Goal: Task Accomplishment & Management: Manage account settings

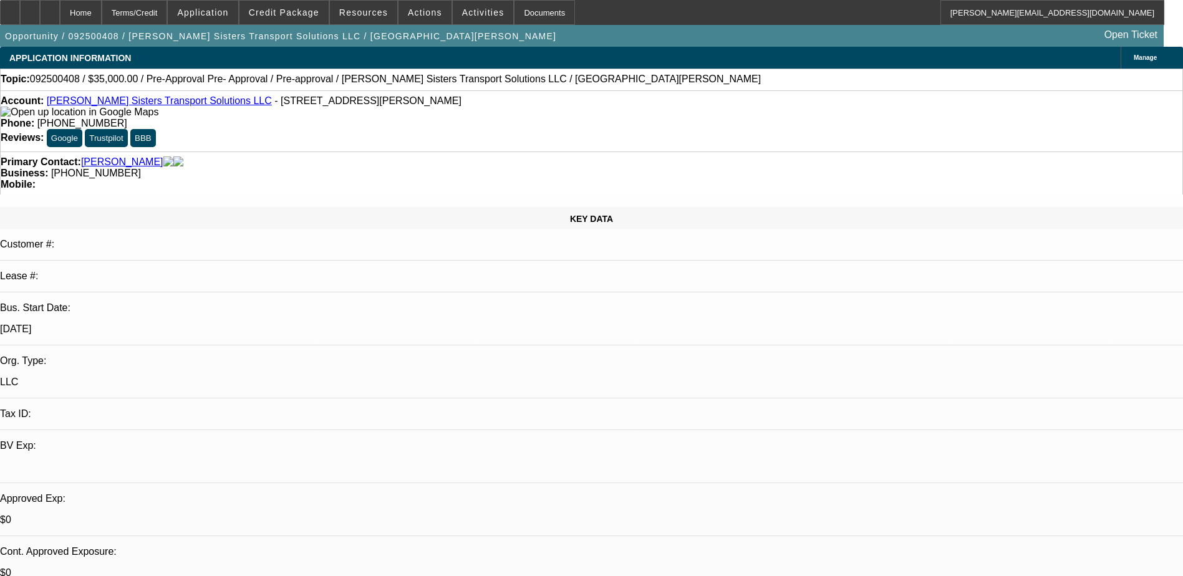
select select "0"
select select "0.1"
select select "4"
select select "0"
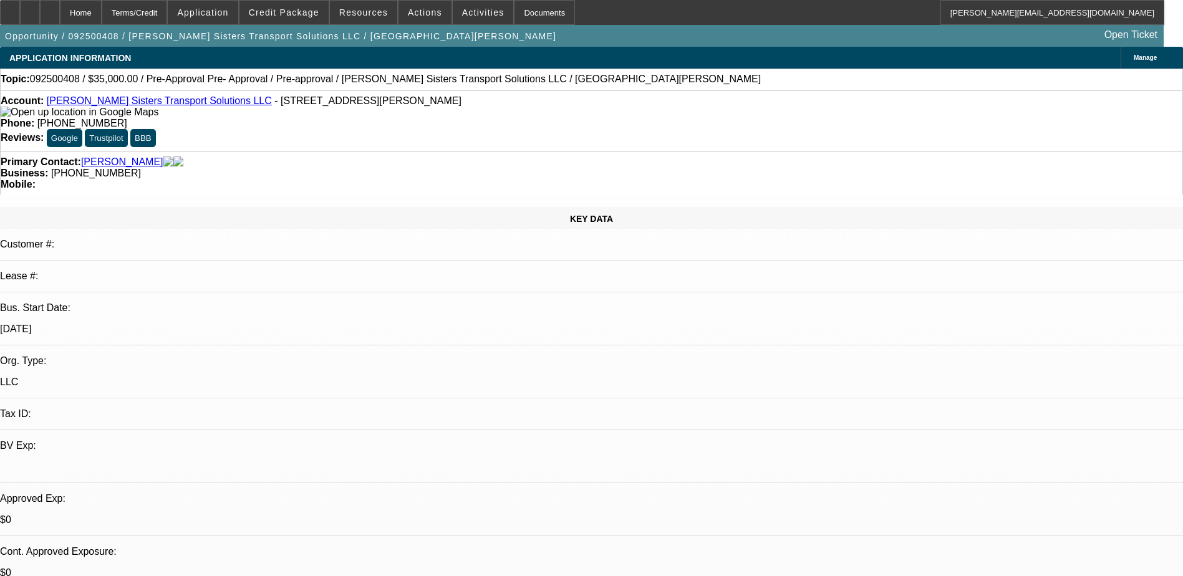
select select "2"
select select "0.1"
select select "4"
click at [50, 8] on icon at bounding box center [50, 8] width 0 height 0
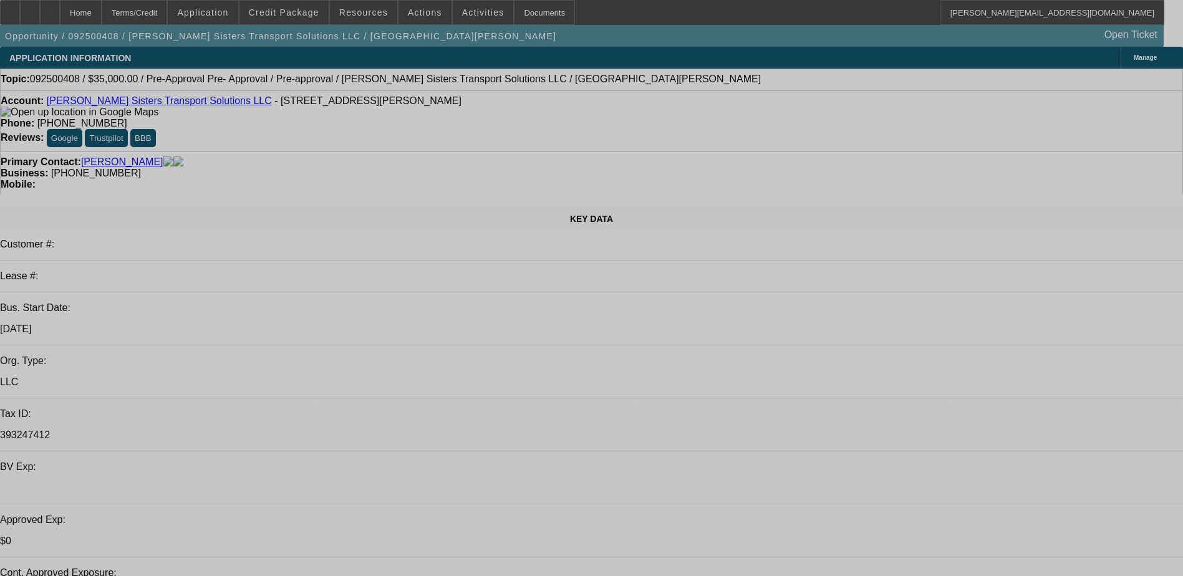
select select "0"
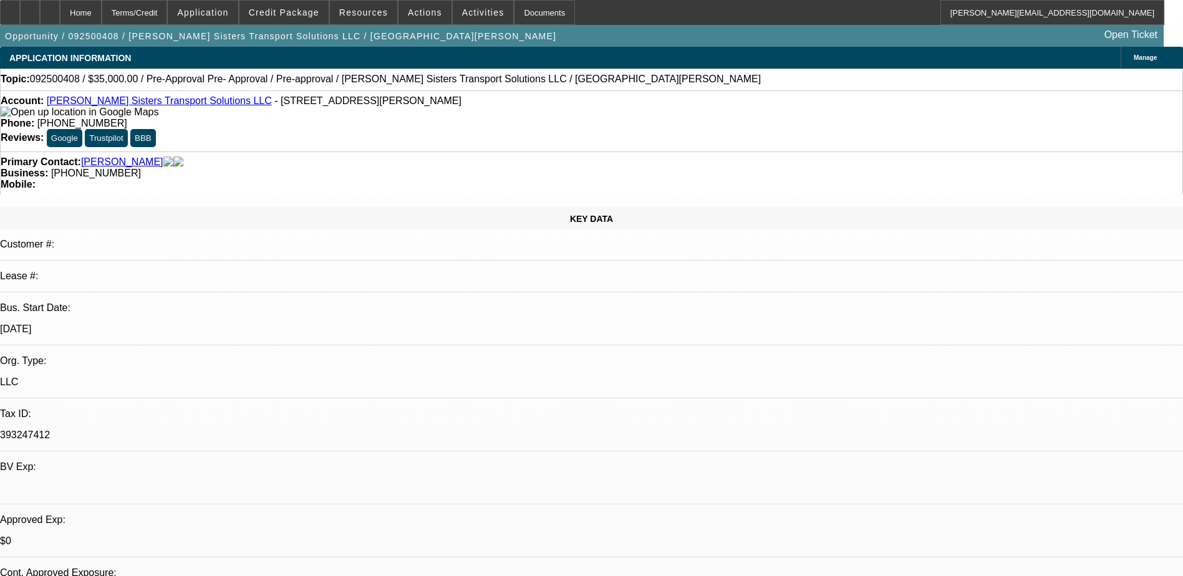
select select "0"
select select "0.1"
select select "0"
select select "0.1"
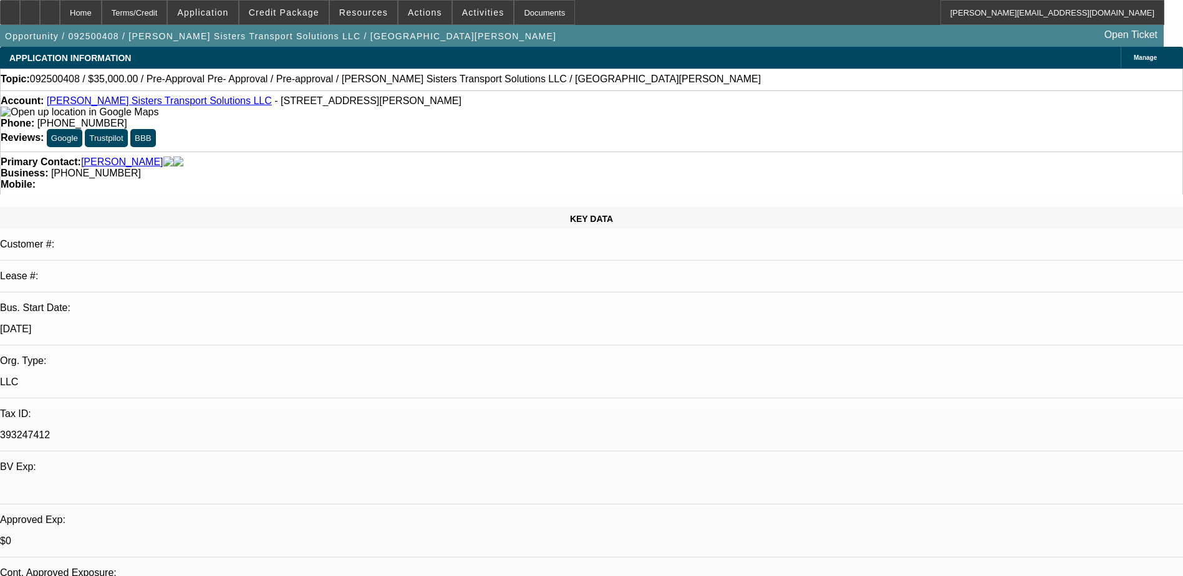
select select "0"
select select "2"
select select "0.1"
select select "1"
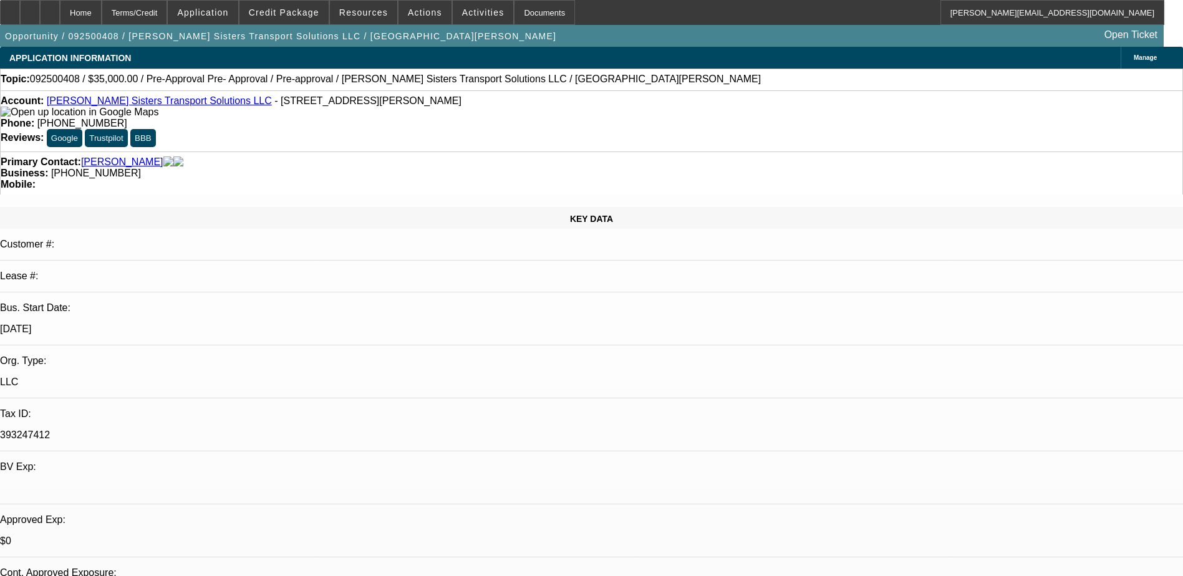
select select "4"
select select "1"
select select "4"
select select "1"
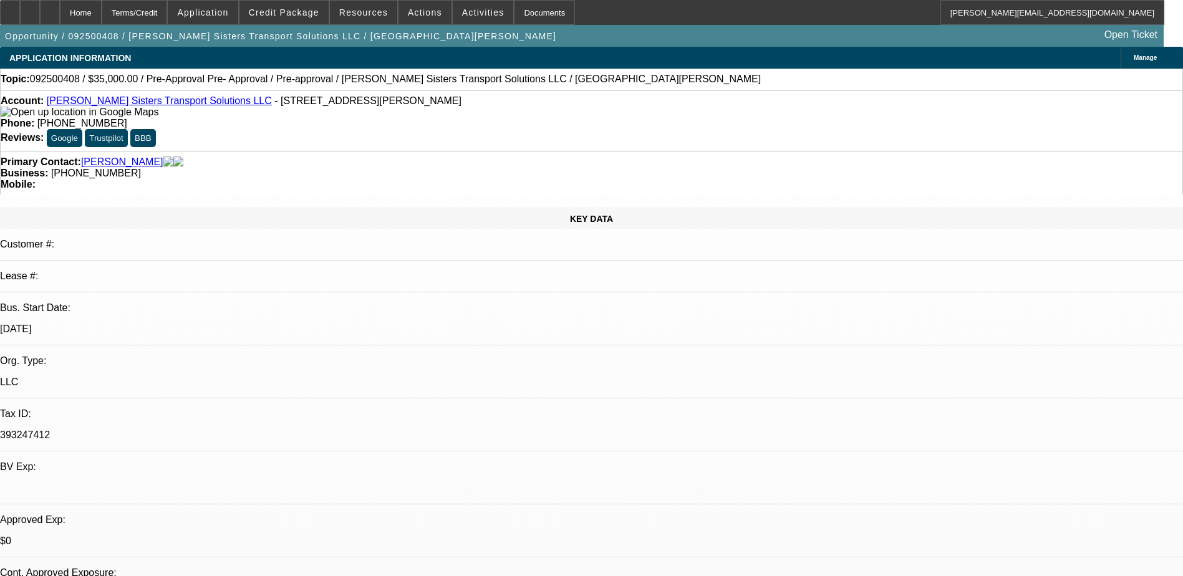
select select "2"
select select "4"
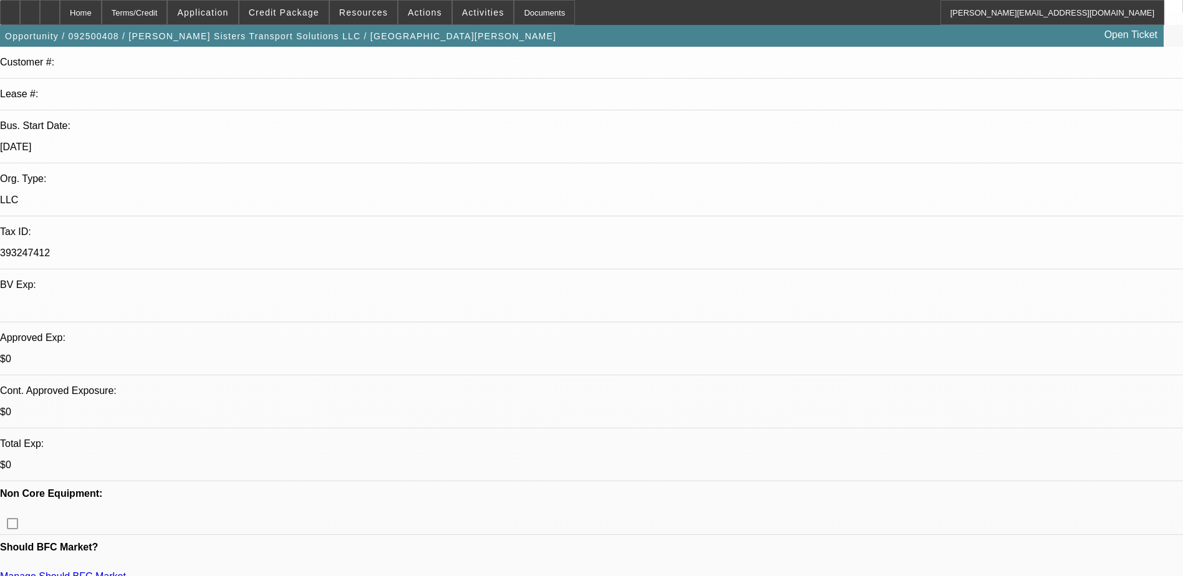
scroll to position [250, 0]
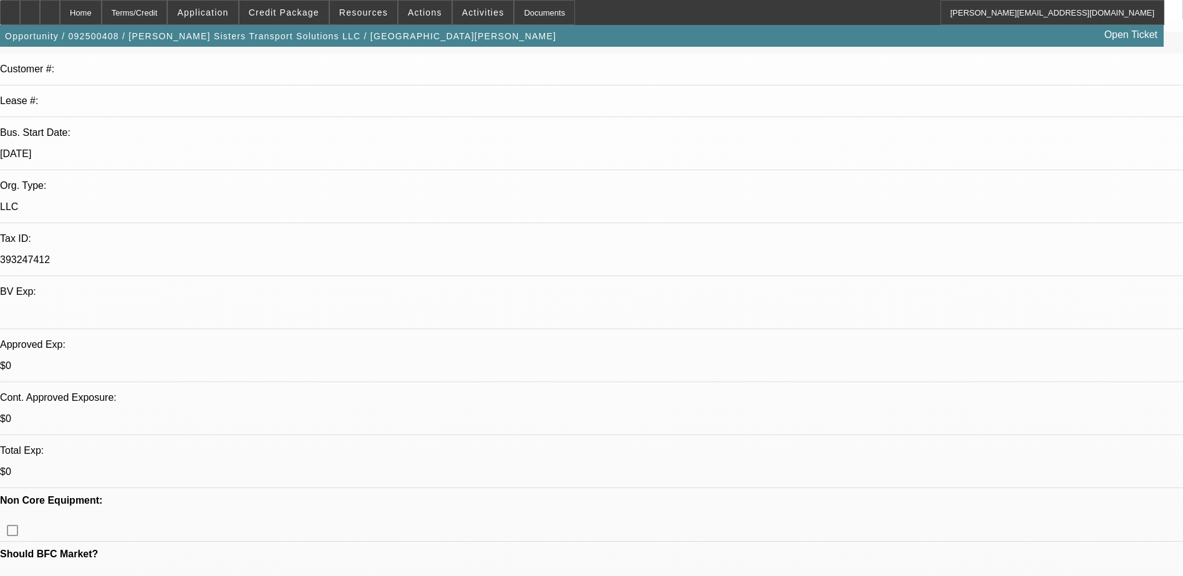
scroll to position [0, 0]
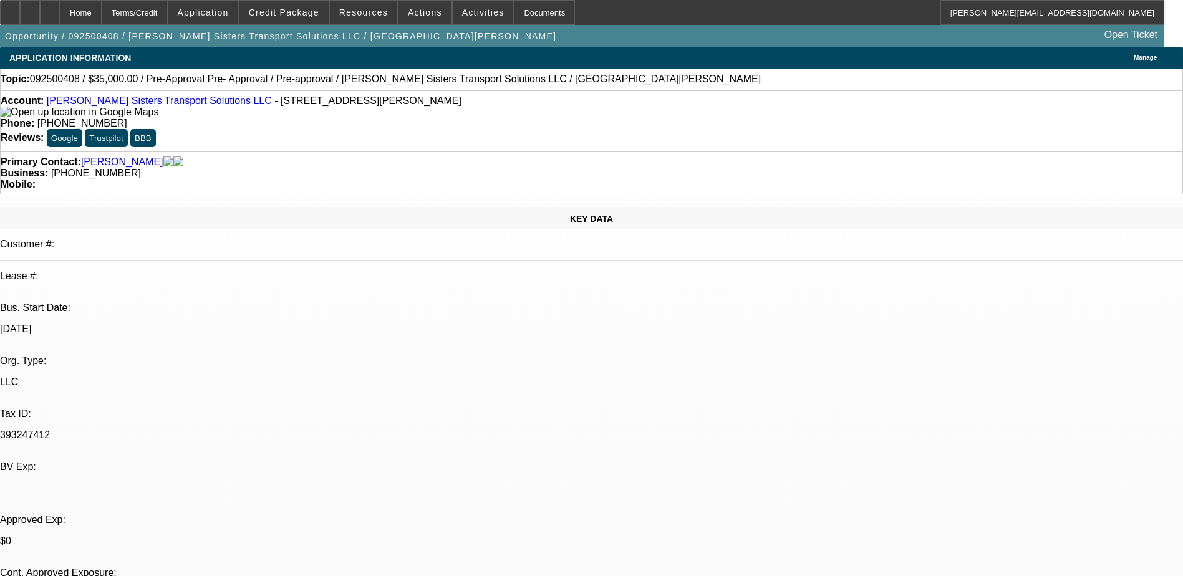
click at [288, 12] on span "Credit Package" at bounding box center [284, 12] width 70 height 10
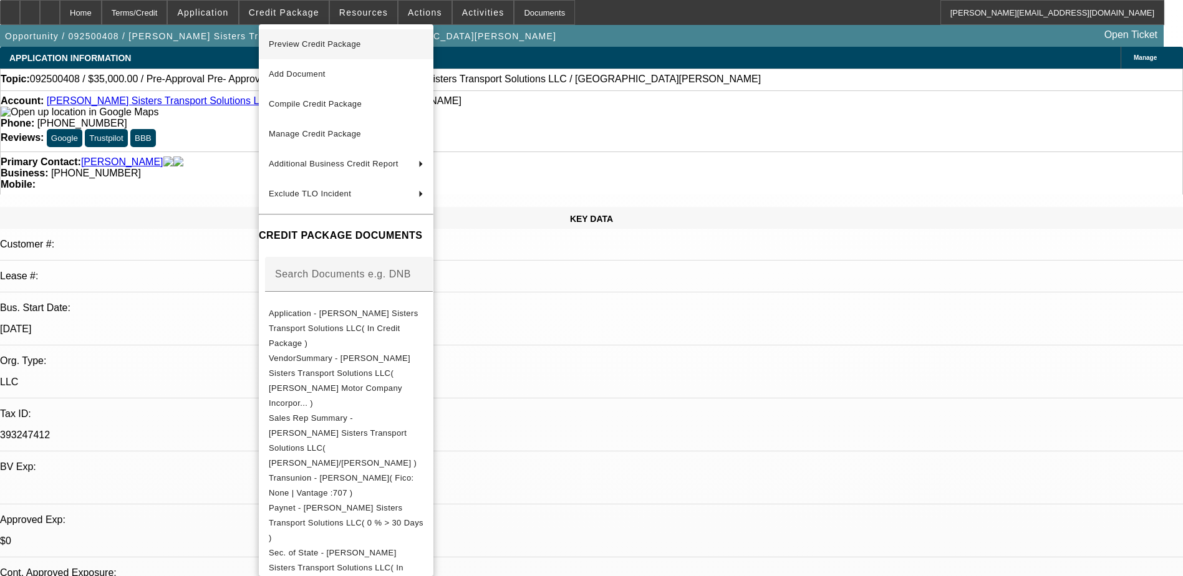
click at [310, 48] on span "Preview Credit Package" at bounding box center [315, 43] width 92 height 9
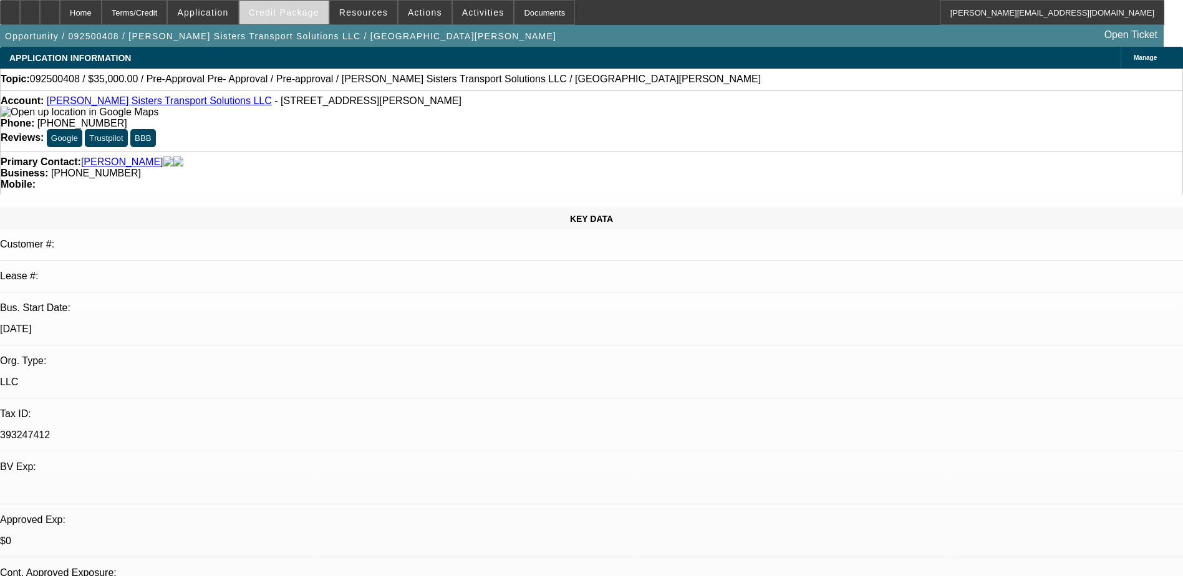
click at [287, 12] on span "Credit Package" at bounding box center [284, 12] width 70 height 10
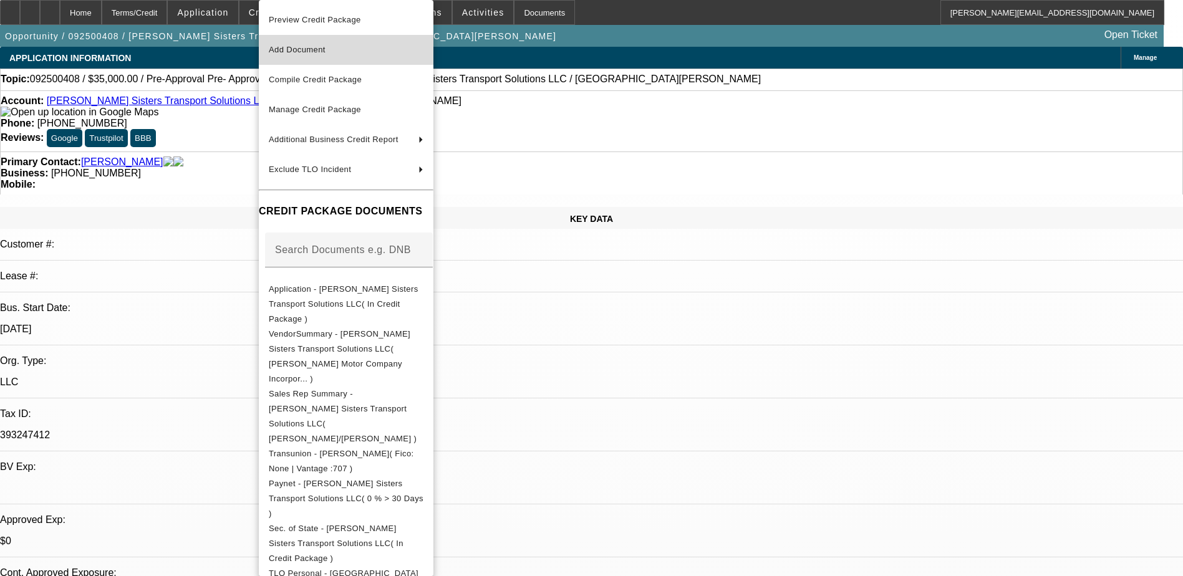
click at [313, 49] on span "Add Document" at bounding box center [297, 49] width 57 height 9
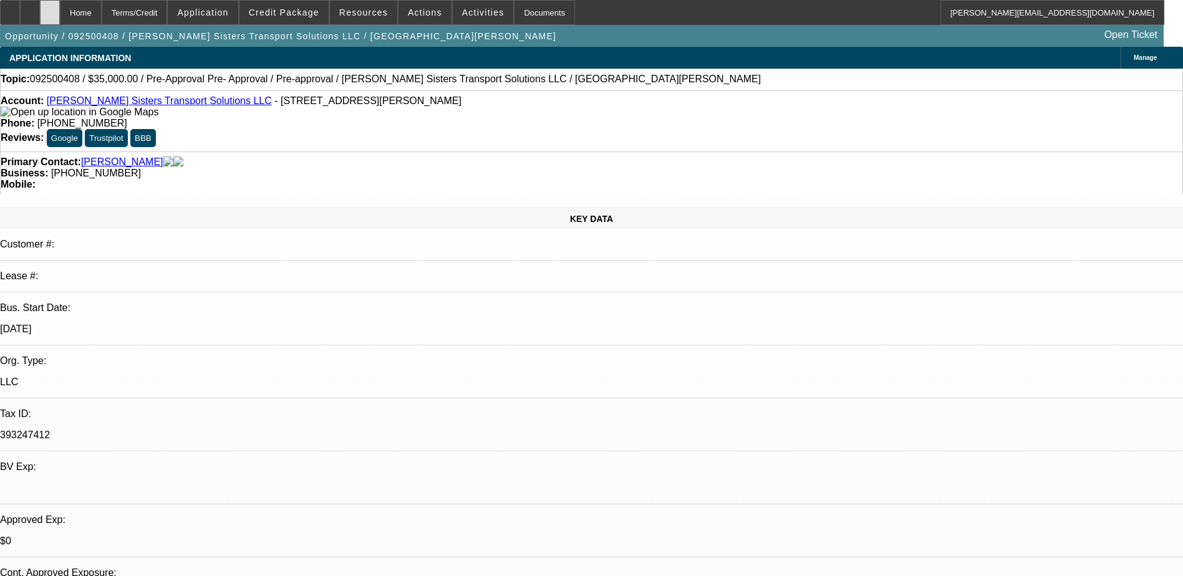
click at [50, 8] on icon at bounding box center [50, 8] width 0 height 0
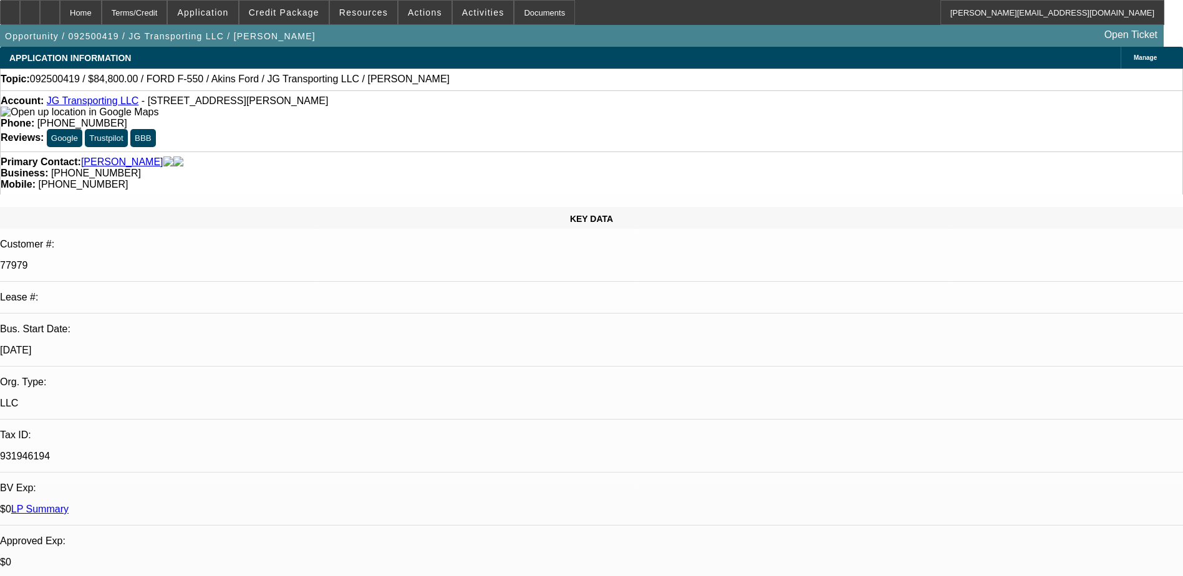
select select "0"
select select "2"
select select "0.1"
select select "4"
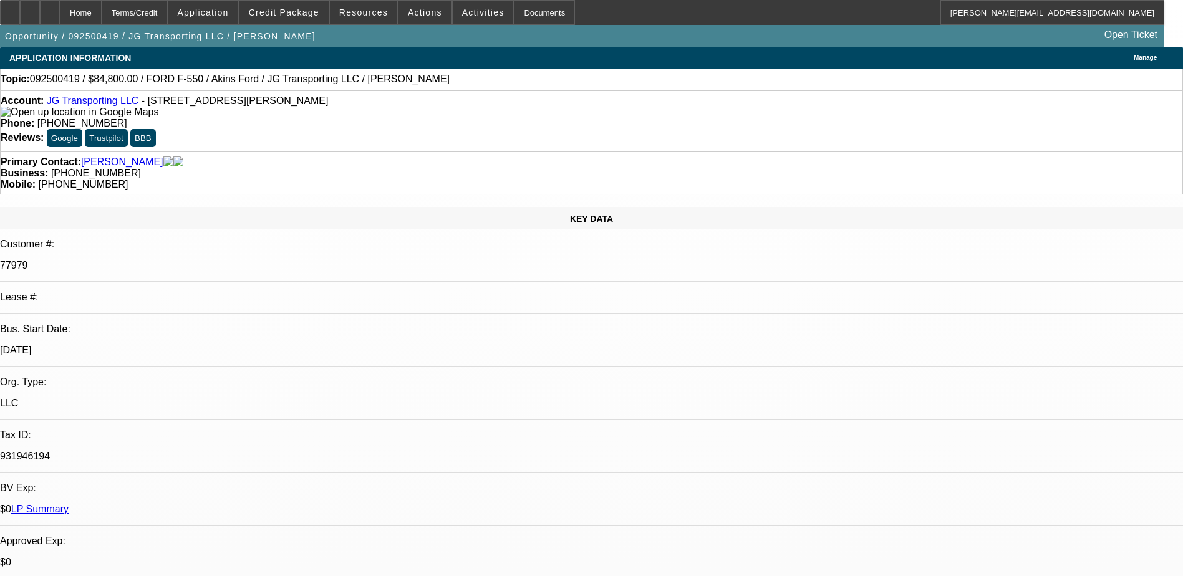
select select "0"
select select "2"
select select "0.1"
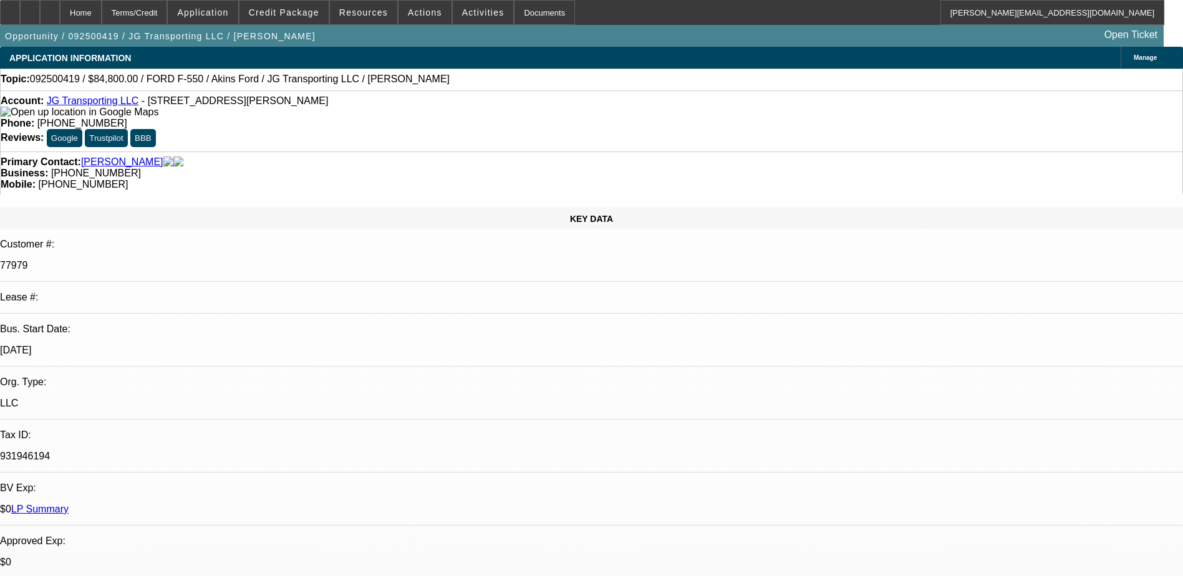
select select "4"
click at [50, 8] on icon at bounding box center [50, 8] width 0 height 0
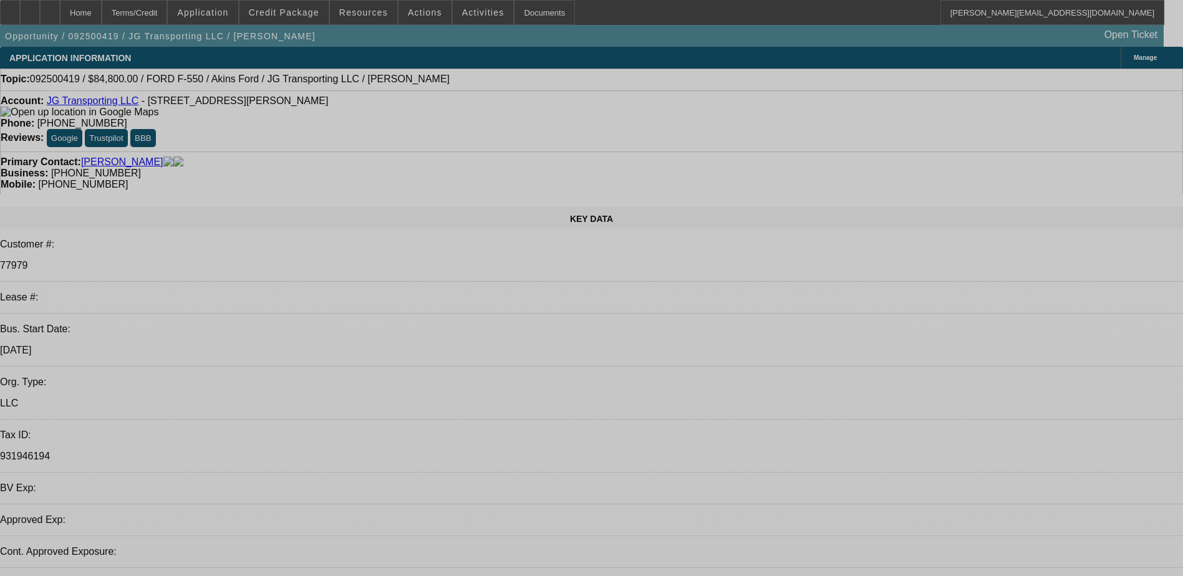
select select "0"
select select "2"
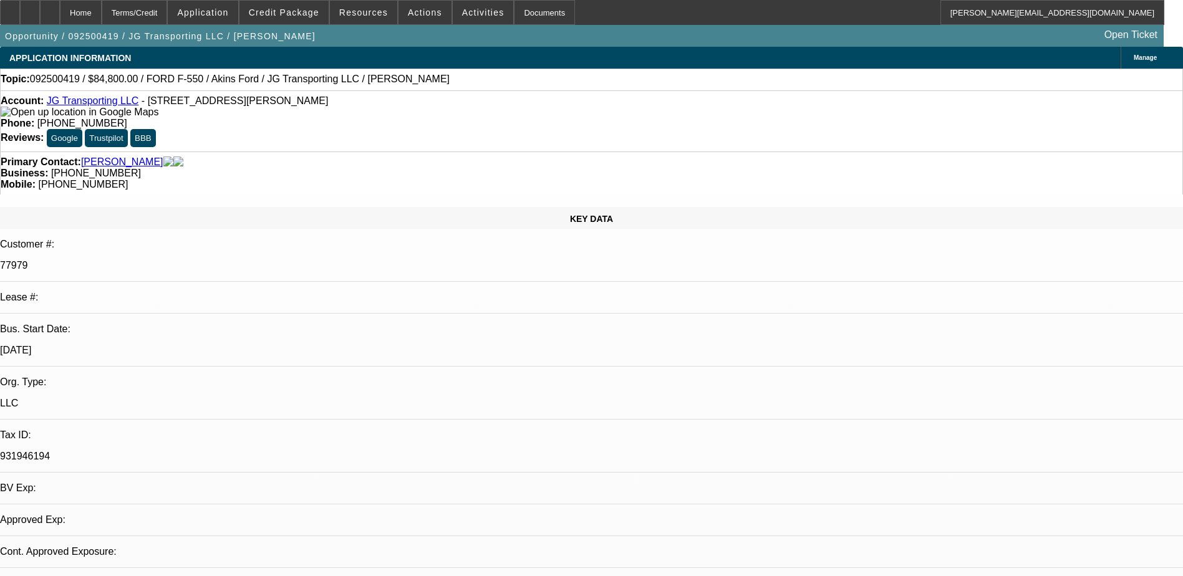
select select "2"
select select "0.1"
select select "4"
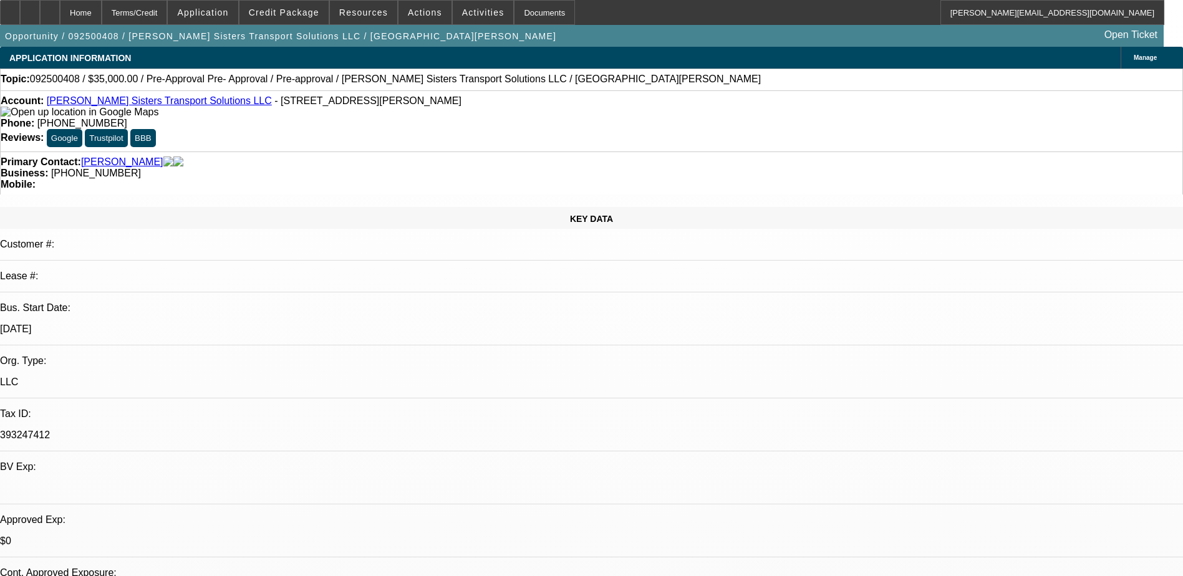
select select "0"
select select "0.1"
select select "0"
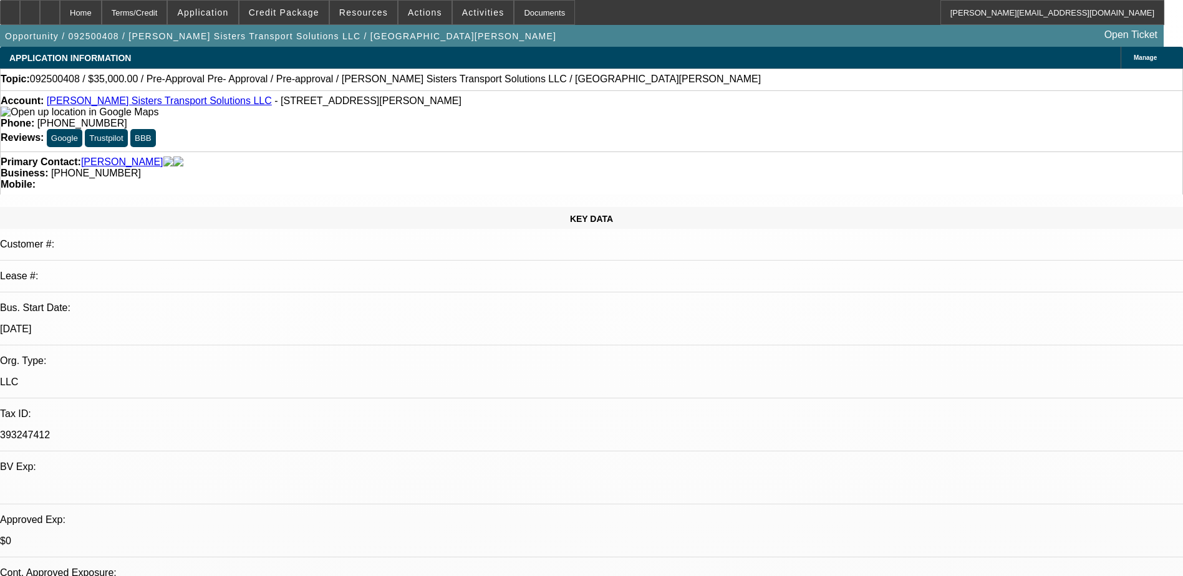
select select "0.1"
select select "0"
select select "2"
select select "0.1"
select select "1"
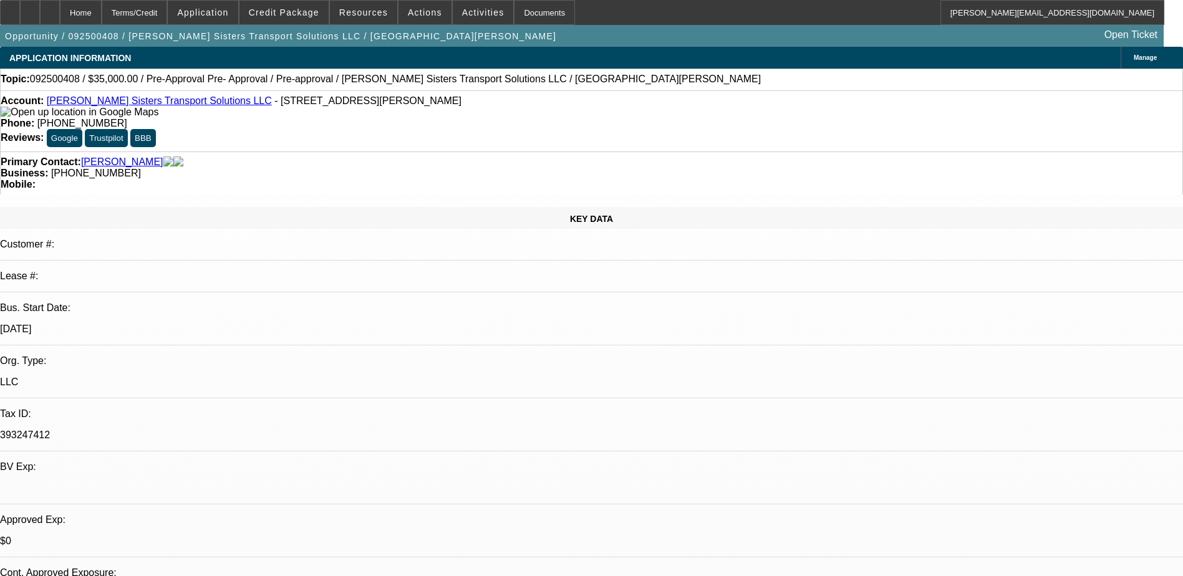
select select "1"
select select "4"
select select "1"
select select "4"
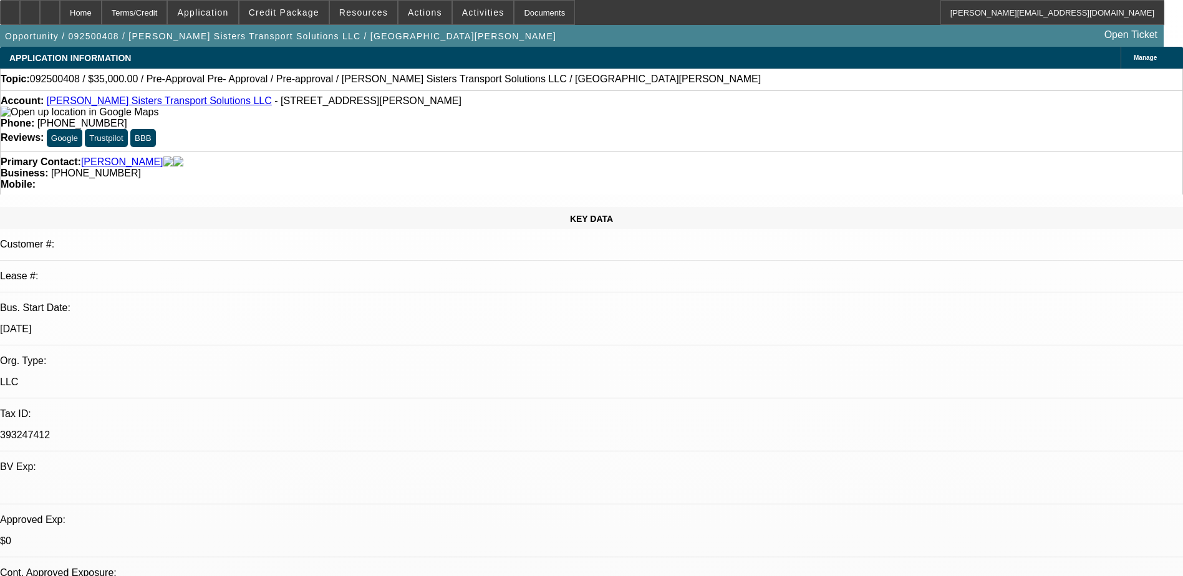
select select "1"
select select "2"
select select "4"
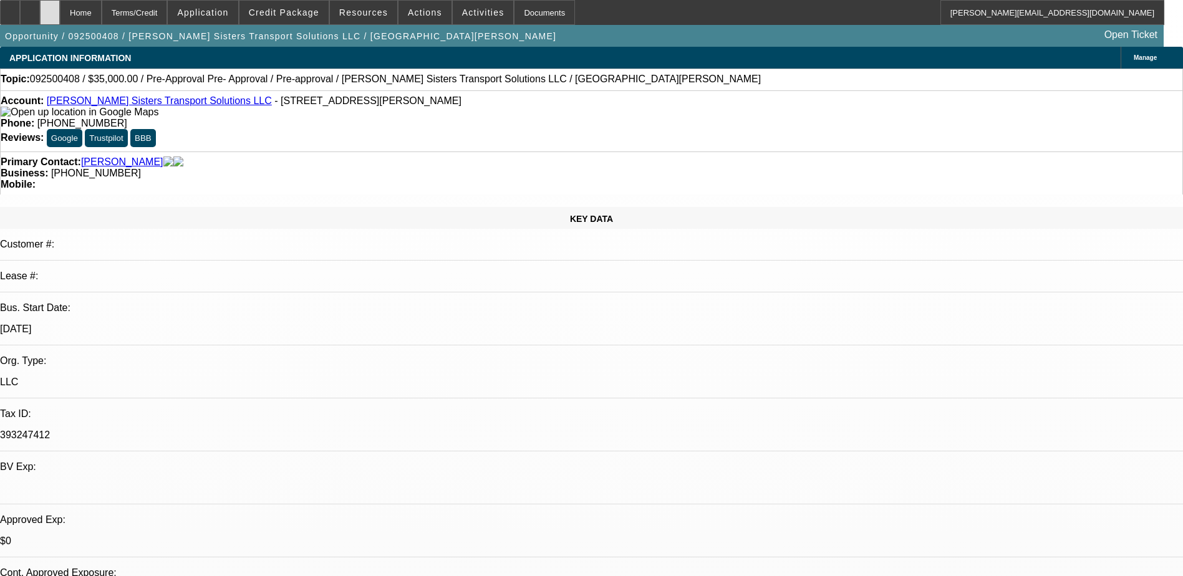
click at [50, 8] on icon at bounding box center [50, 8] width 0 height 0
select select "0"
select select "0.1"
select select "0"
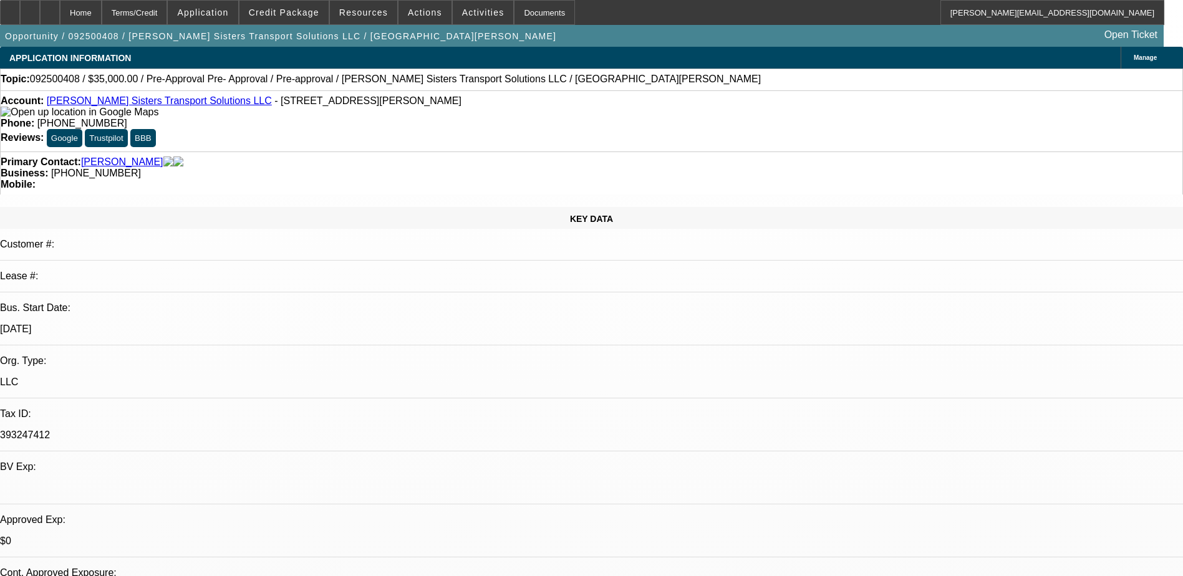
select select "0"
select select "0.1"
select select "0"
select select "2"
select select "0.1"
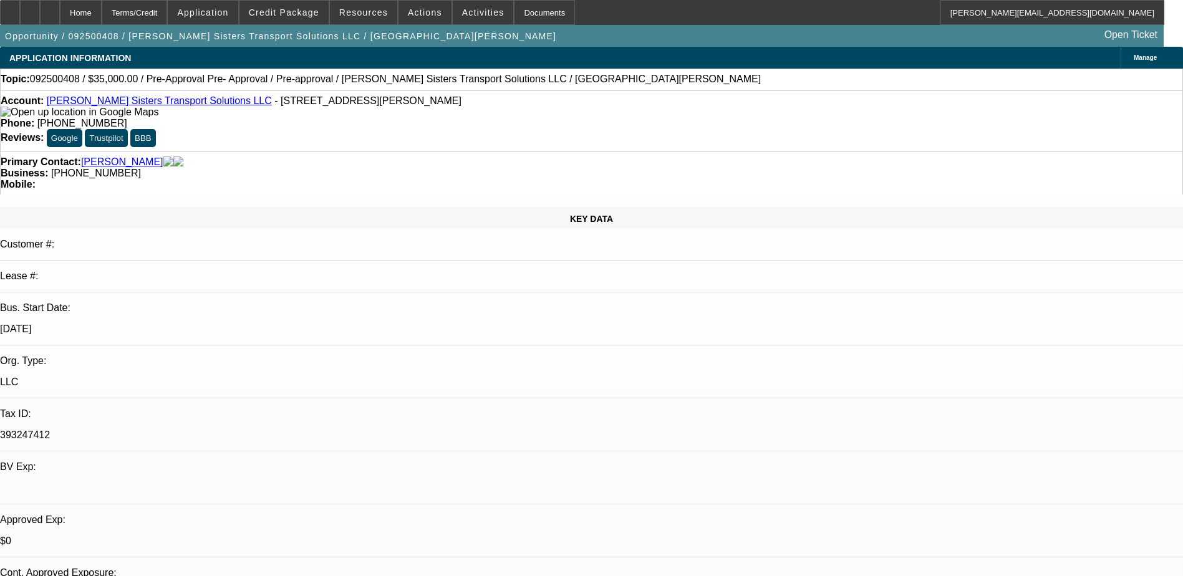
select select "1"
select select "4"
select select "1"
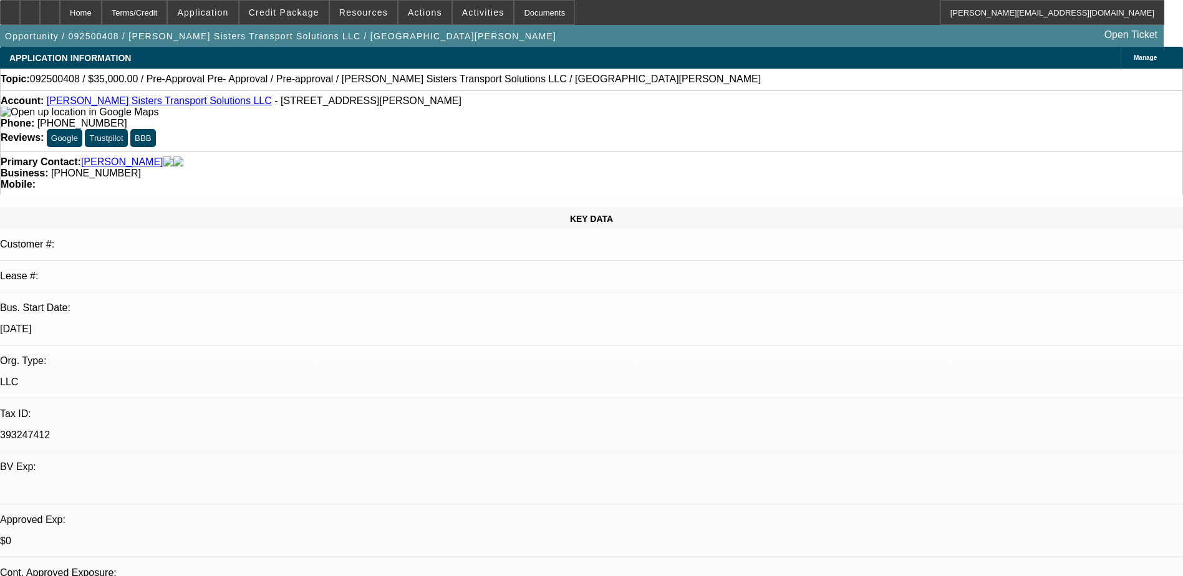
select select "4"
select select "1"
select select "2"
select select "4"
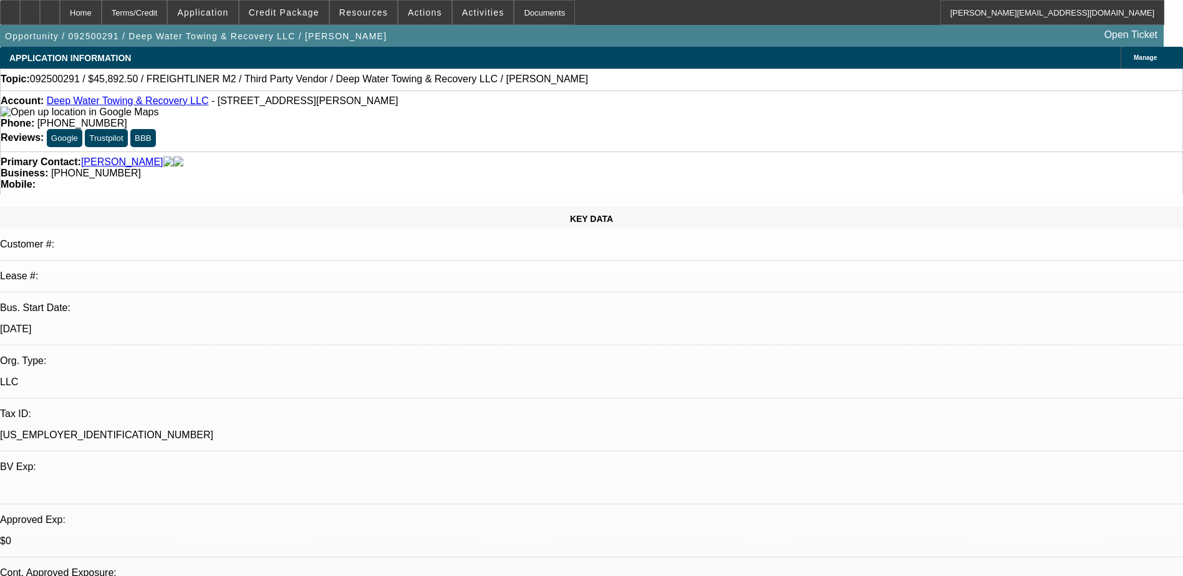
select select "0"
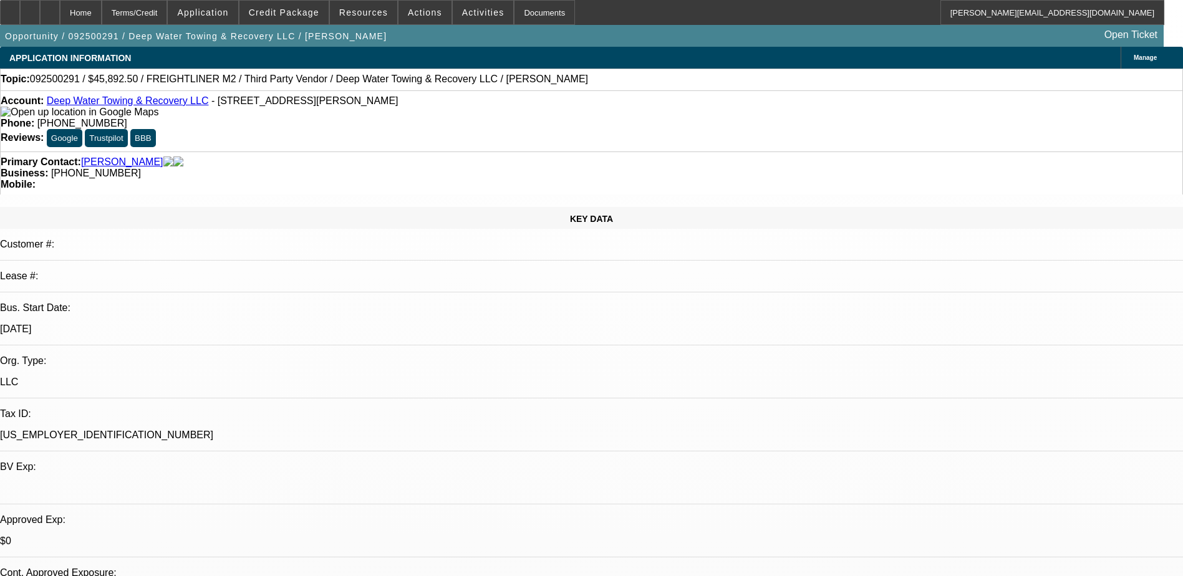
select select "0"
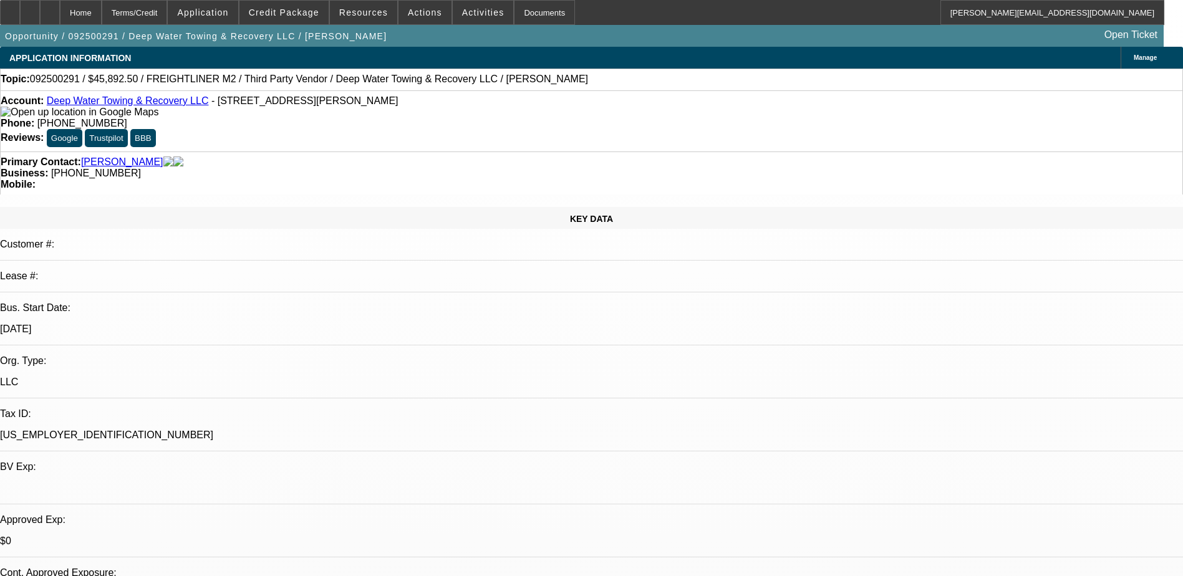
select select "2"
select select "0"
select select "1"
select select "6"
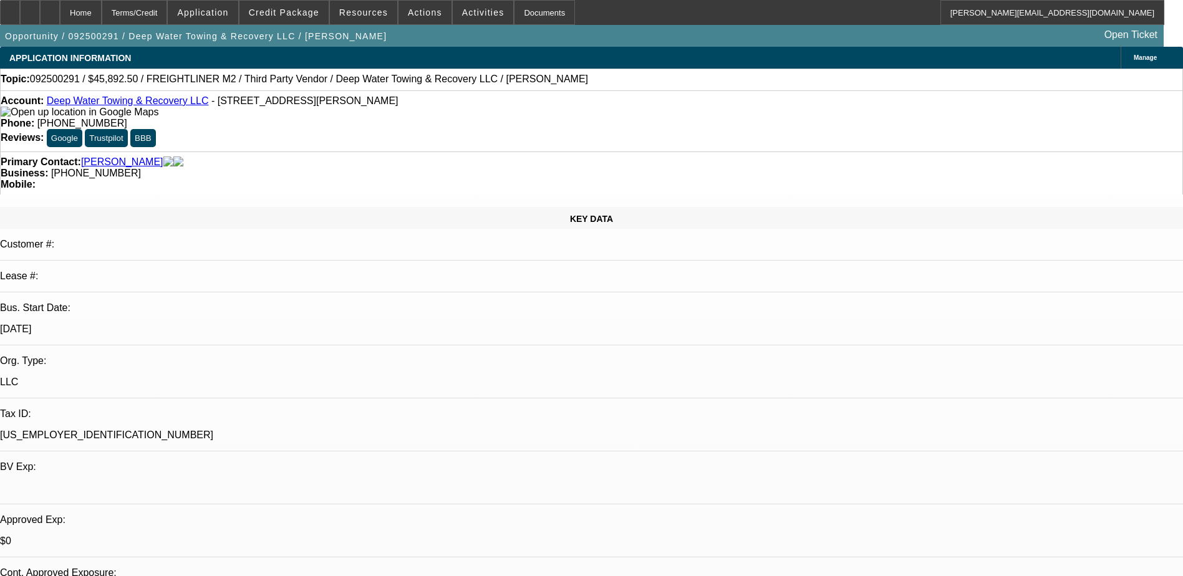
select select "1"
select select "6"
select select "1"
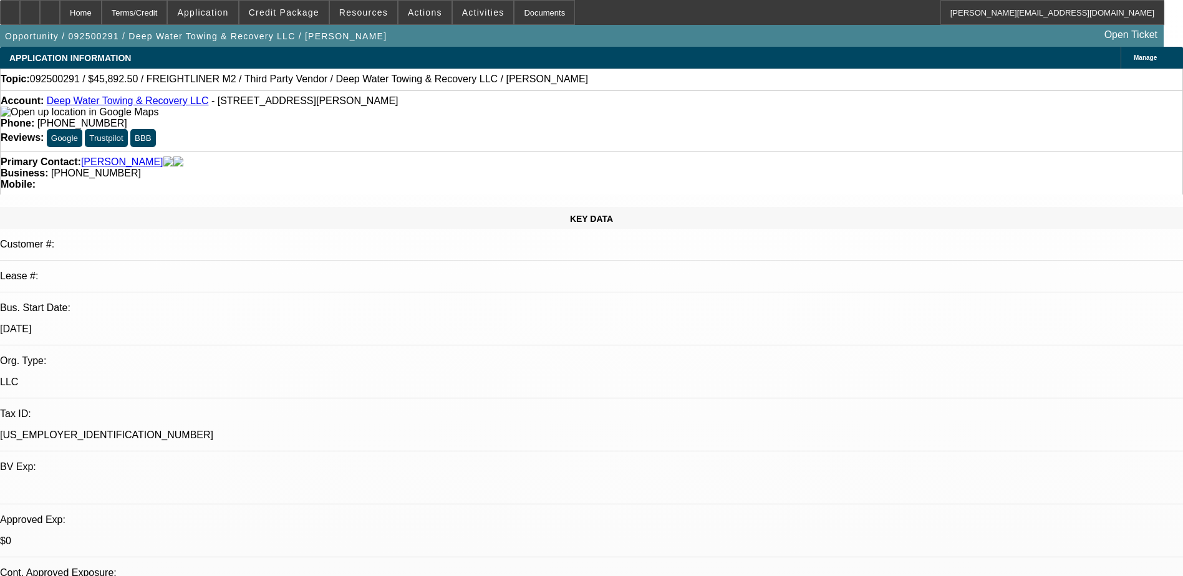
select select "6"
select select "1"
select select "2"
select select "6"
click at [208, 8] on button "Application" at bounding box center [203, 13] width 70 height 24
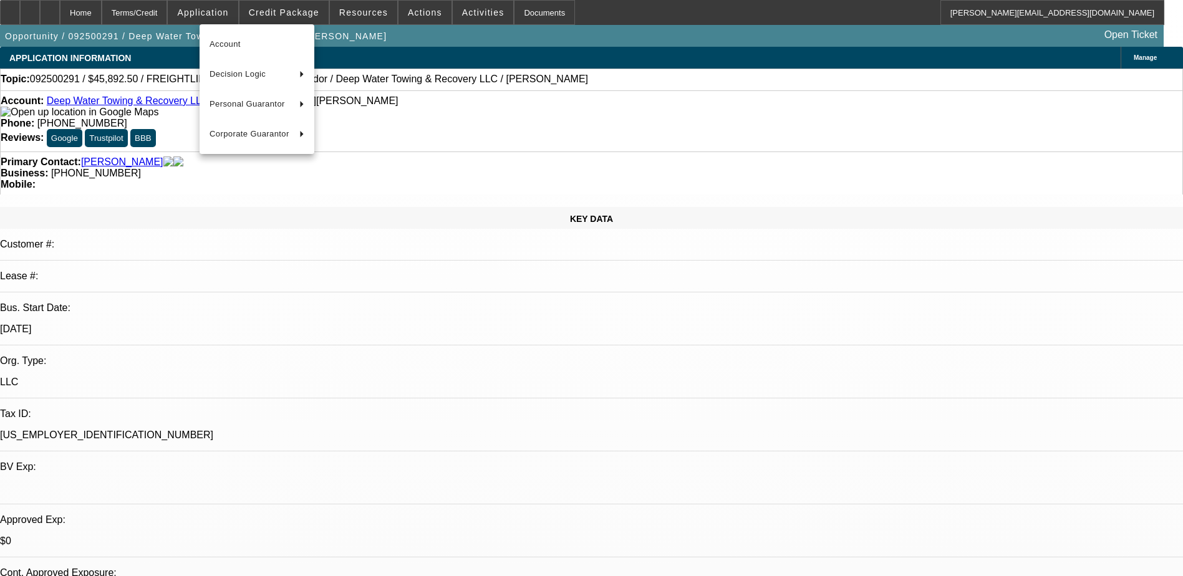
click at [300, 17] on div at bounding box center [591, 288] width 1183 height 576
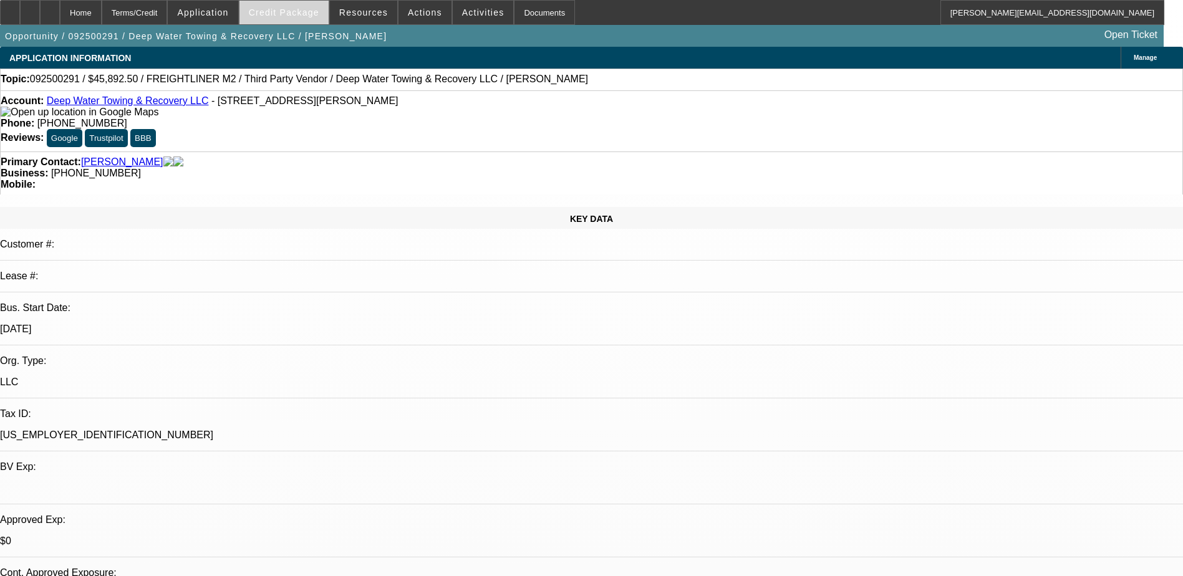
click at [300, 16] on span "Credit Package" at bounding box center [284, 12] width 70 height 10
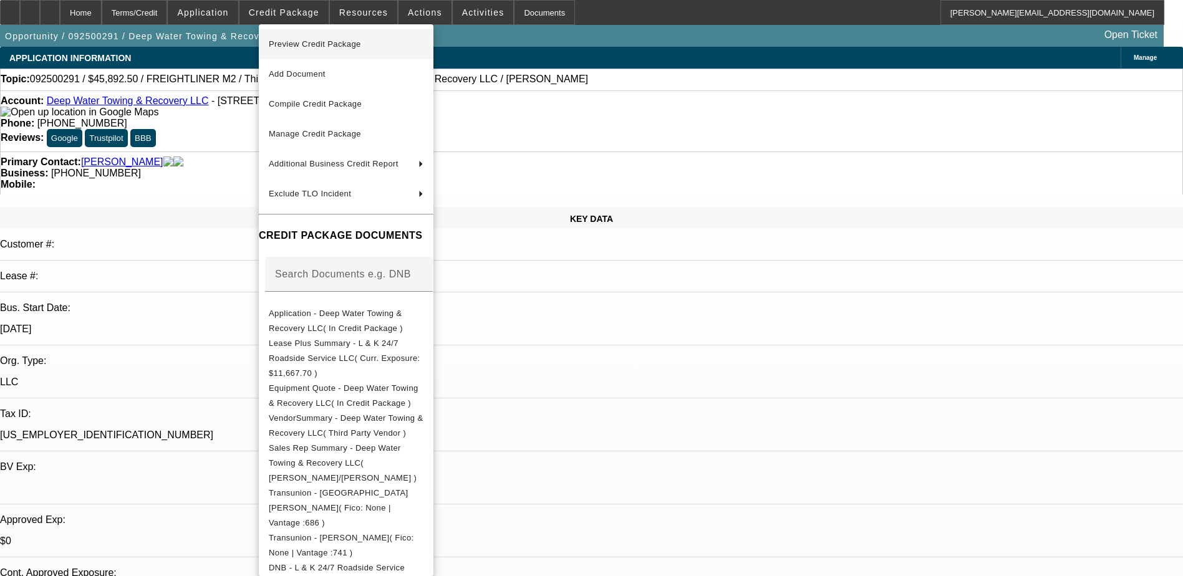
click at [303, 45] on span "Preview Credit Package" at bounding box center [315, 43] width 92 height 9
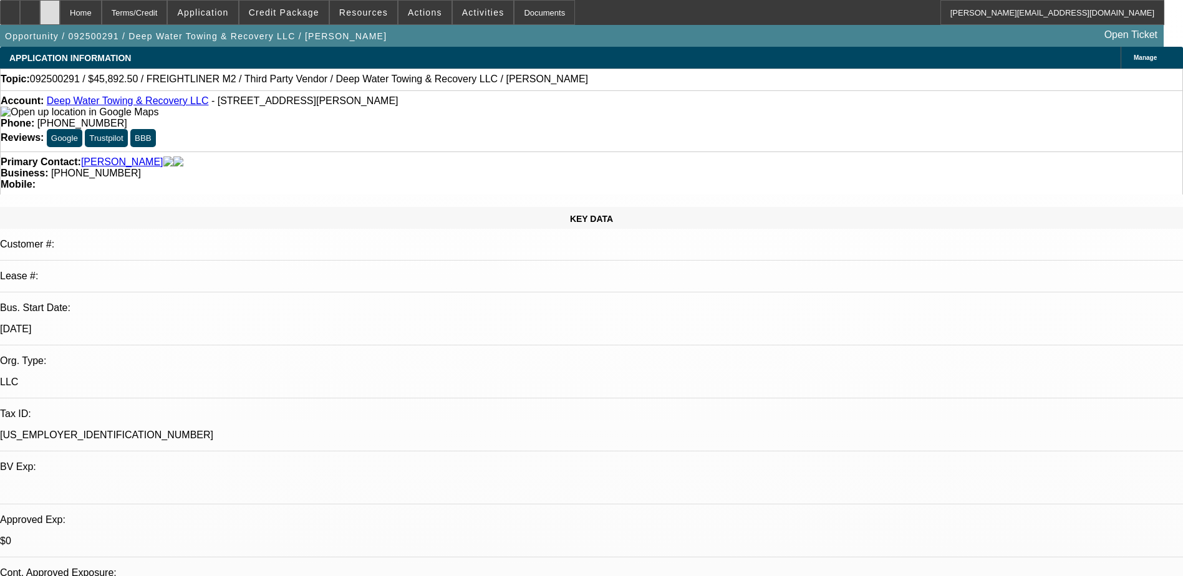
click at [60, 16] on div at bounding box center [50, 12] width 20 height 25
select select "0"
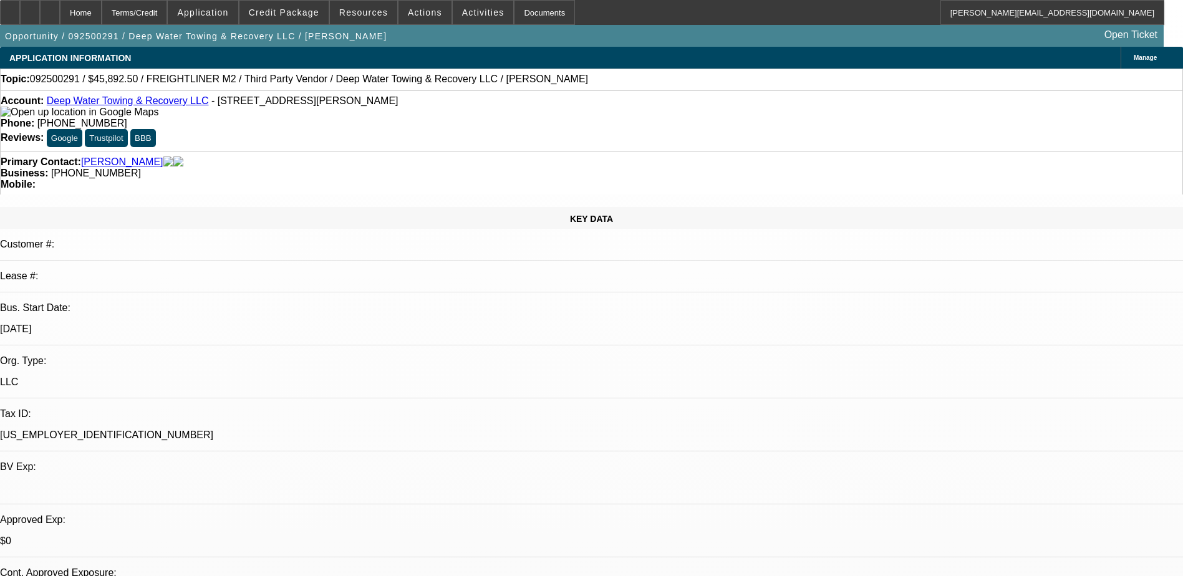
select select "0"
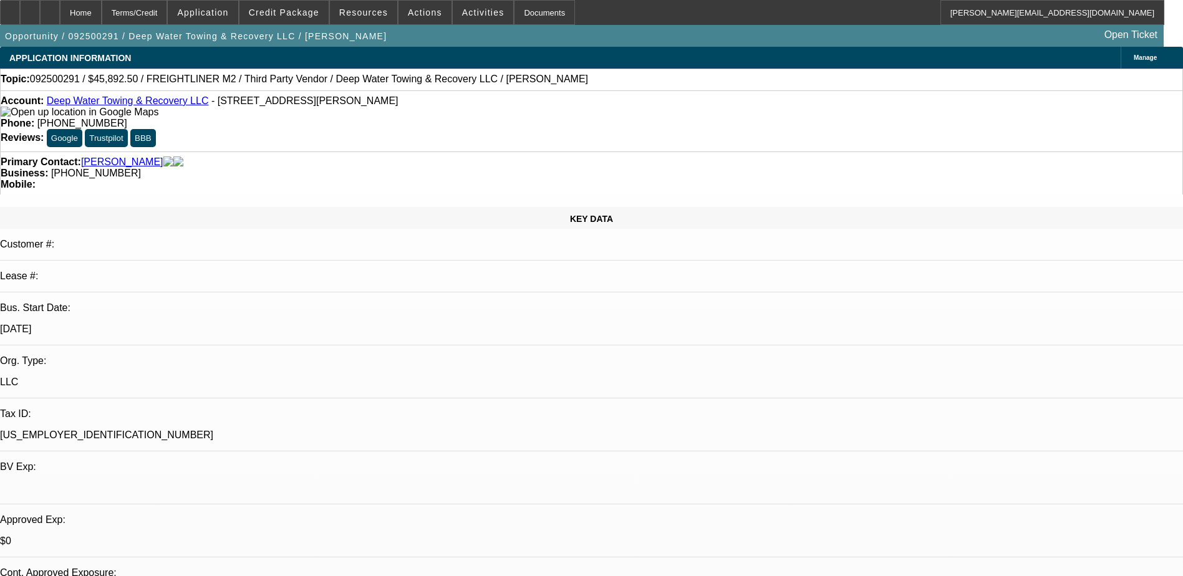
select select "0"
select select "2"
select select "0"
select select "1"
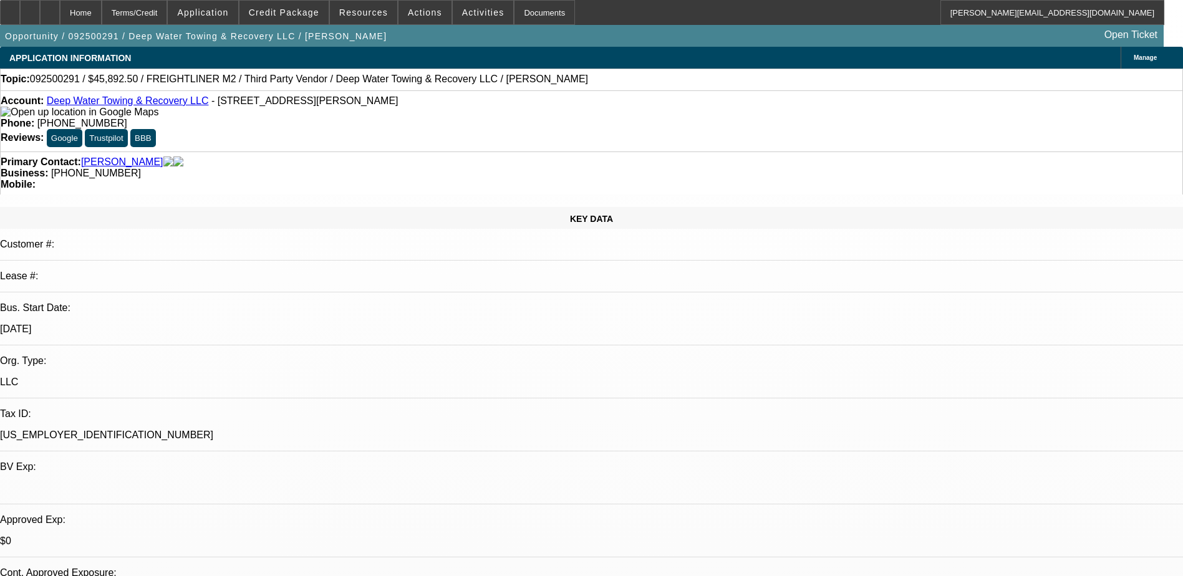
select select "6"
select select "1"
select select "6"
select select "1"
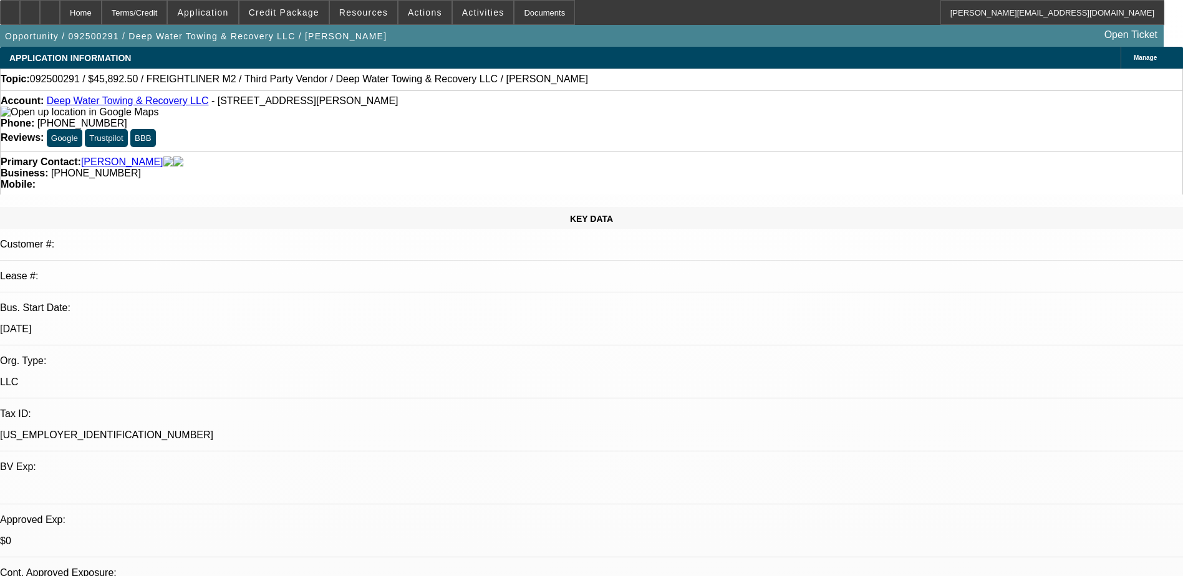
select select "1"
select select "6"
select select "1"
select select "2"
select select "6"
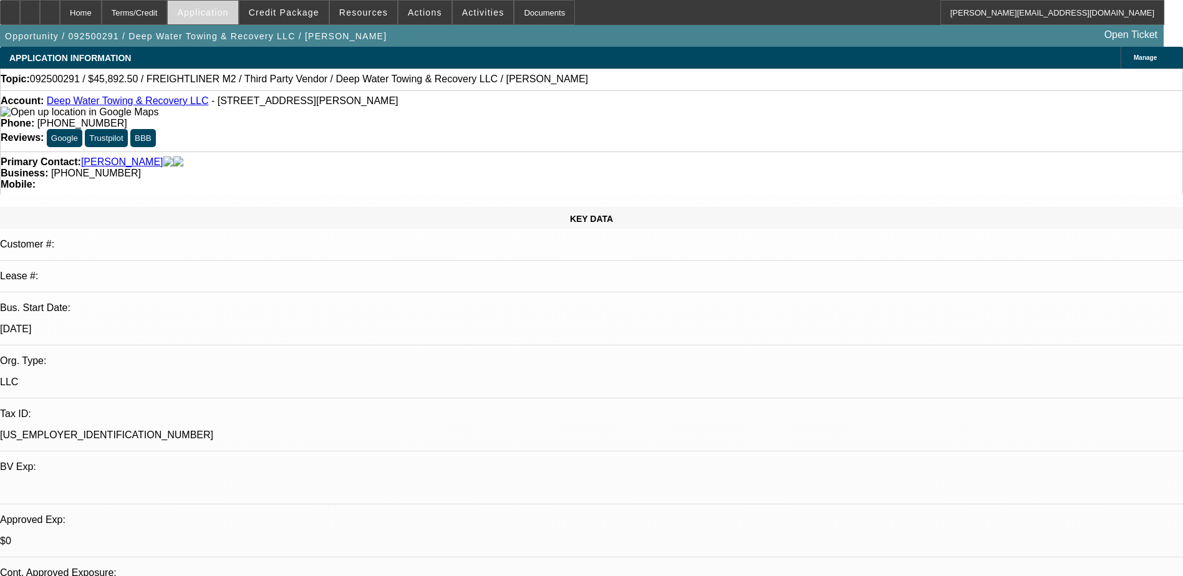
click at [217, 8] on span "Application" at bounding box center [202, 12] width 51 height 10
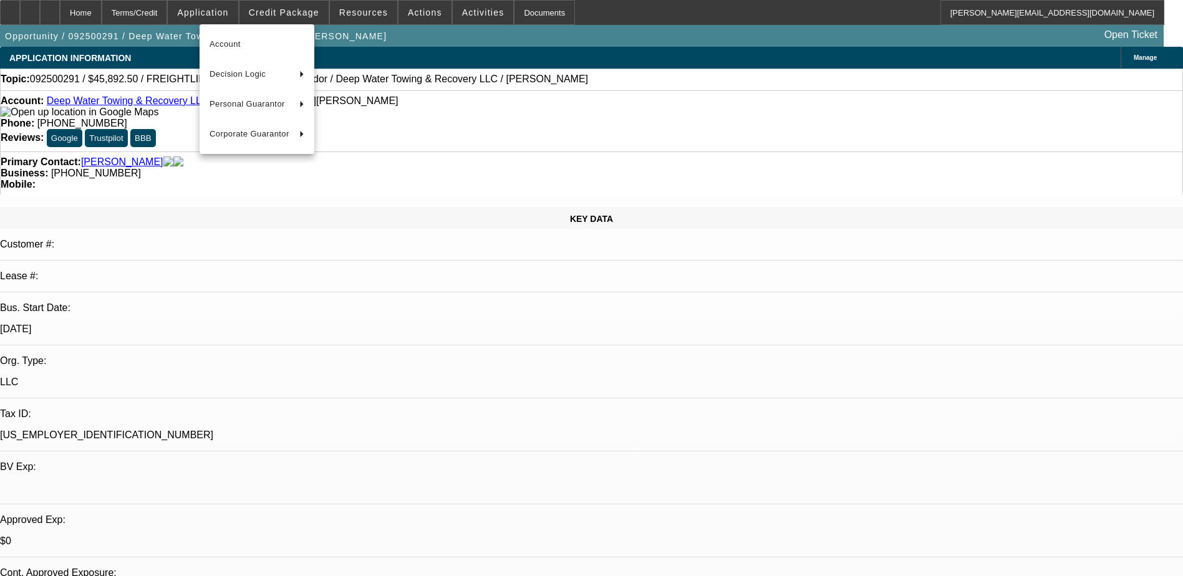
click at [277, 11] on div at bounding box center [591, 288] width 1183 height 576
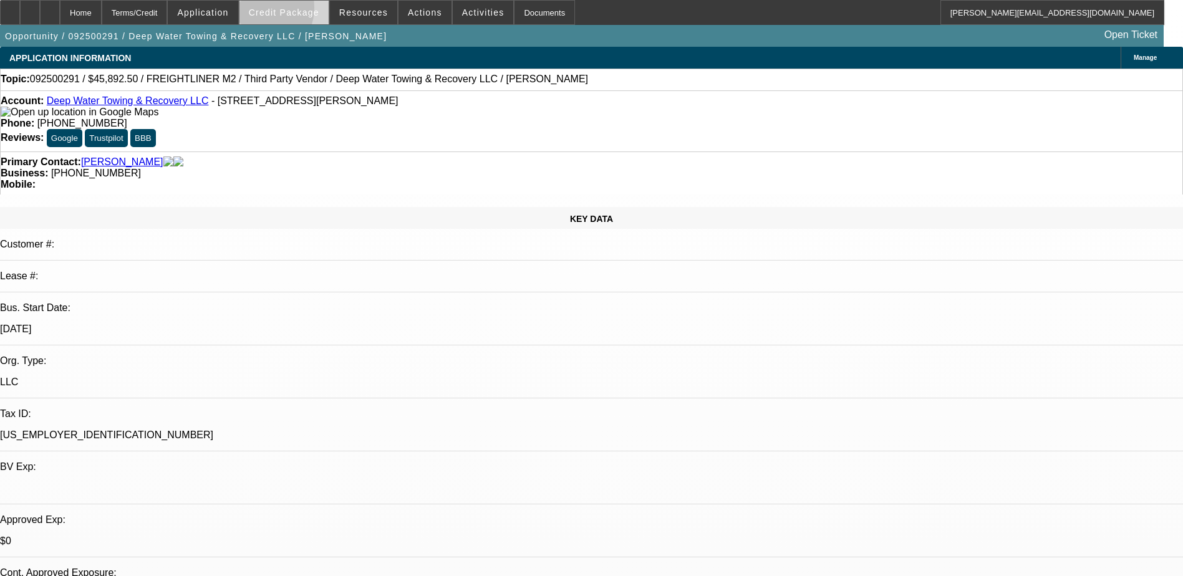
click at [278, 11] on span "Credit Package" at bounding box center [284, 12] width 70 height 10
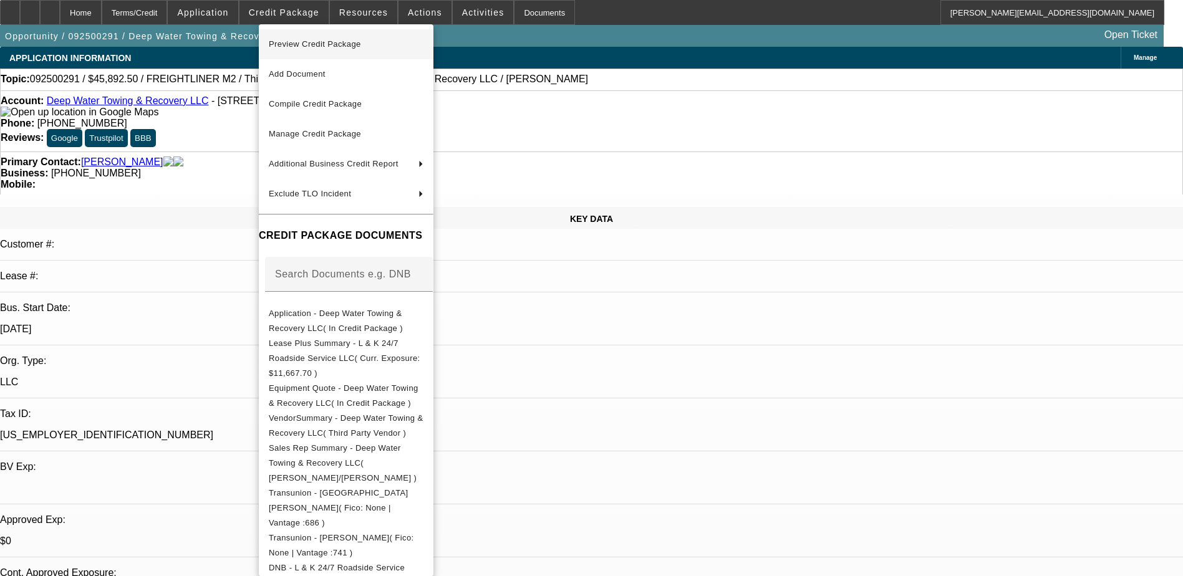
click at [309, 45] on span "Preview Credit Package" at bounding box center [315, 43] width 92 height 9
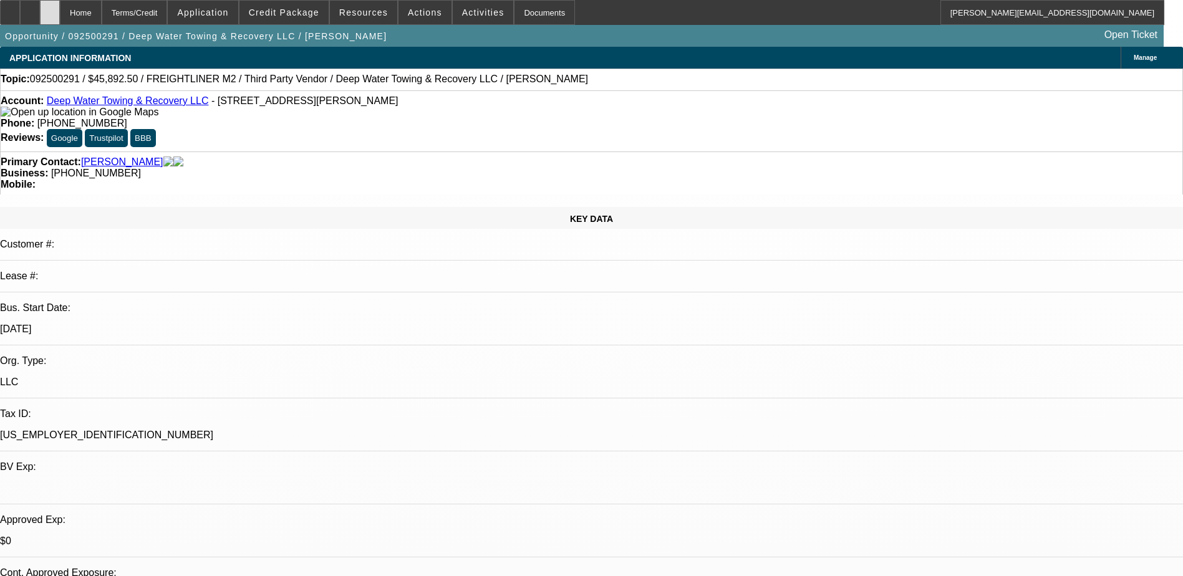
click at [50, 8] on icon at bounding box center [50, 8] width 0 height 0
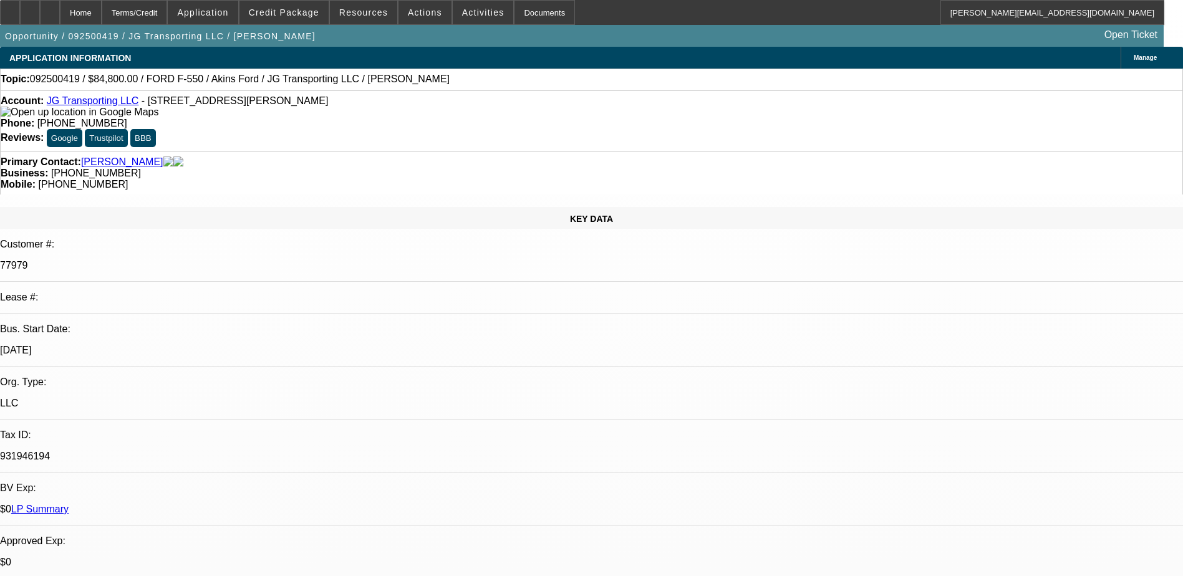
select select "0"
select select "2"
select select "0.1"
select select "4"
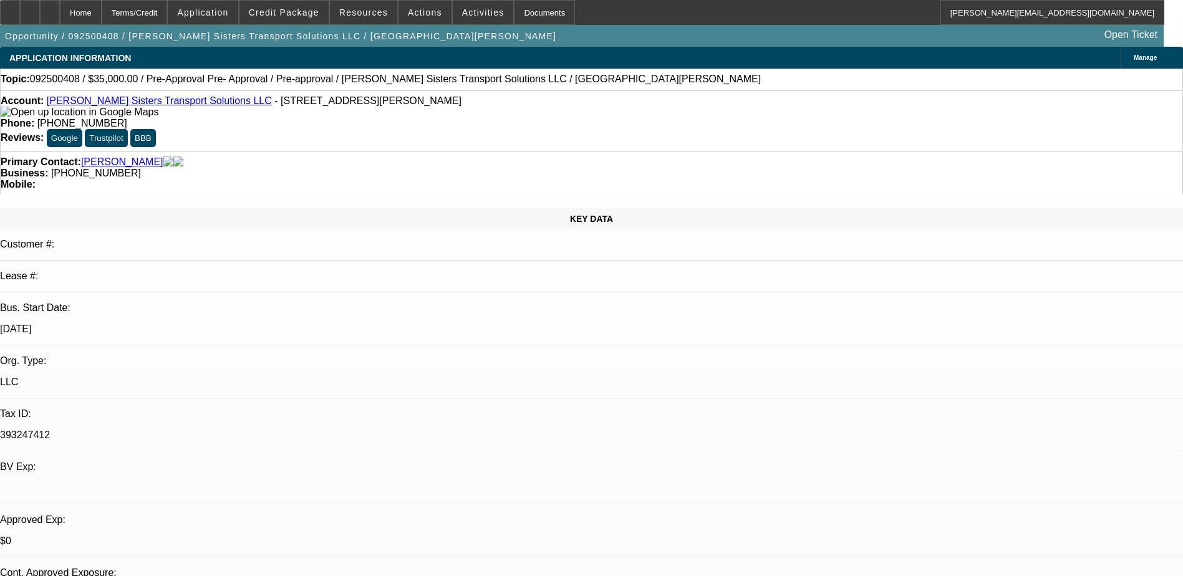
select select "0"
select select "0.1"
select select "4"
select select "0"
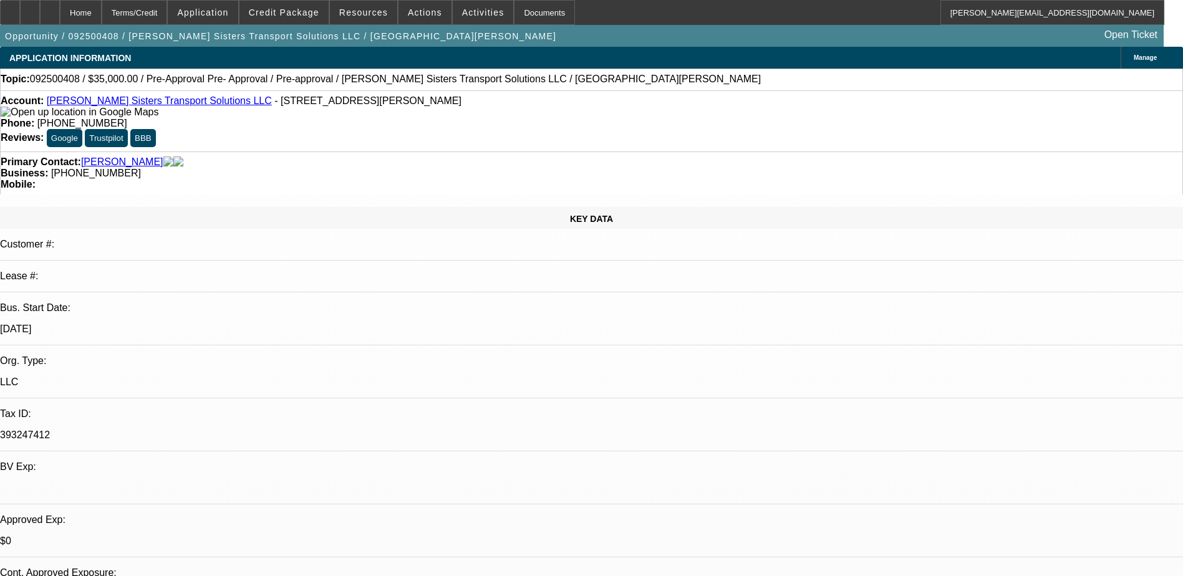
select select "0"
select select "0.1"
select select "4"
select select "0"
select select "2"
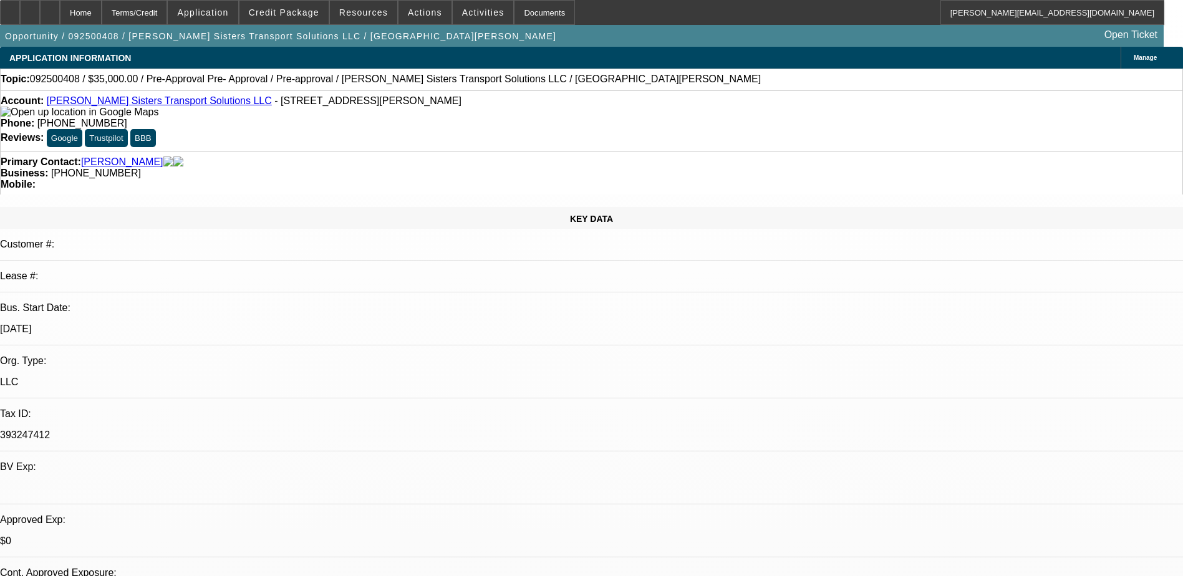
select select "2"
select select "0.1"
select select "4"
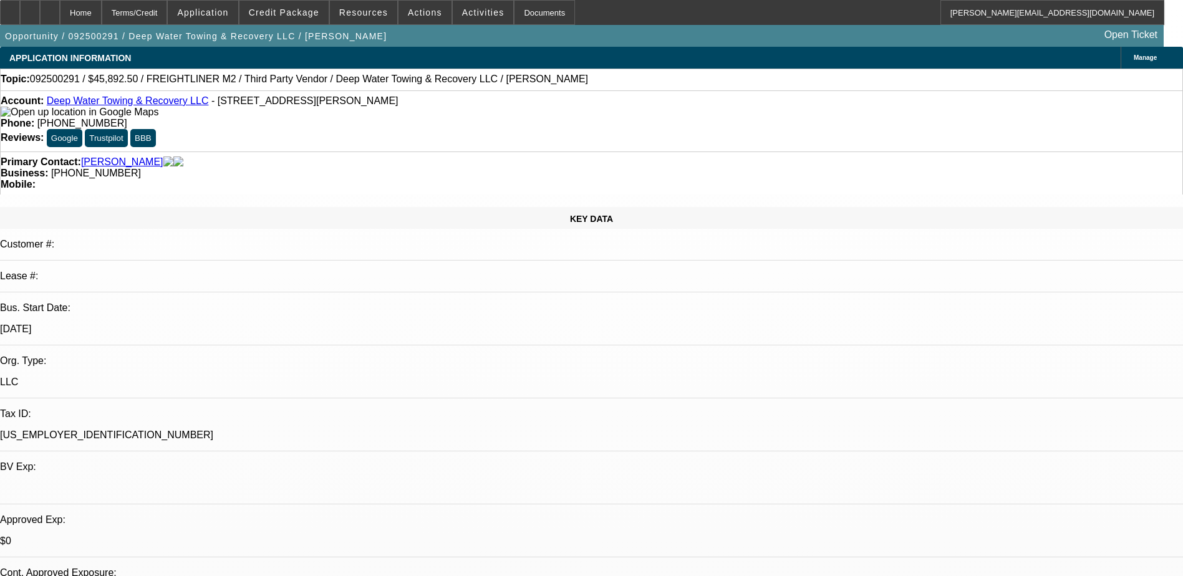
select select "0"
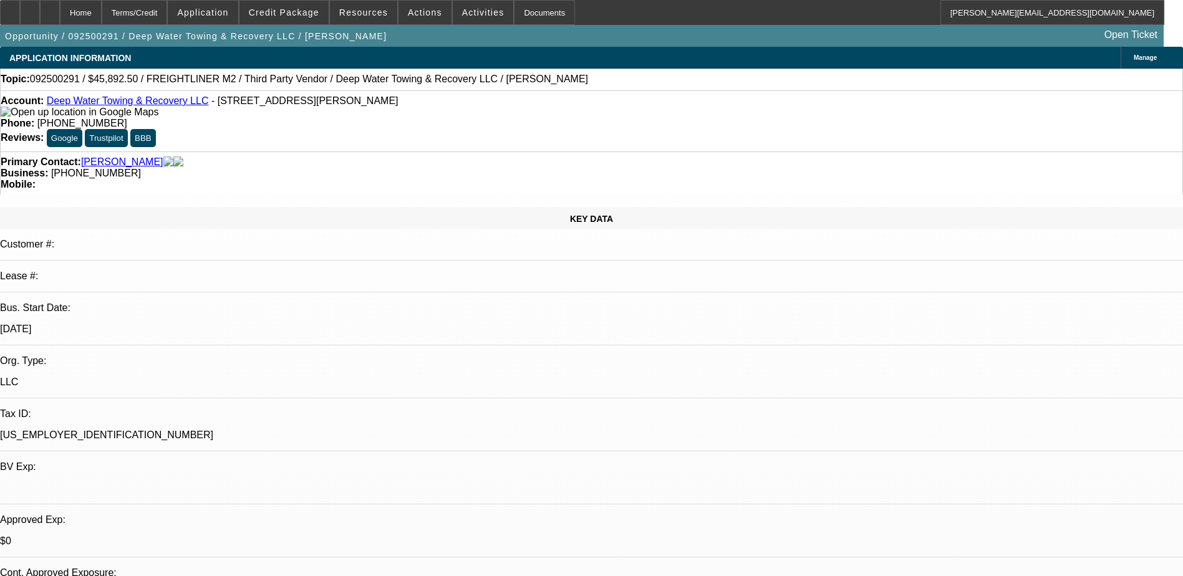
select select "0"
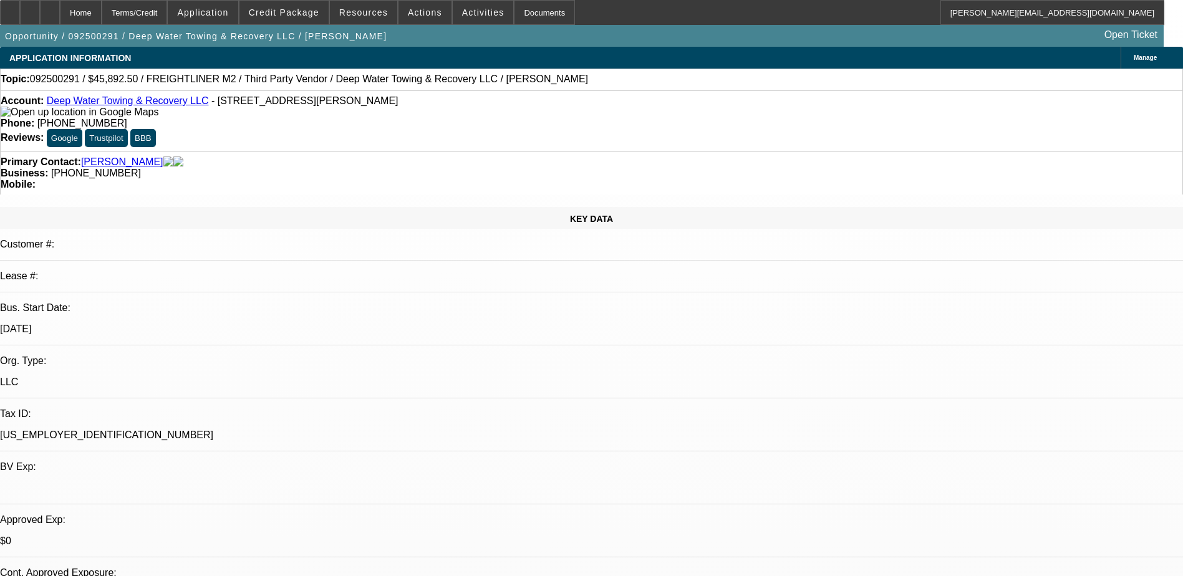
select select "2"
select select "0"
select select "1"
select select "6"
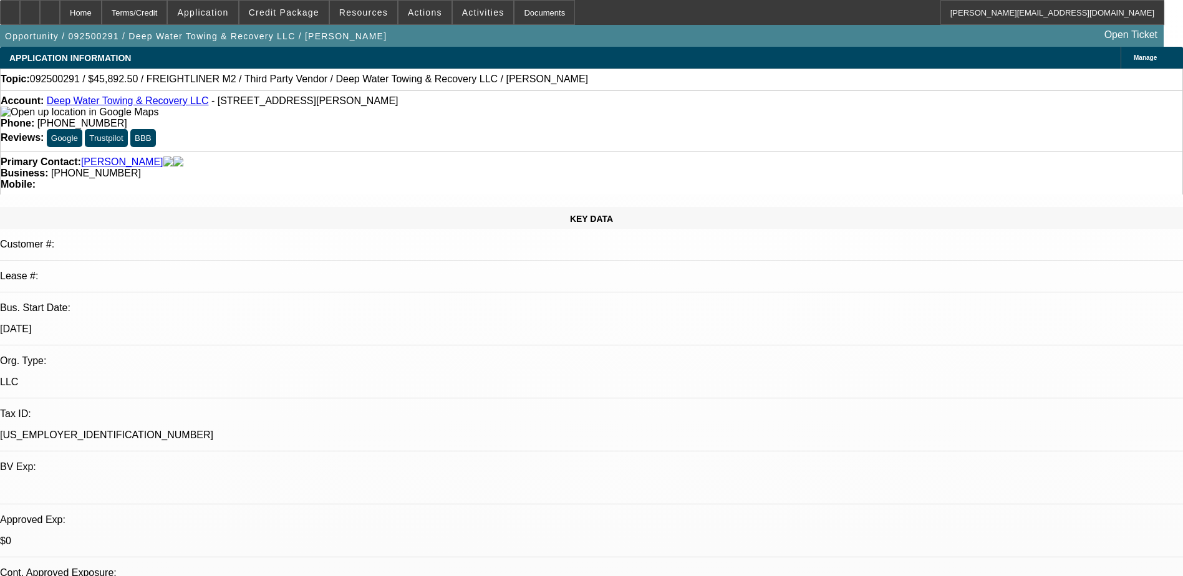
select select "1"
select select "6"
select select "1"
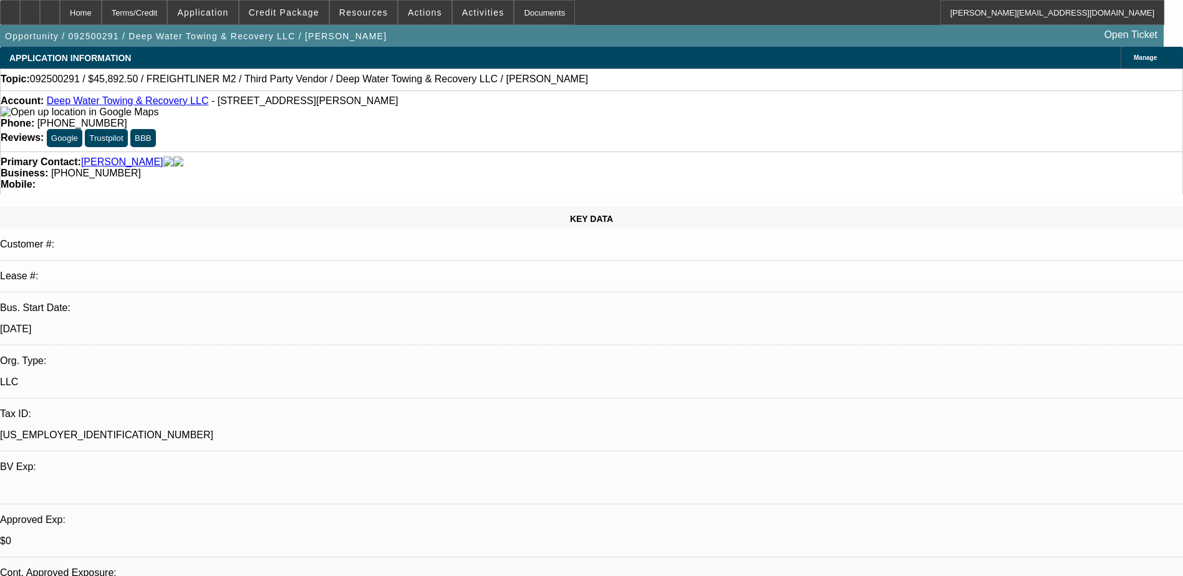
select select "6"
select select "1"
select select "2"
select select "6"
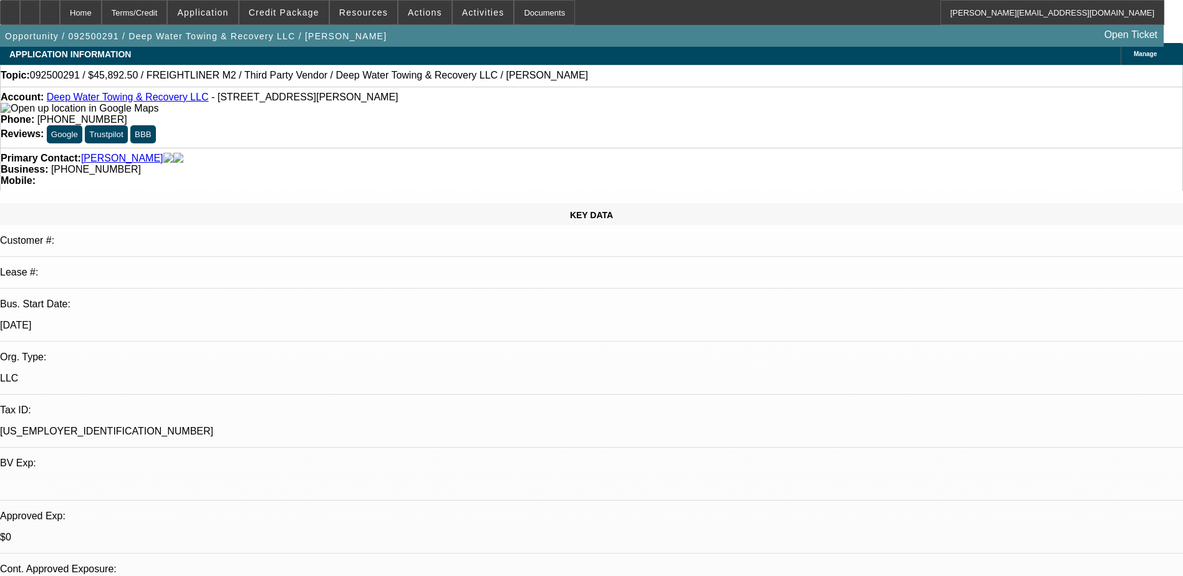
scroll to position [125, 0]
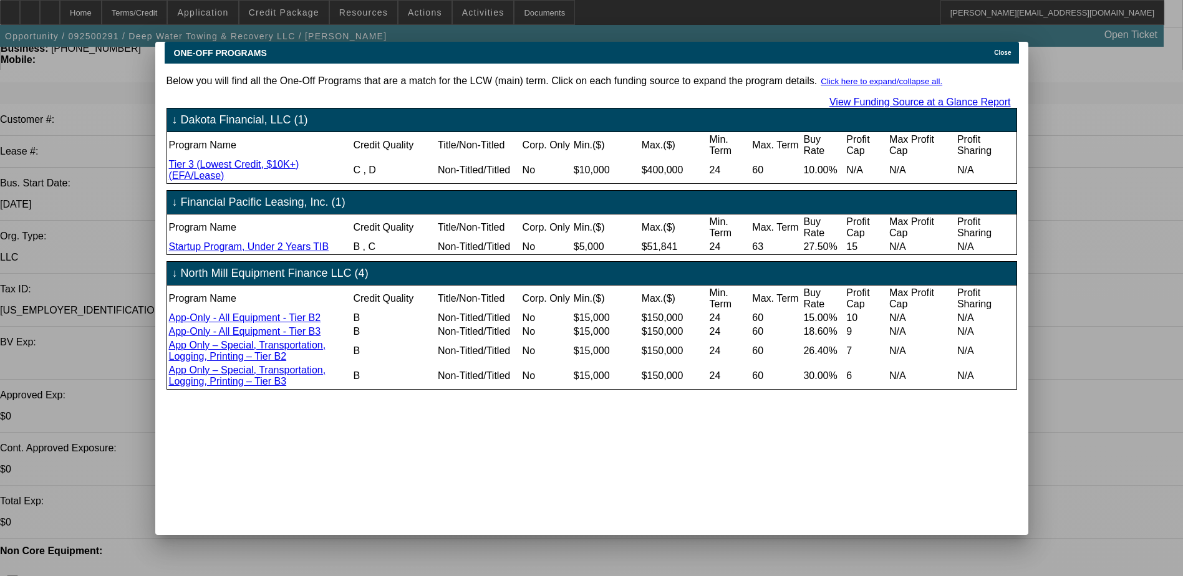
scroll to position [0, 0]
click at [1001, 49] on span "Close" at bounding box center [1002, 52] width 17 height 7
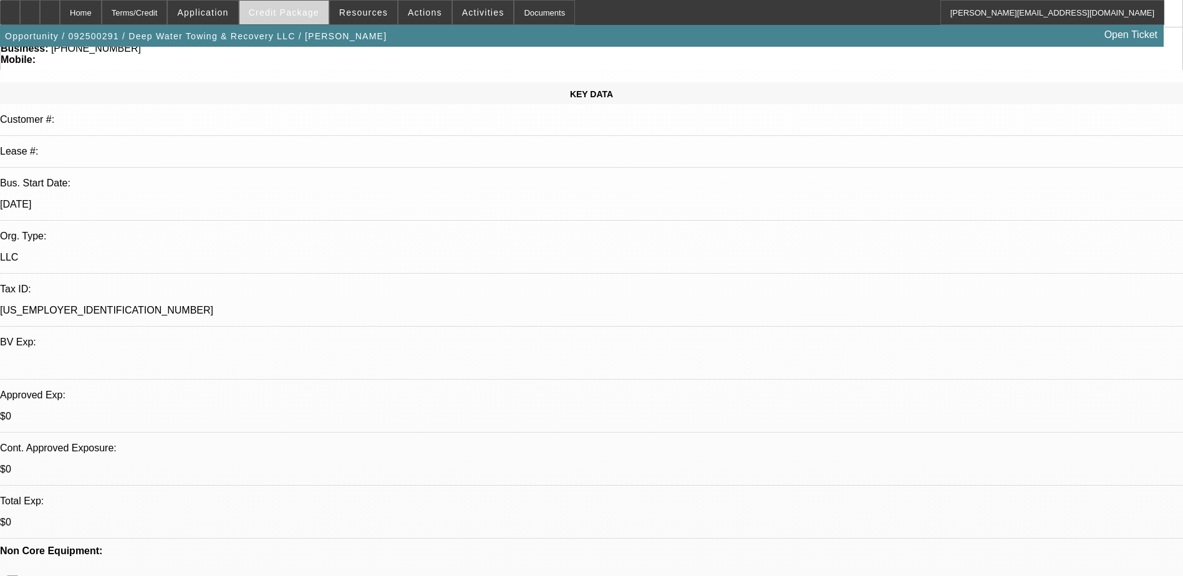
click at [310, 11] on span "Credit Package" at bounding box center [284, 12] width 70 height 10
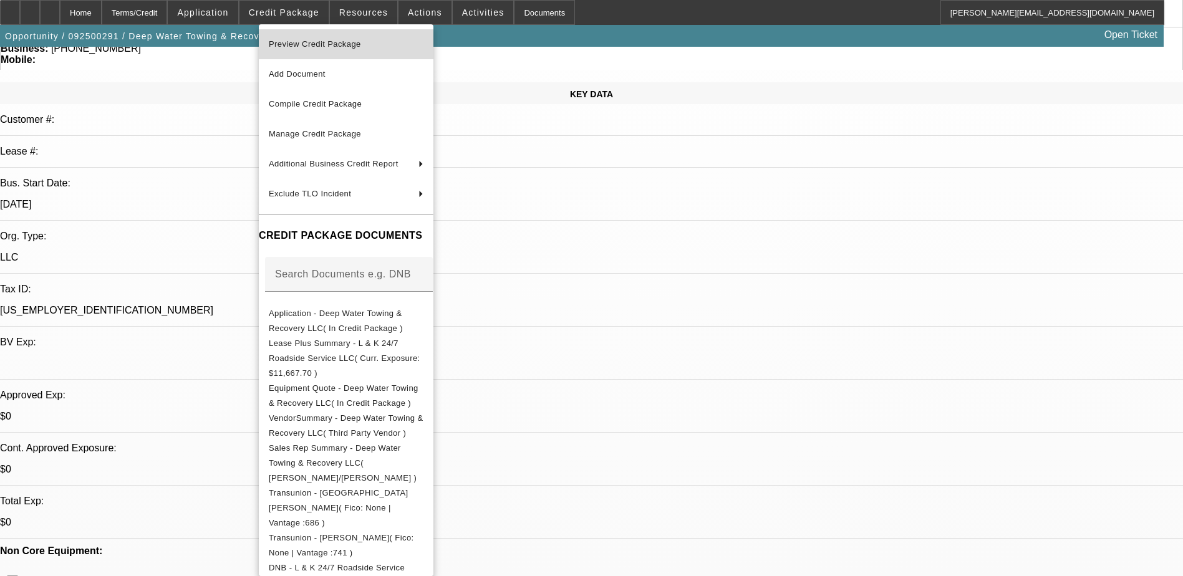
click at [336, 47] on span "Preview Credit Package" at bounding box center [315, 43] width 92 height 9
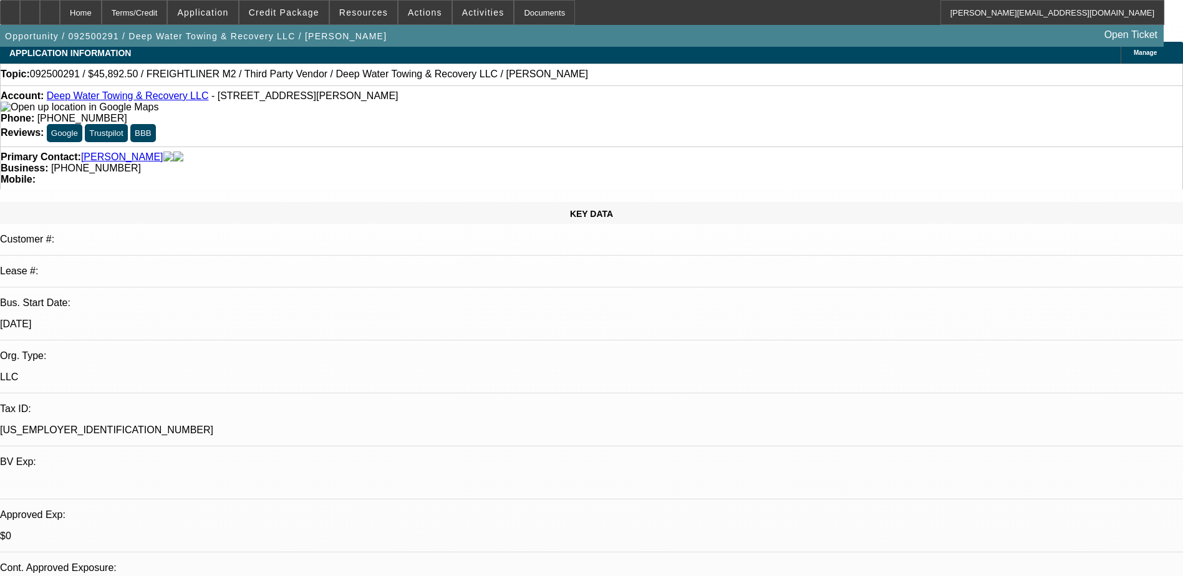
scroll to position [0, 0]
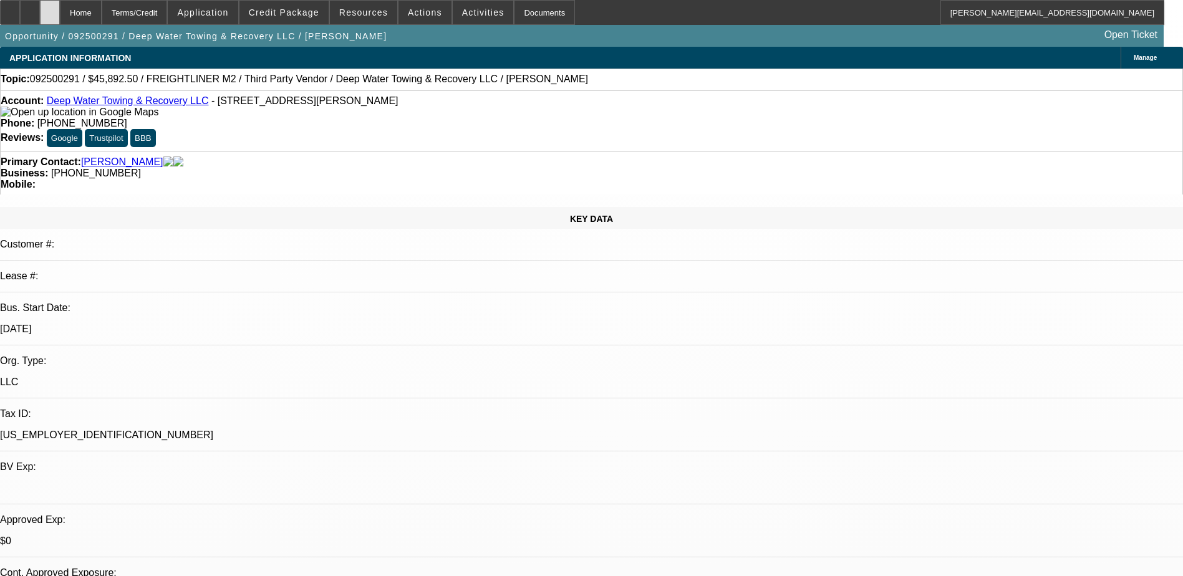
drag, startPoint x: 73, startPoint y: 11, endPoint x: 85, endPoint y: 11, distance: 11.9
click at [60, 11] on div at bounding box center [50, 12] width 20 height 25
select select "0"
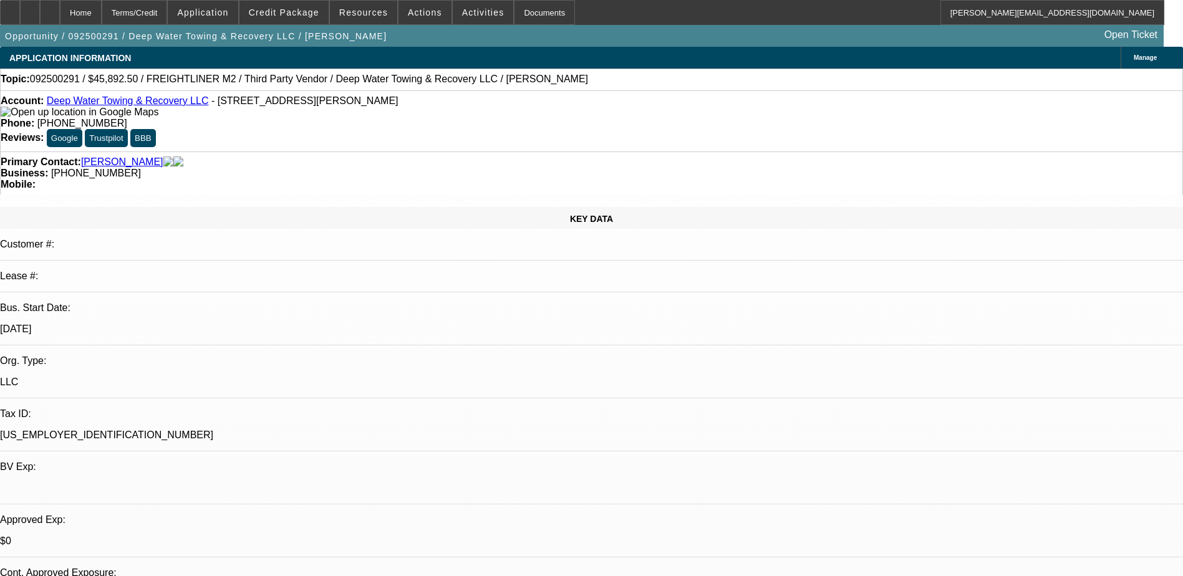
select select "0"
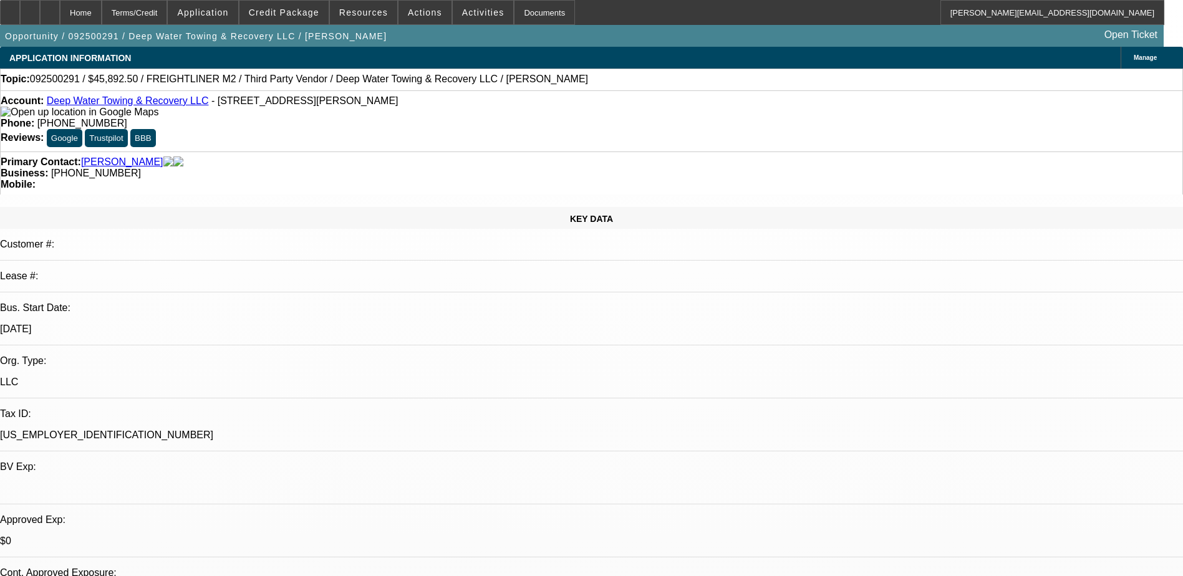
select select "0"
select select "2"
select select "0"
select select "1"
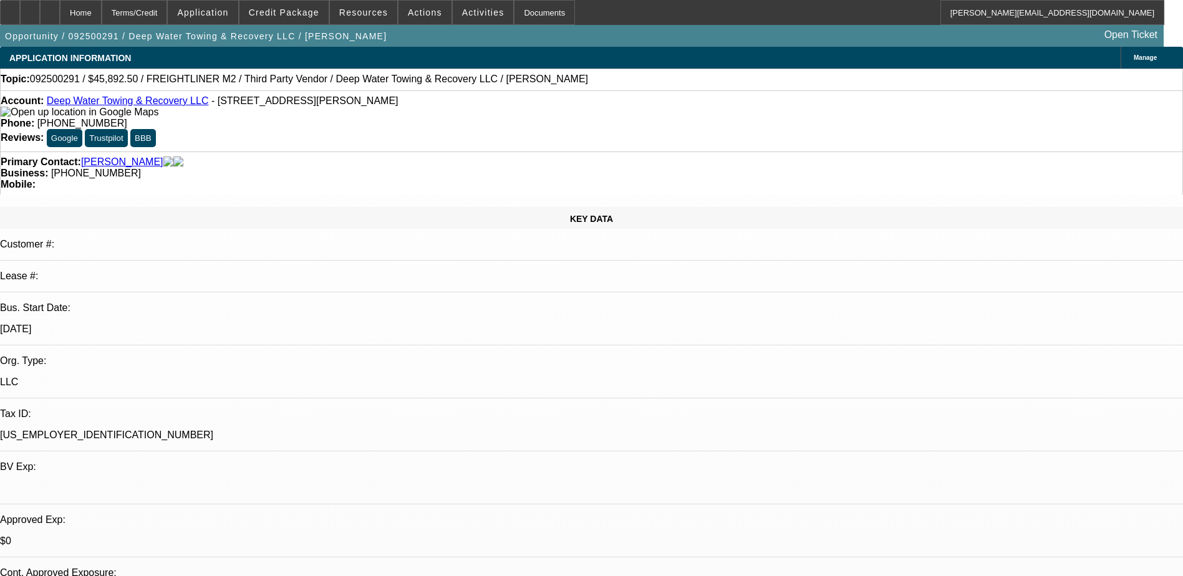
select select "1"
select select "6"
select select "1"
select select "6"
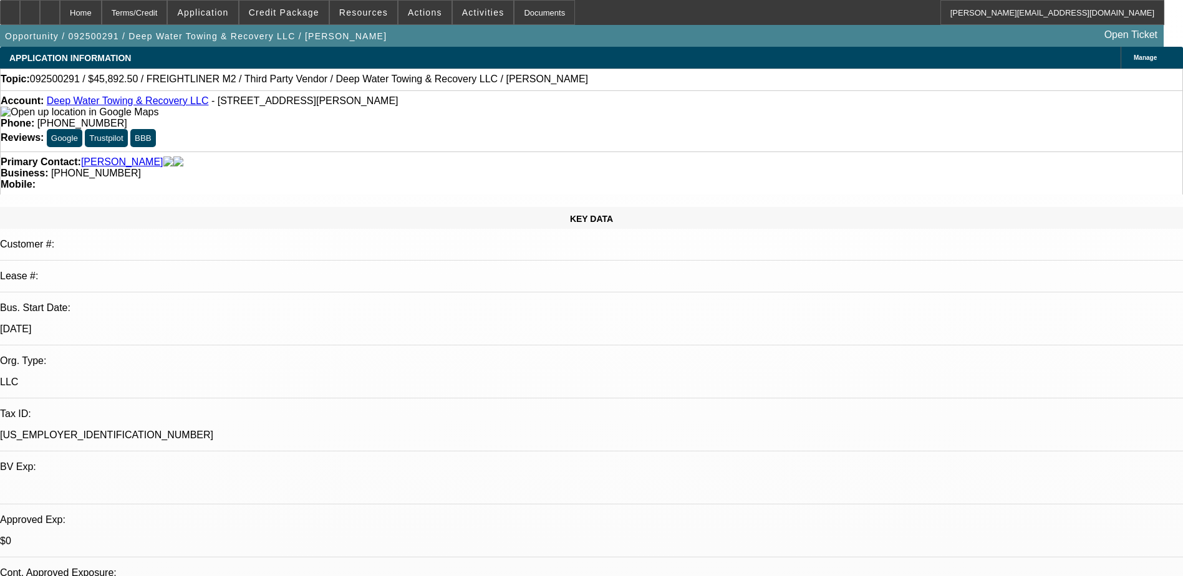
select select "1"
select select "6"
select select "1"
select select "2"
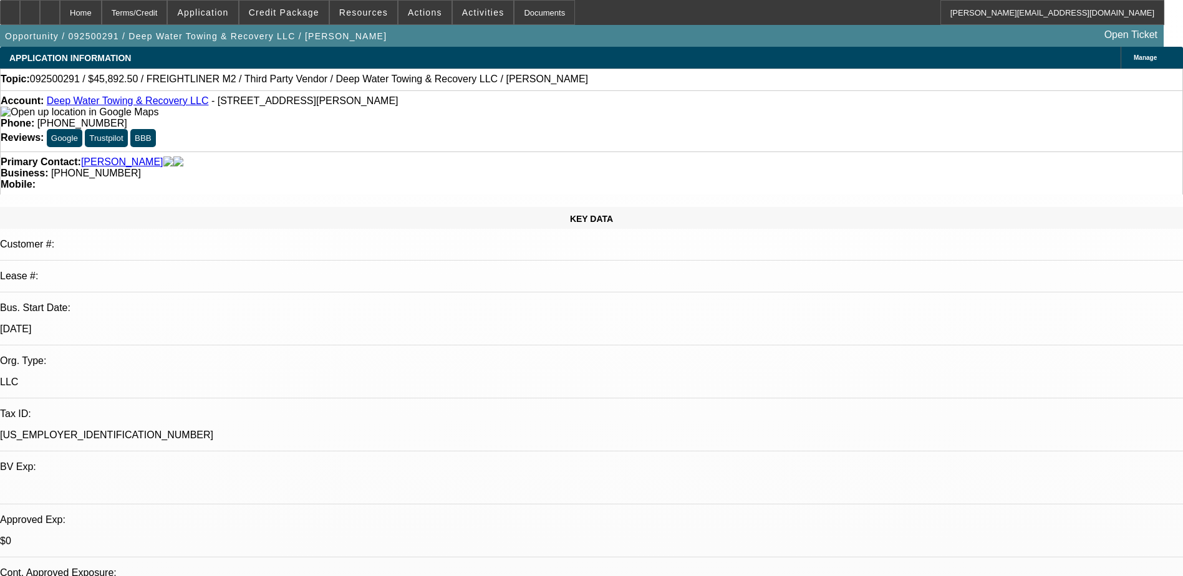
select select "6"
select select "0"
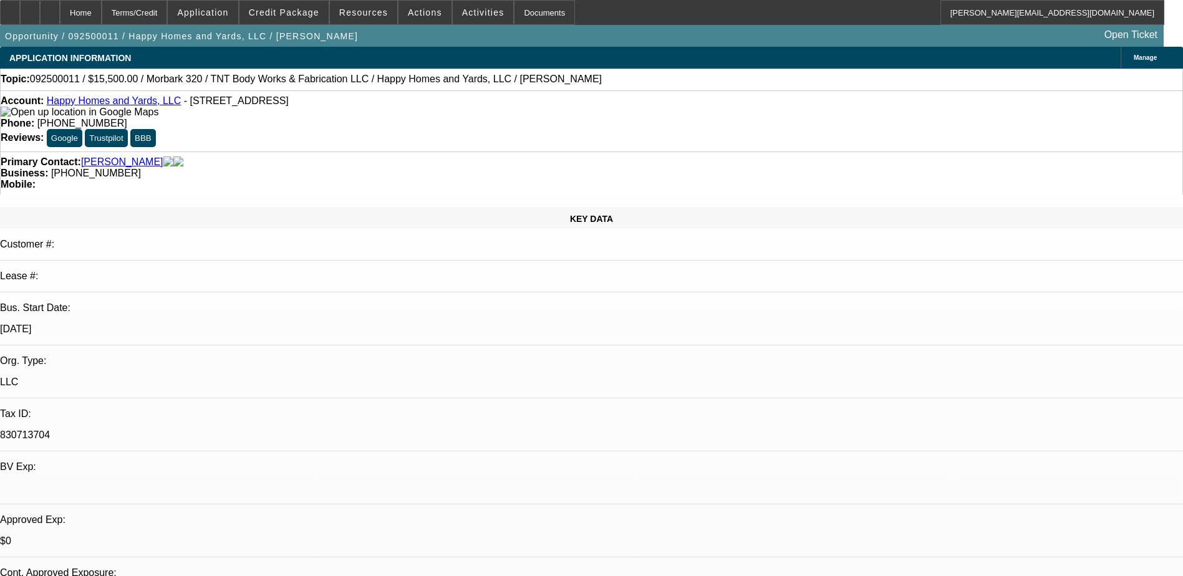
select select "0"
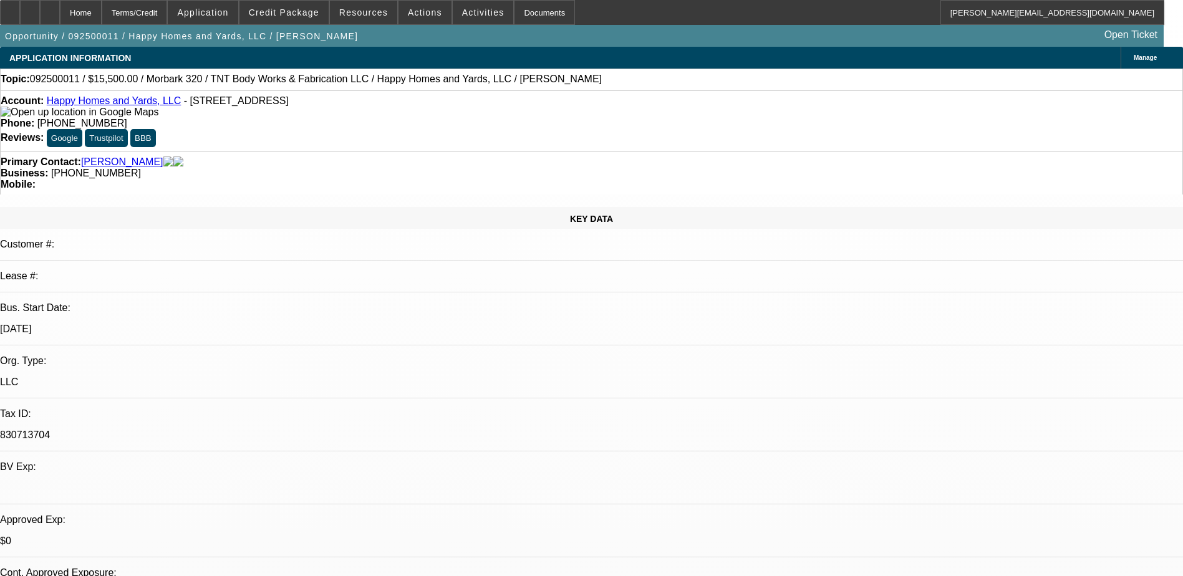
select select "0"
select select "1"
select select "3"
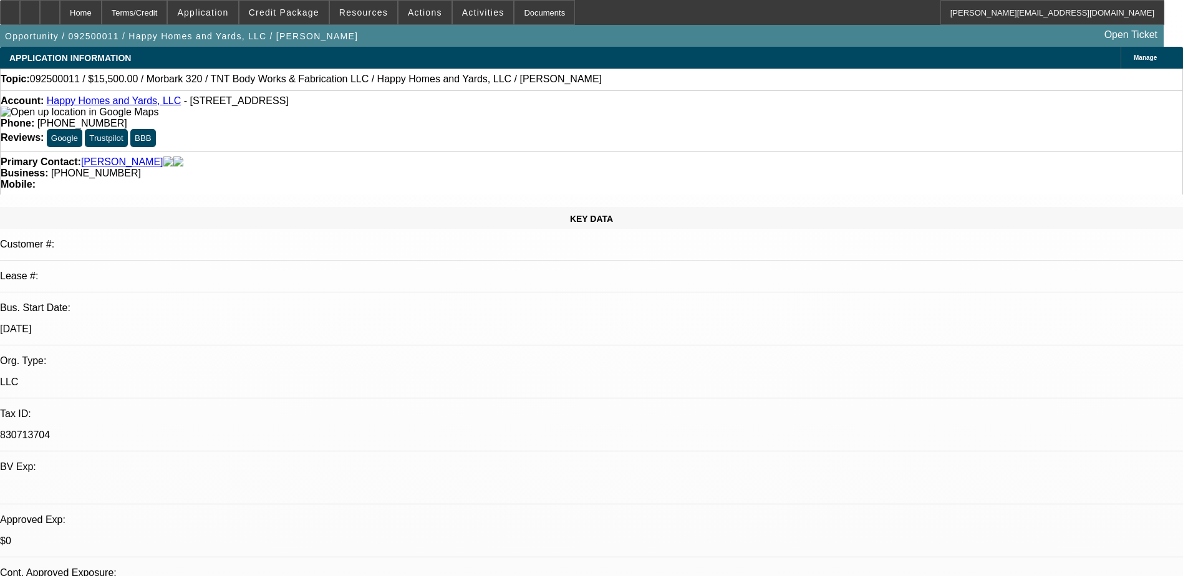
select select "6"
select select "1"
select select "3"
select select "6"
select select "1"
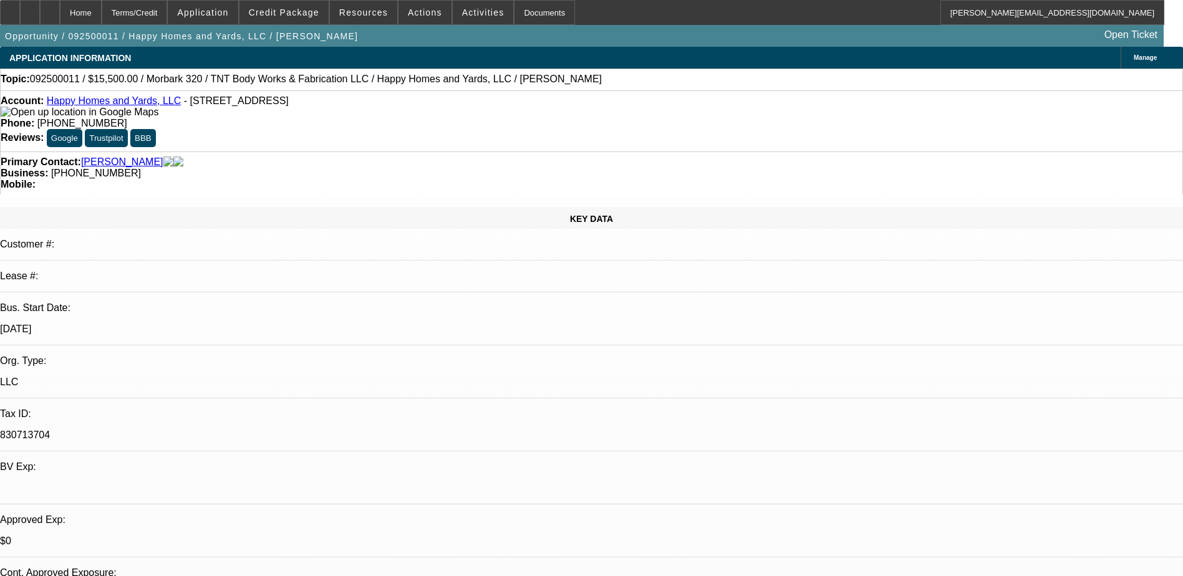
select select "3"
select select "6"
select select "1"
select select "6"
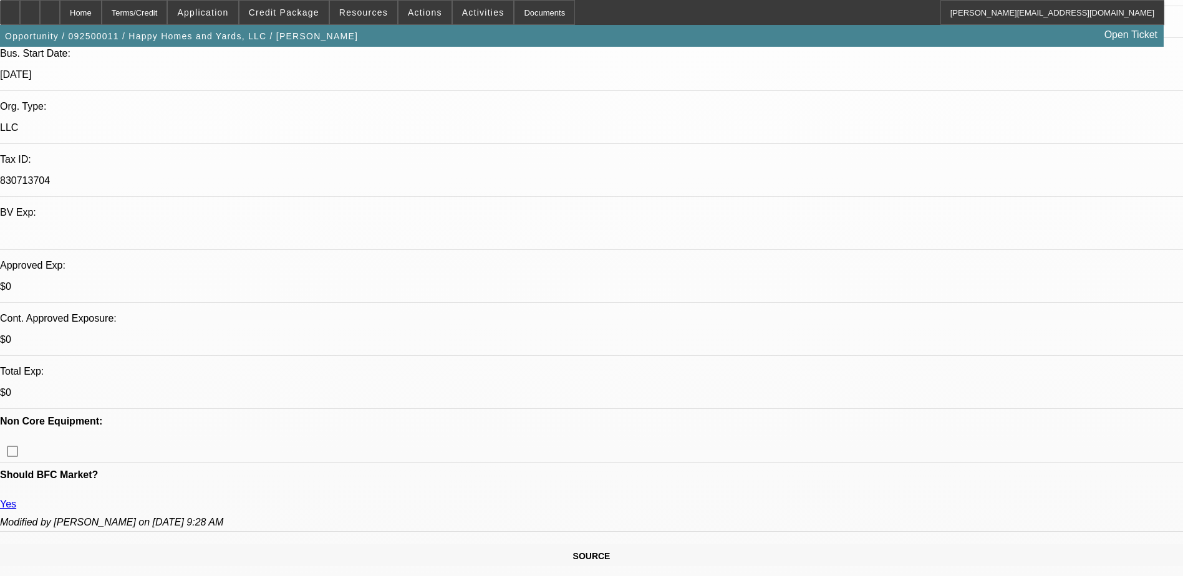
scroll to position [62, 0]
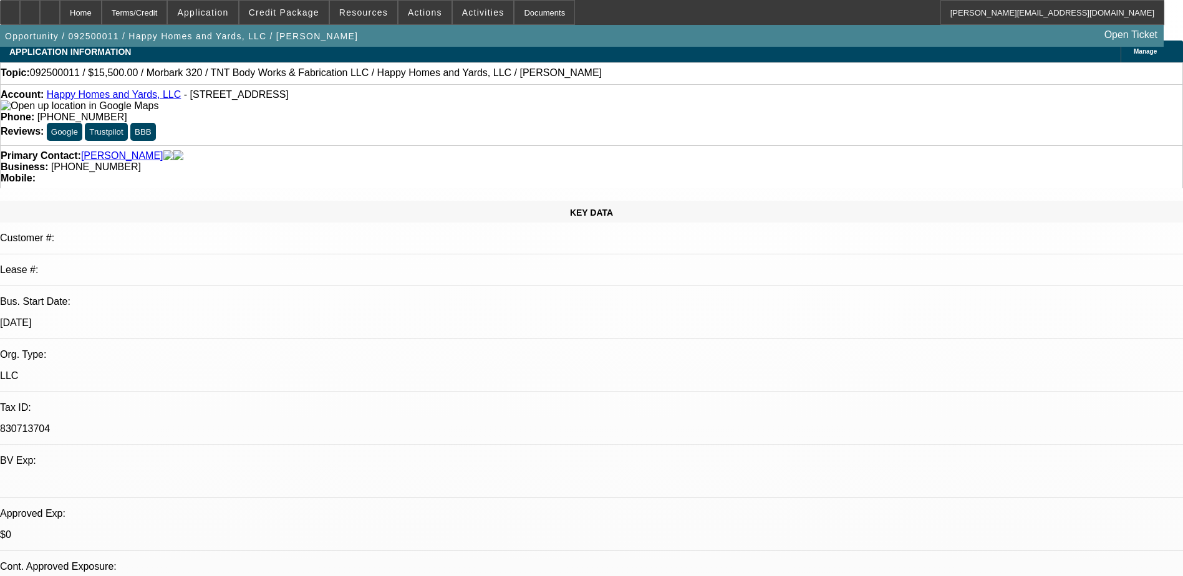
scroll to position [0, 0]
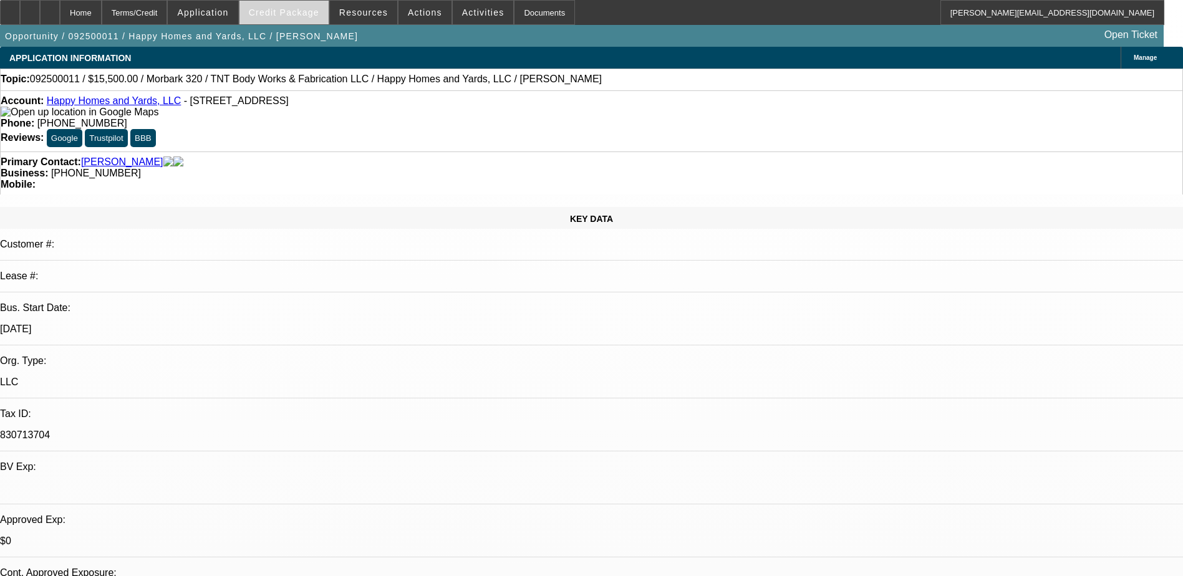
click at [294, 11] on span "Credit Package" at bounding box center [284, 12] width 70 height 10
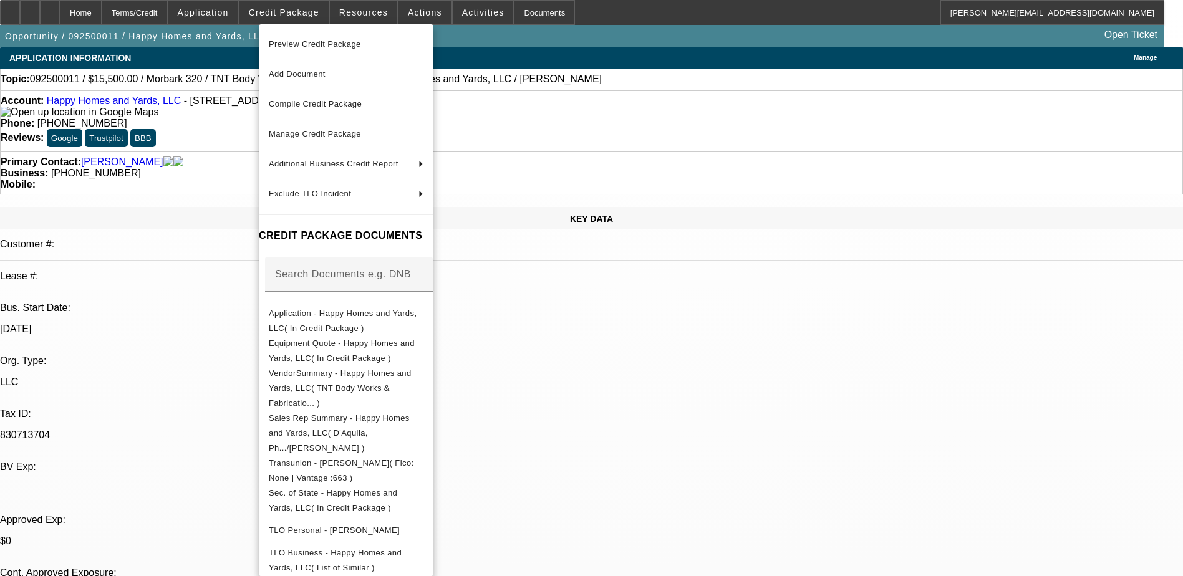
click at [316, 46] on span "Preview Credit Package" at bounding box center [315, 43] width 92 height 9
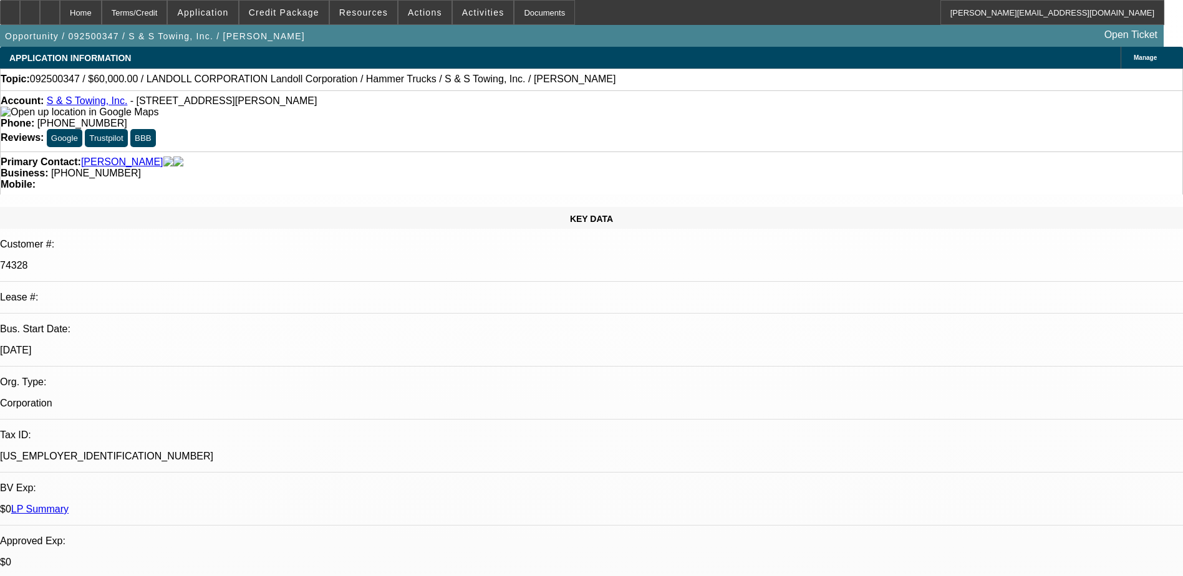
select select "0"
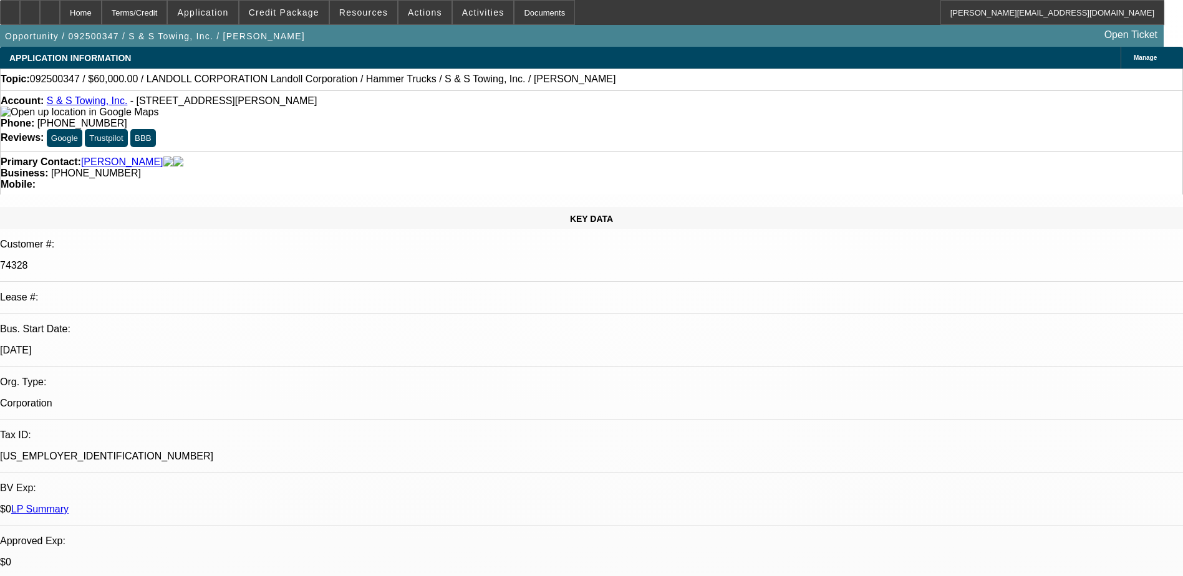
select select "0"
select select "1"
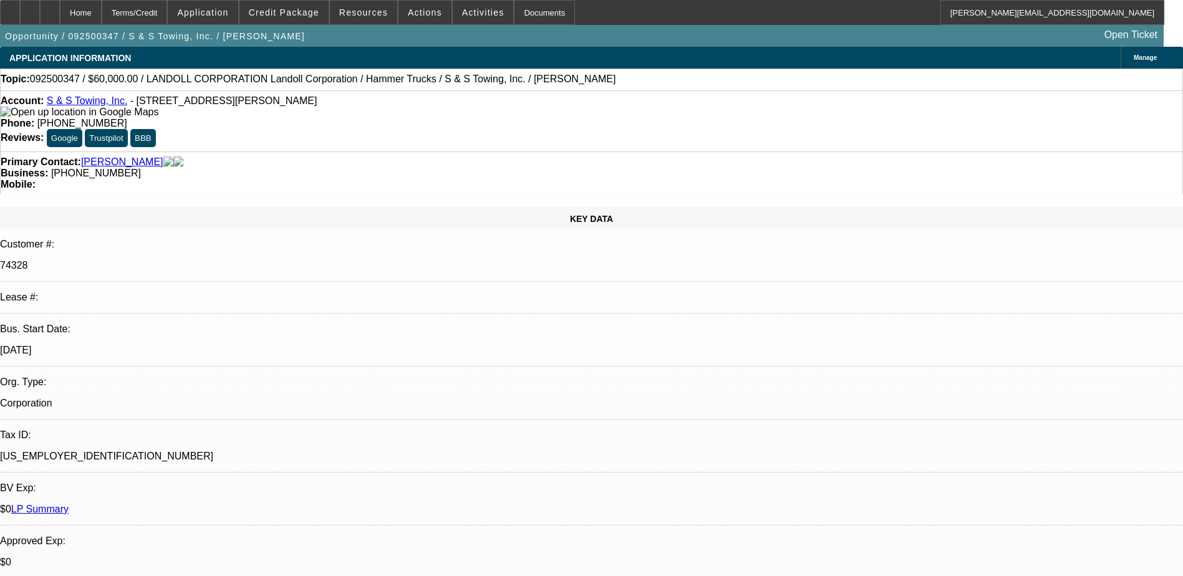
select select "2"
select select "6"
select select "1"
select select "2"
select select "6"
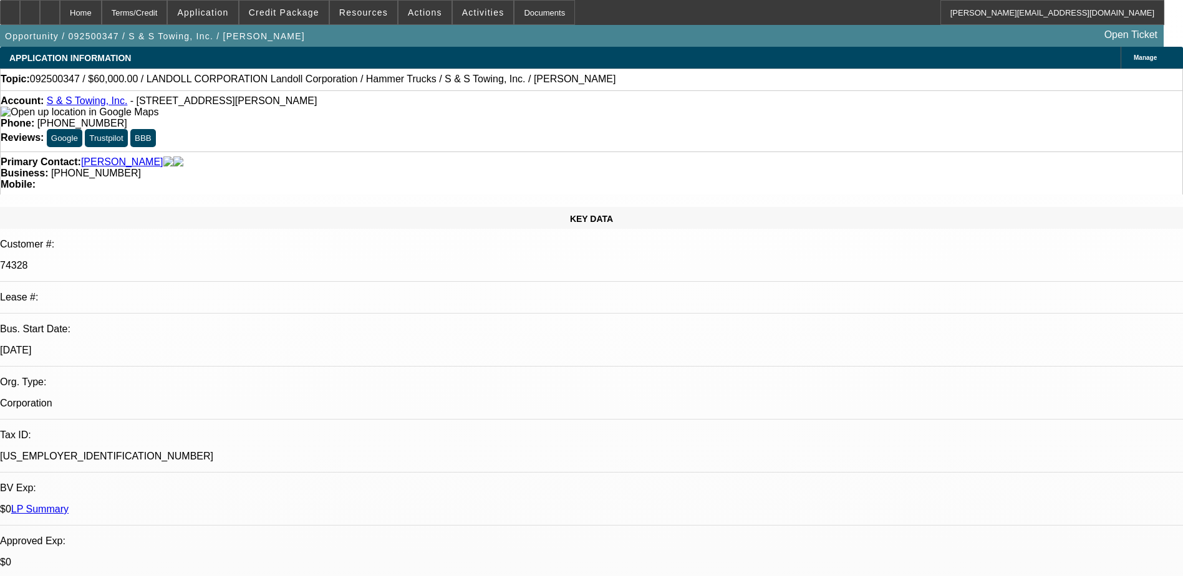
select select "1"
select select "2"
select select "6"
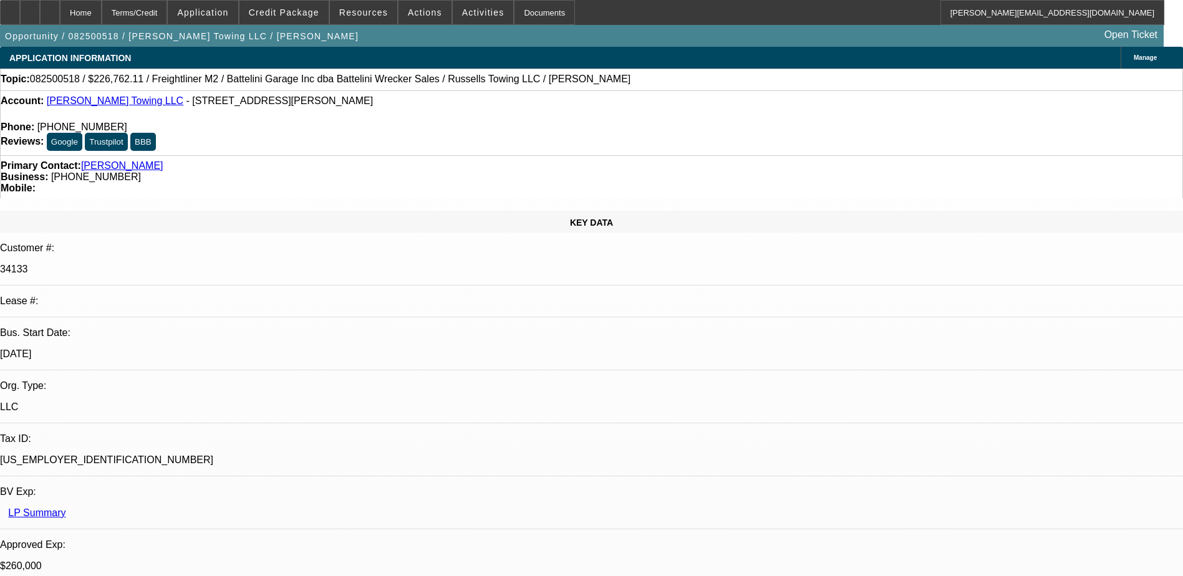
select select "0"
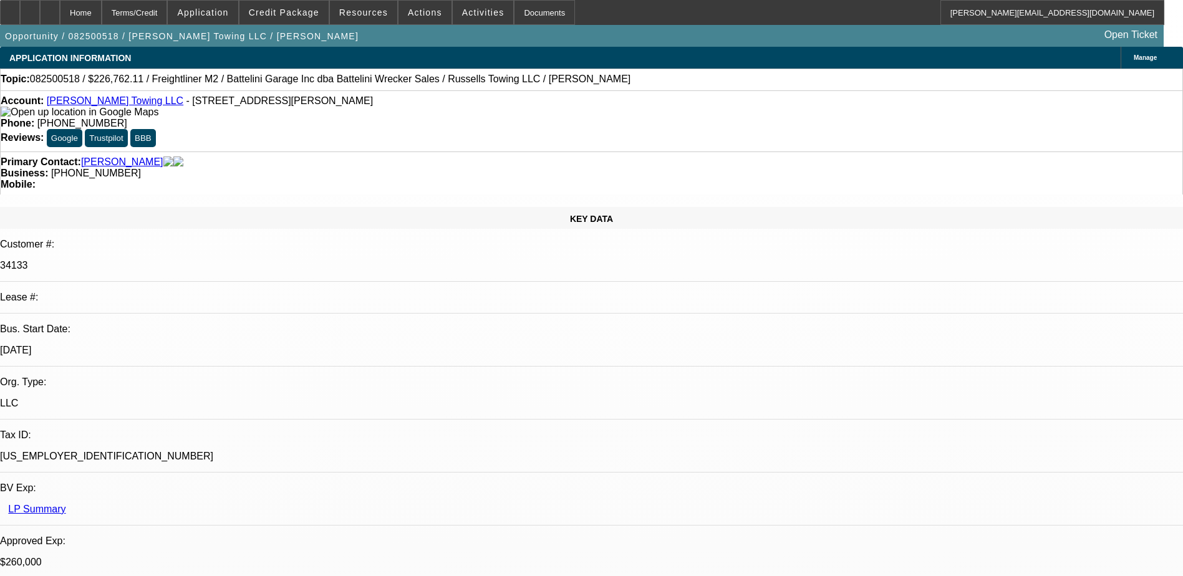
select select "0"
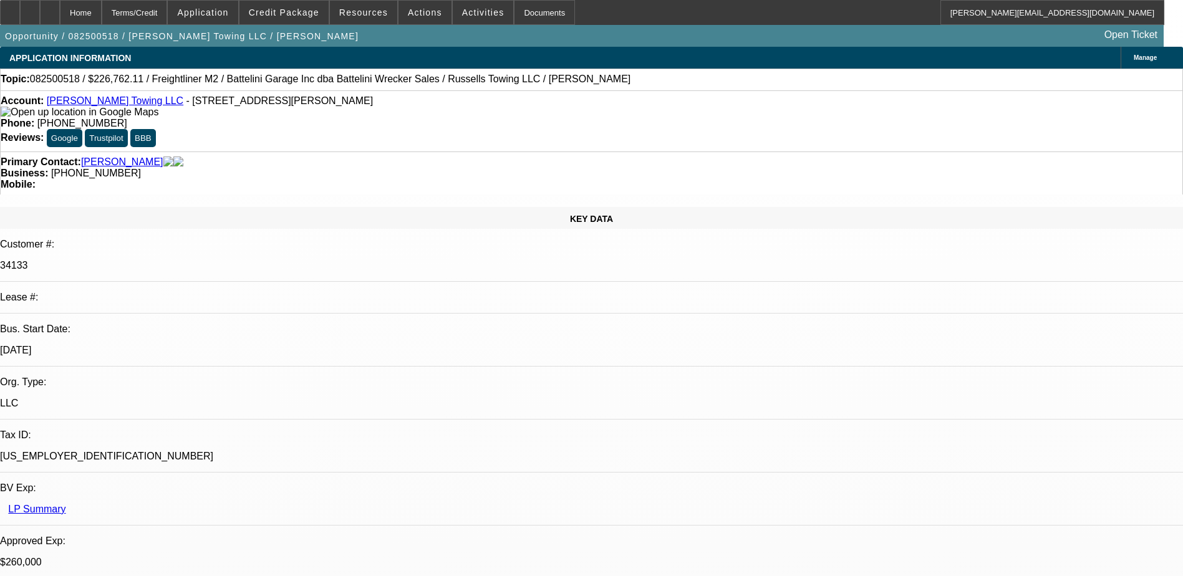
select select "0"
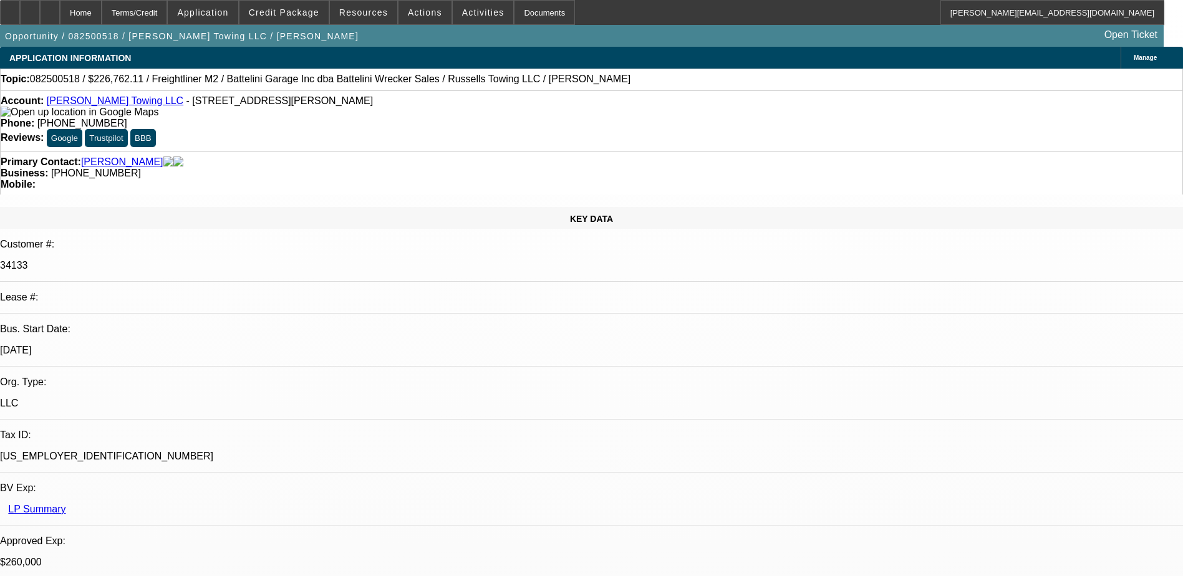
select select "0"
select select "1"
select select "3"
select select "6"
select select "1"
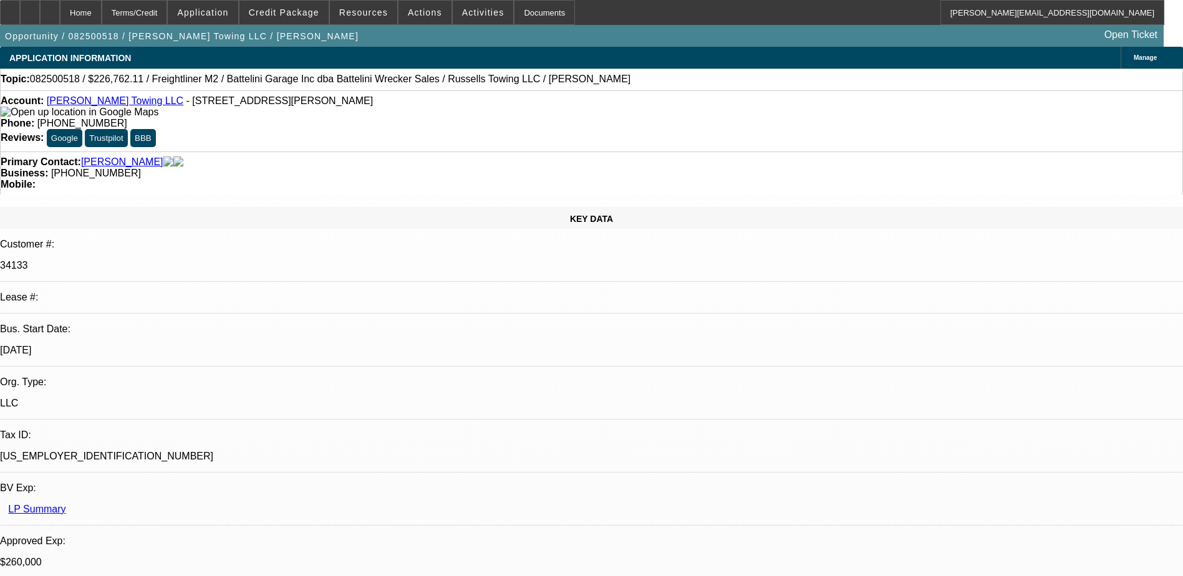
select select "3"
select select "6"
select select "1"
select select "3"
select select "6"
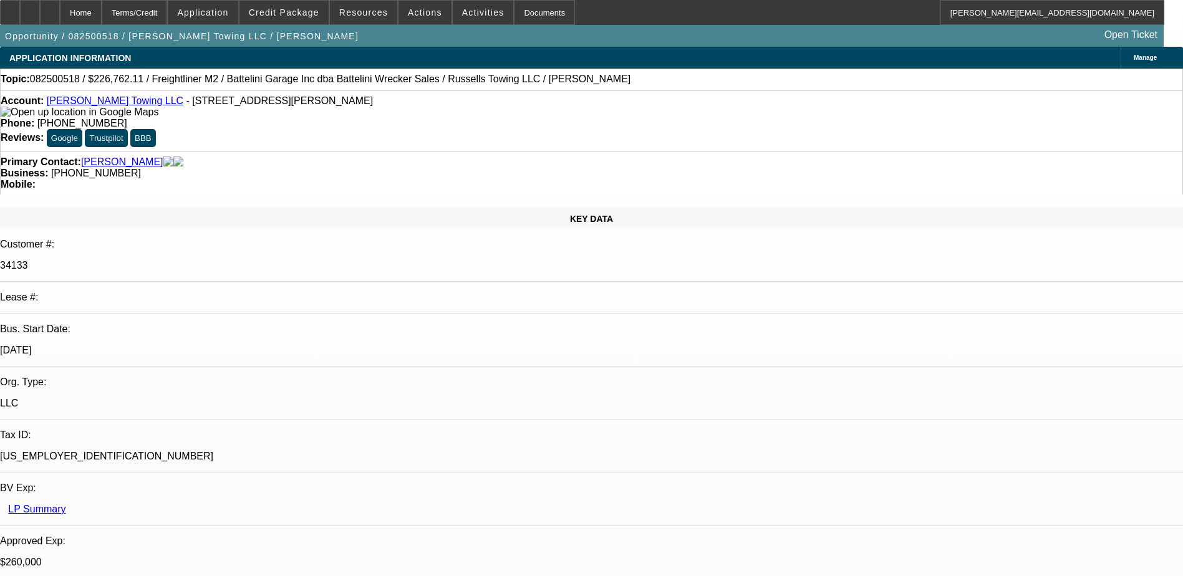
select select "1"
select select "3"
select select "6"
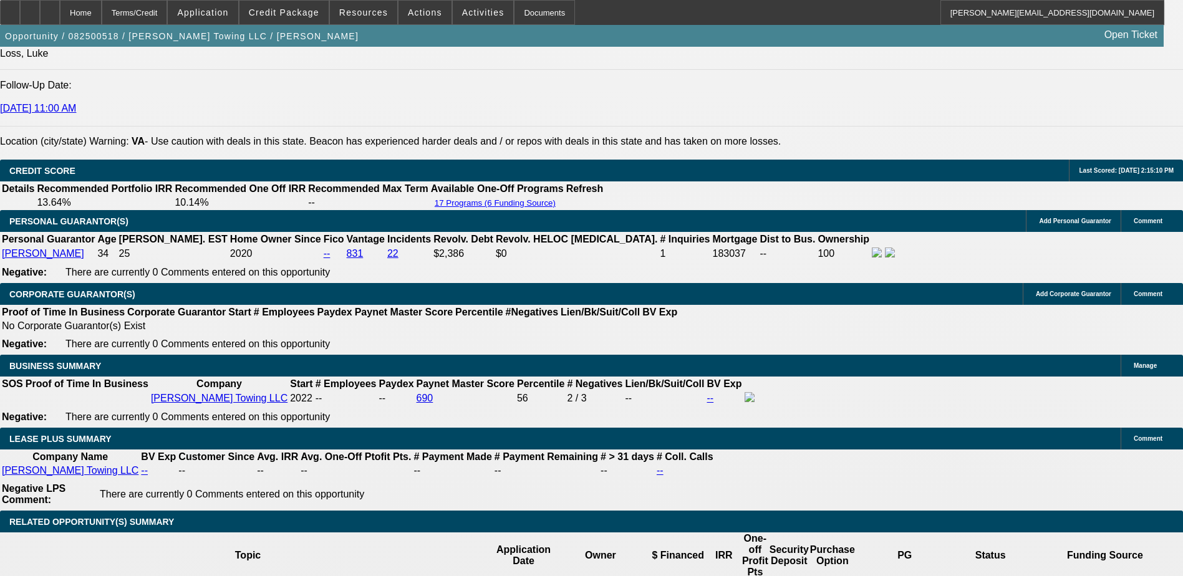
scroll to position [1747, 0]
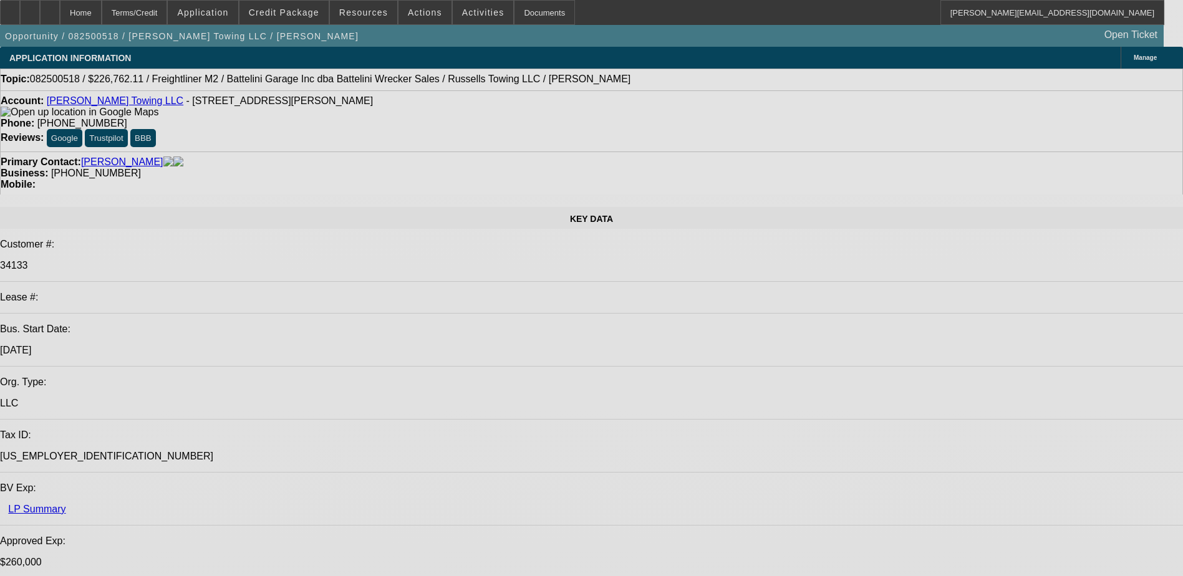
select select "0"
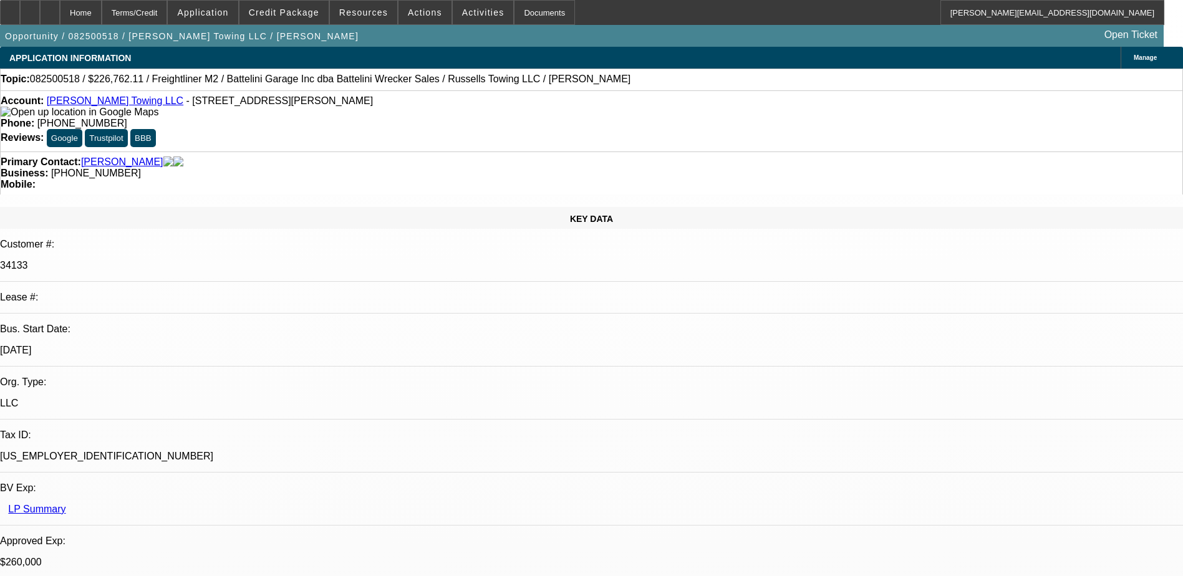
select select "0"
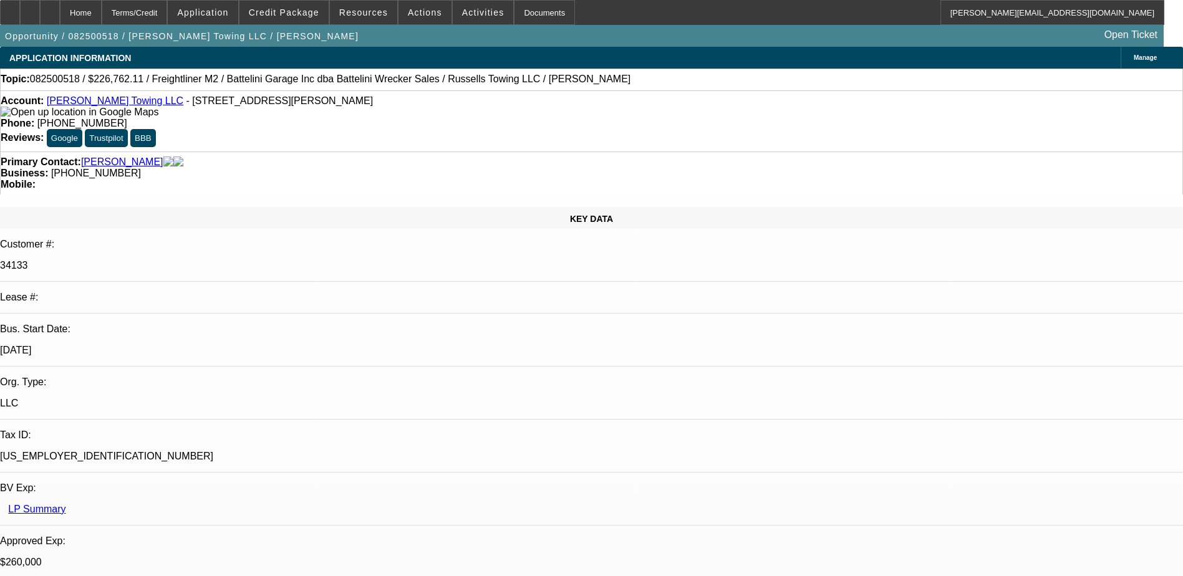
select select "0"
select select "1"
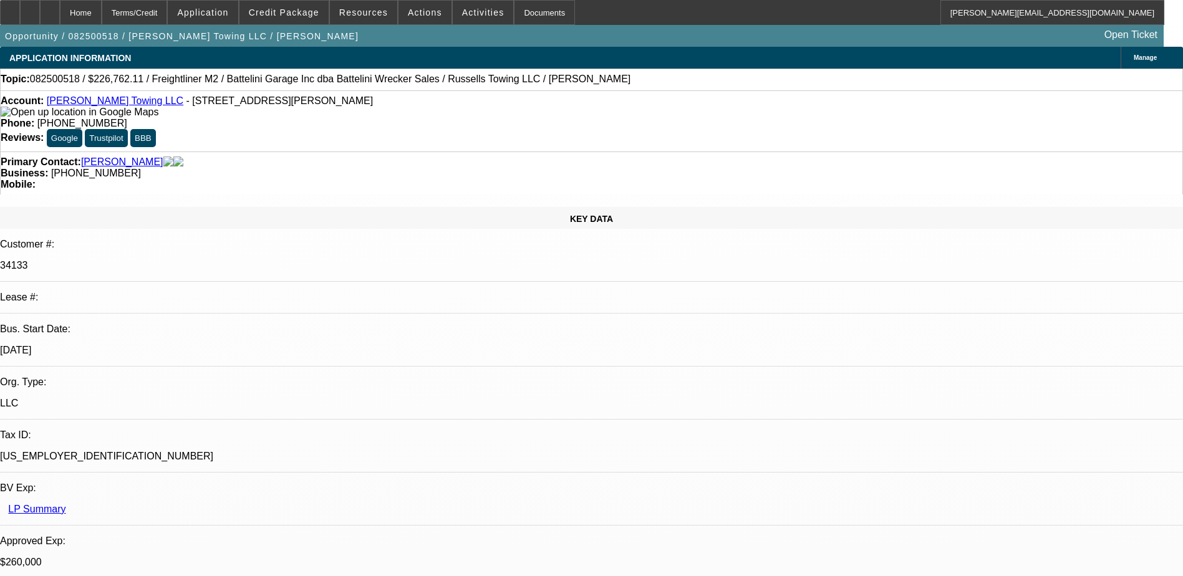
select select "3"
select select "6"
select select "1"
select select "3"
select select "6"
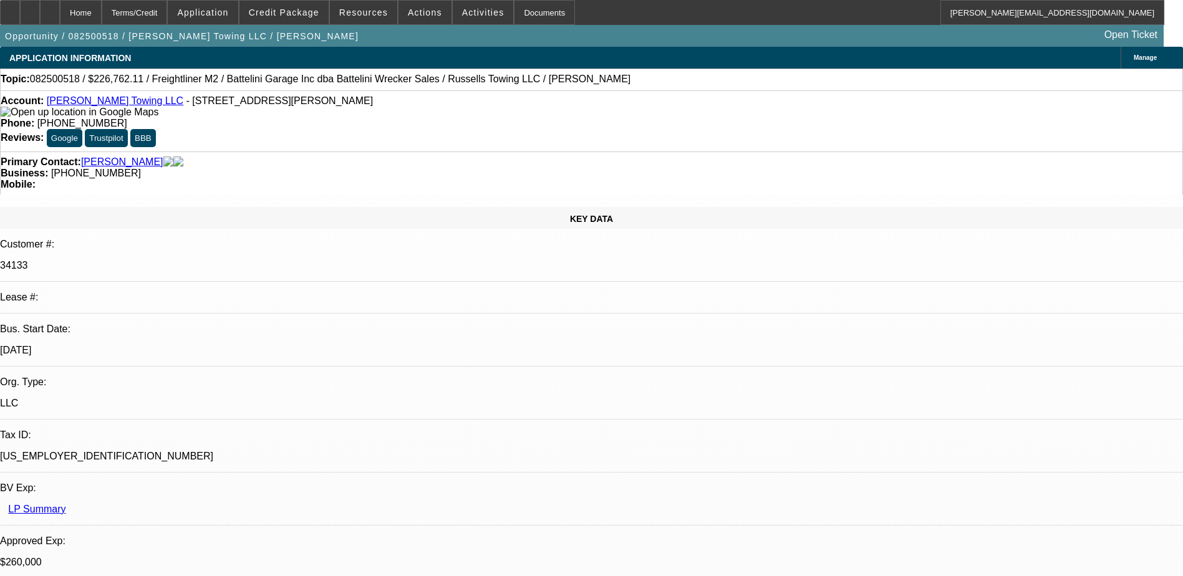
select select "1"
select select "3"
select select "6"
select select "1"
select select "3"
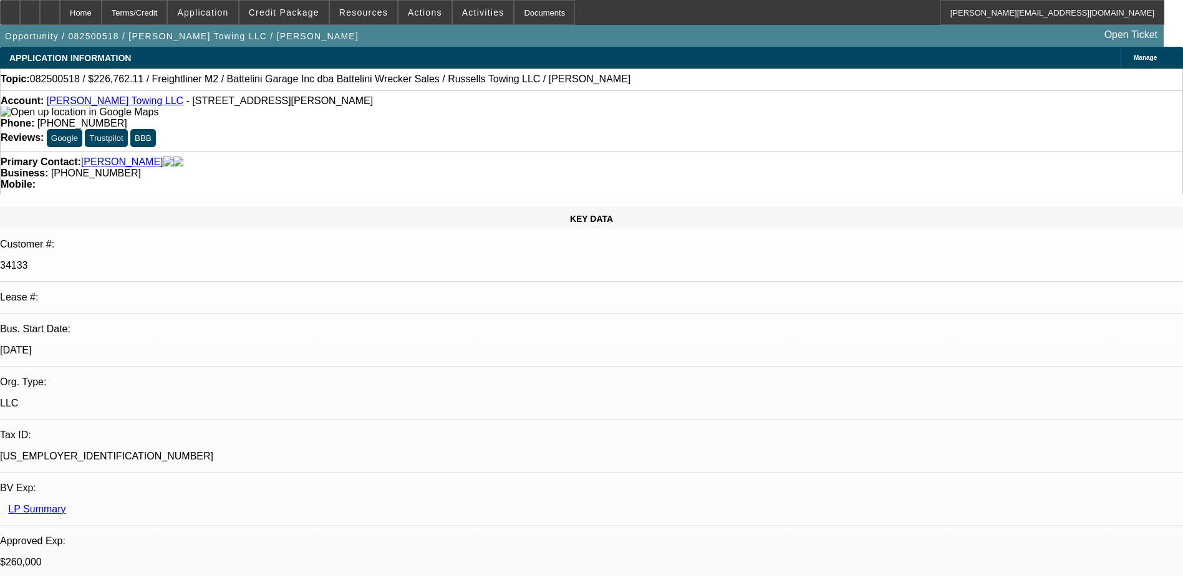
select select "6"
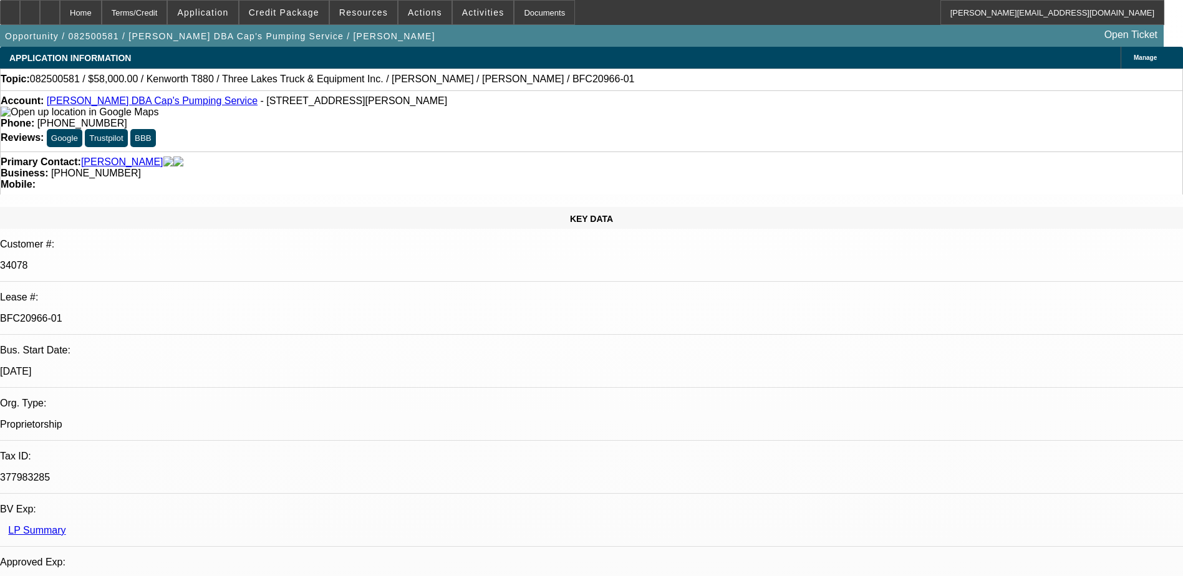
select select "0"
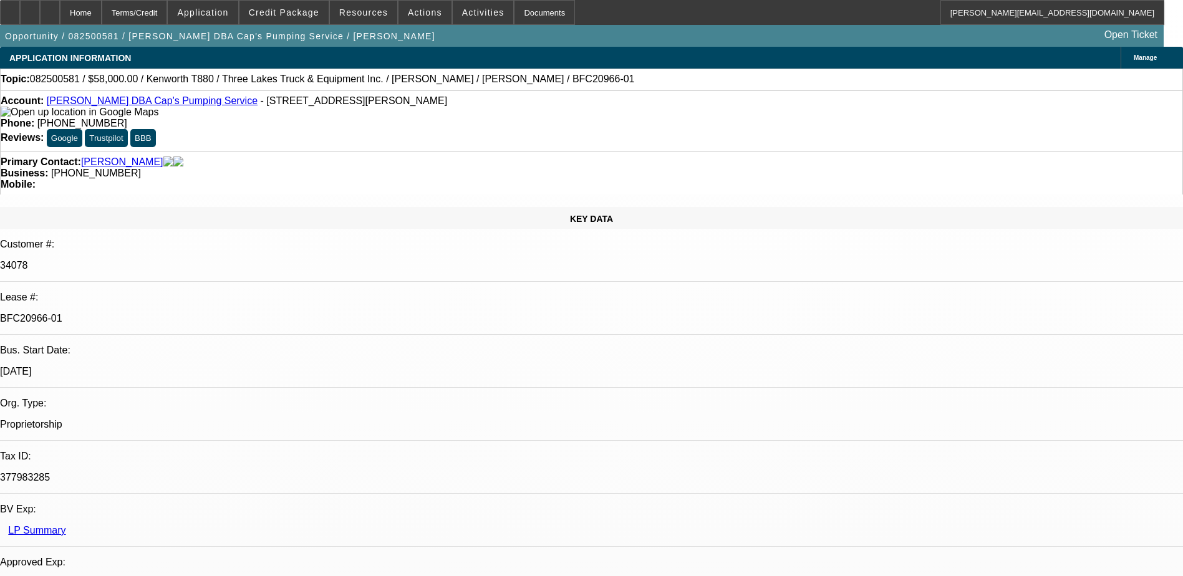
select select "0"
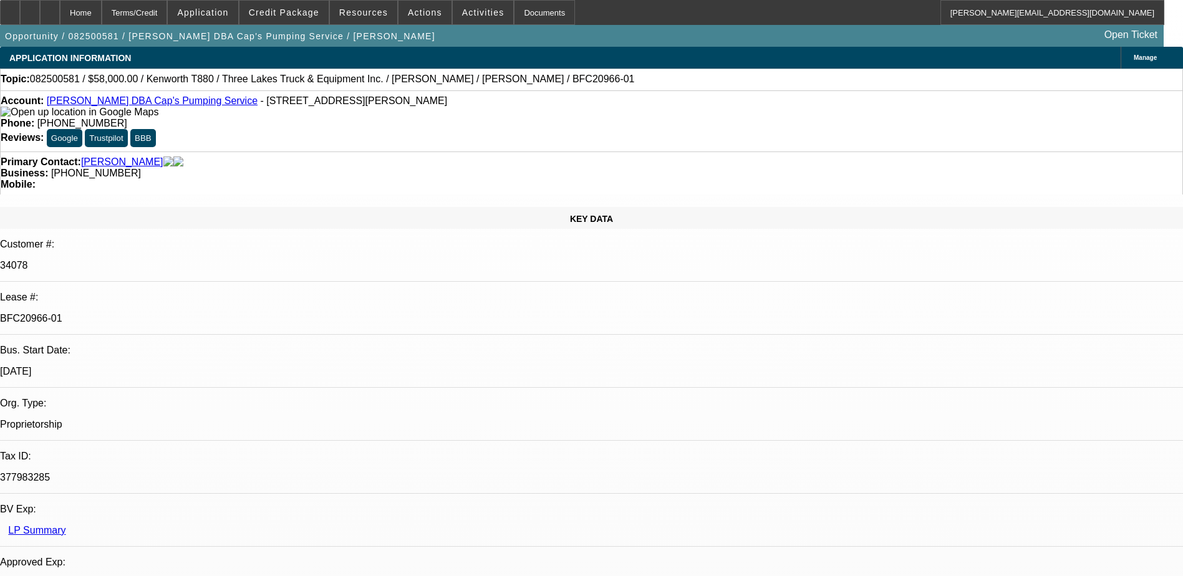
select select "0"
select select "0.1"
select select "1"
select select "9"
select select "6"
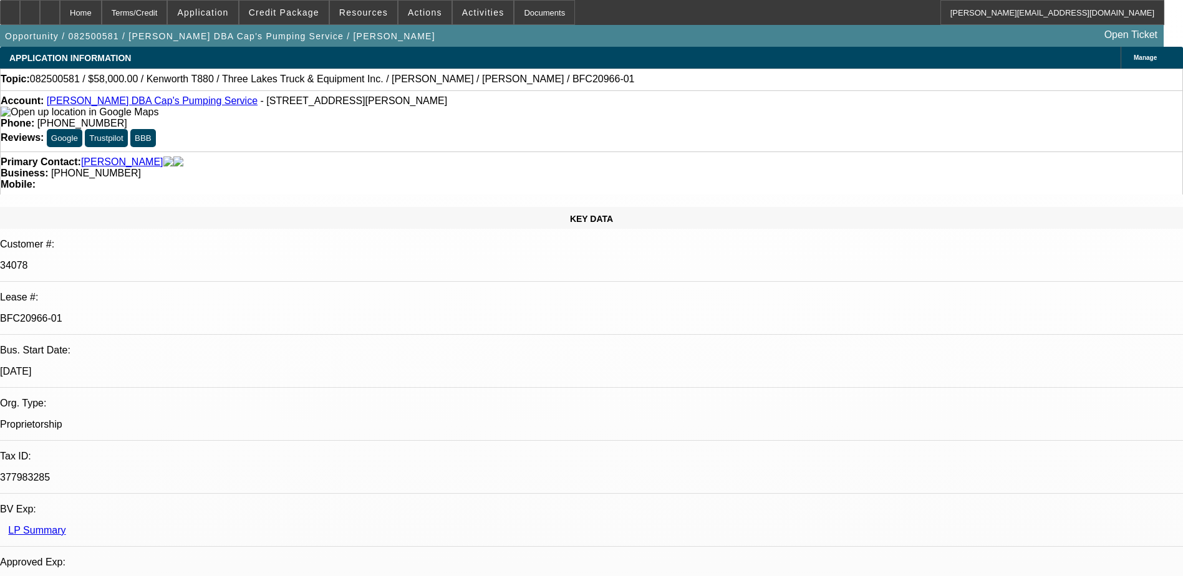
select select "1"
select select "9"
select select "6"
select select "1"
select select "9"
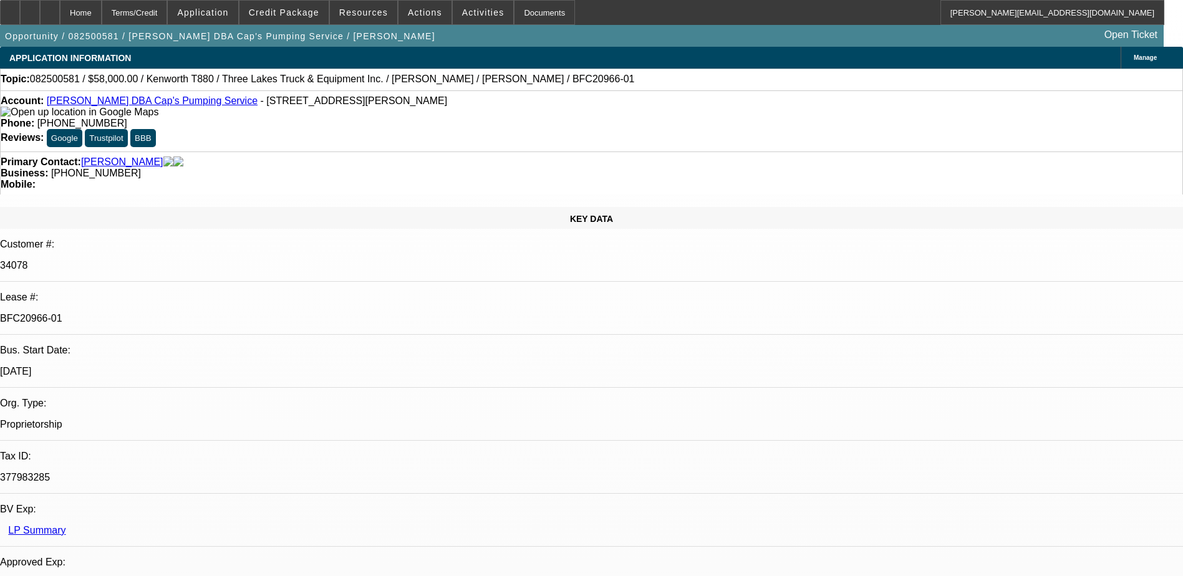
select select "6"
select select "1"
select select "9"
select select "4"
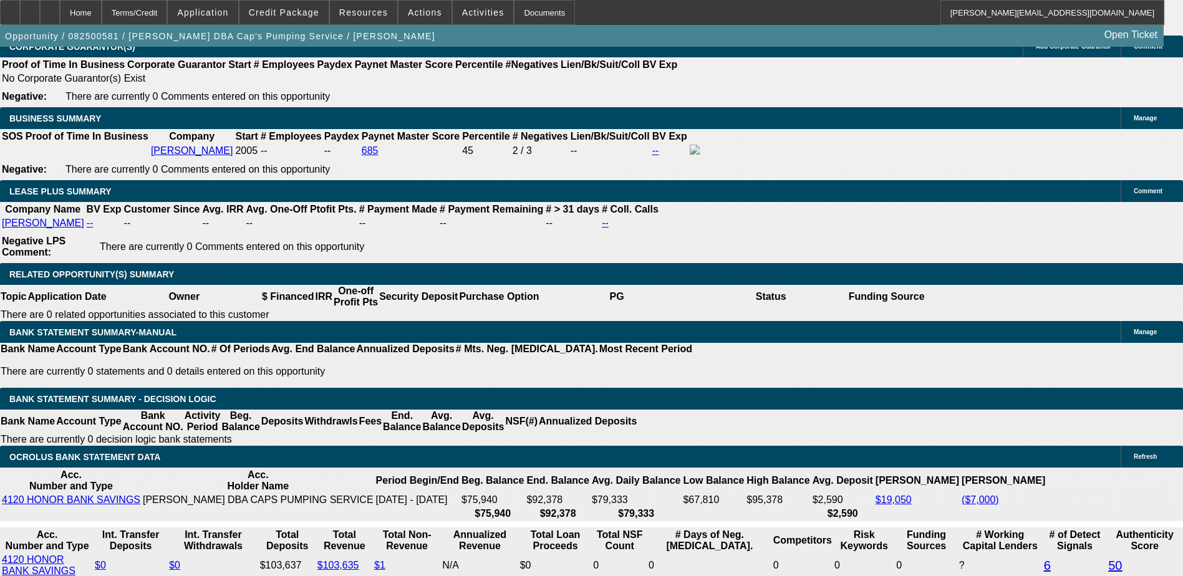
scroll to position [2082, 0]
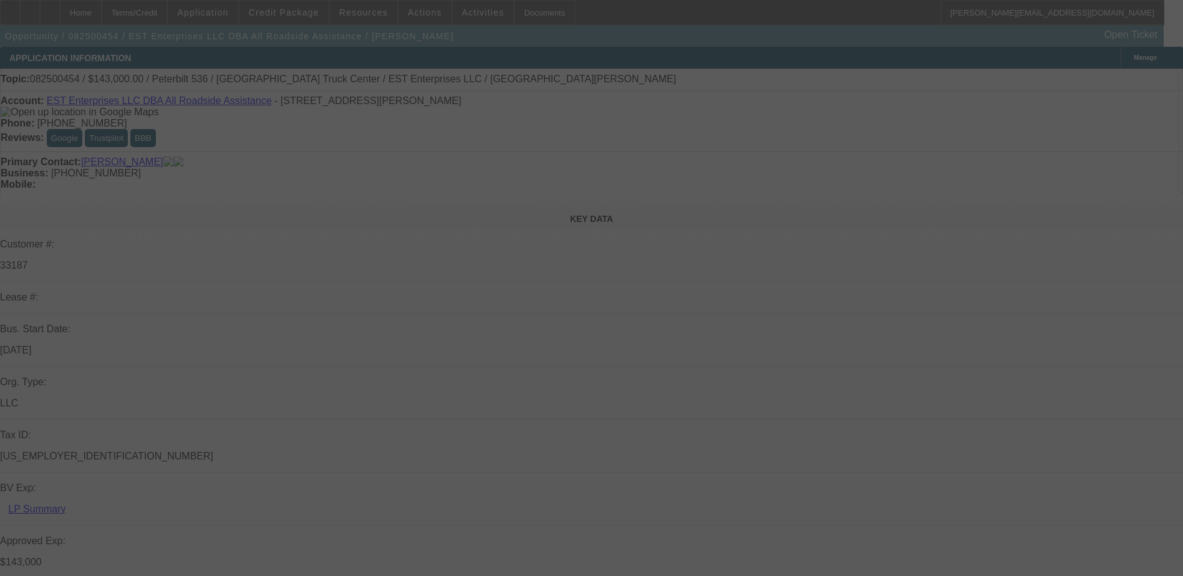
select select "0"
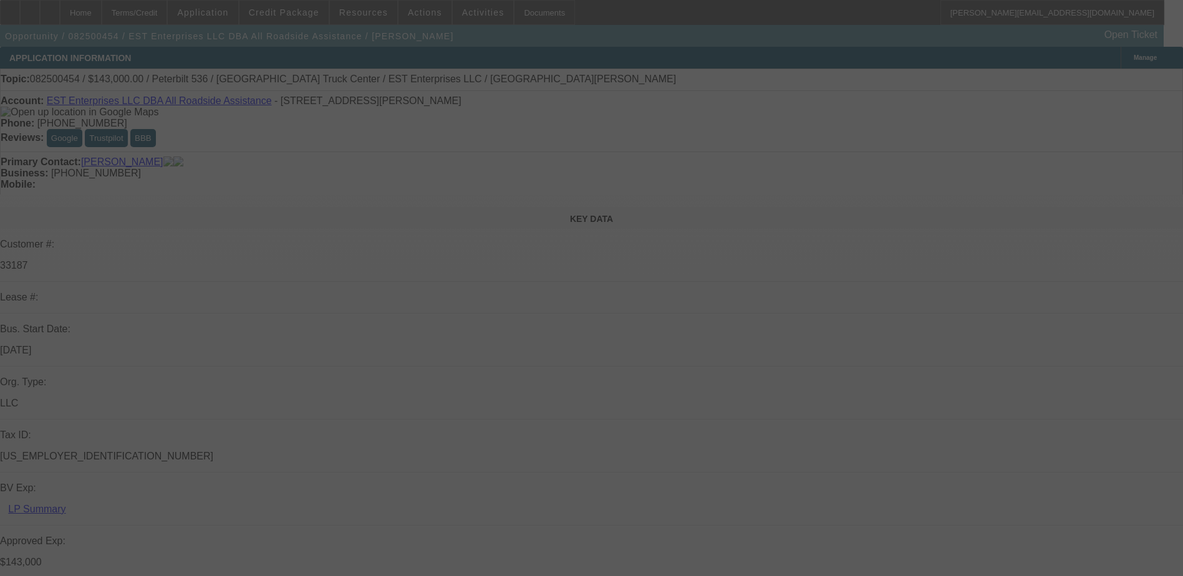
select select "0"
select select "2"
select select "0"
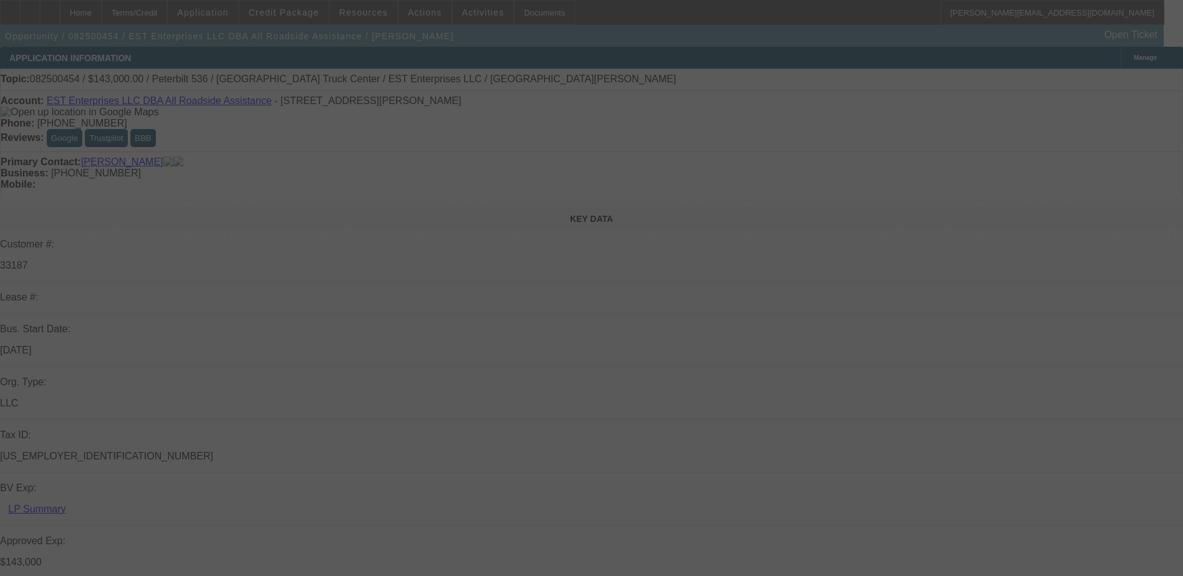
select select "2"
select select "0.1"
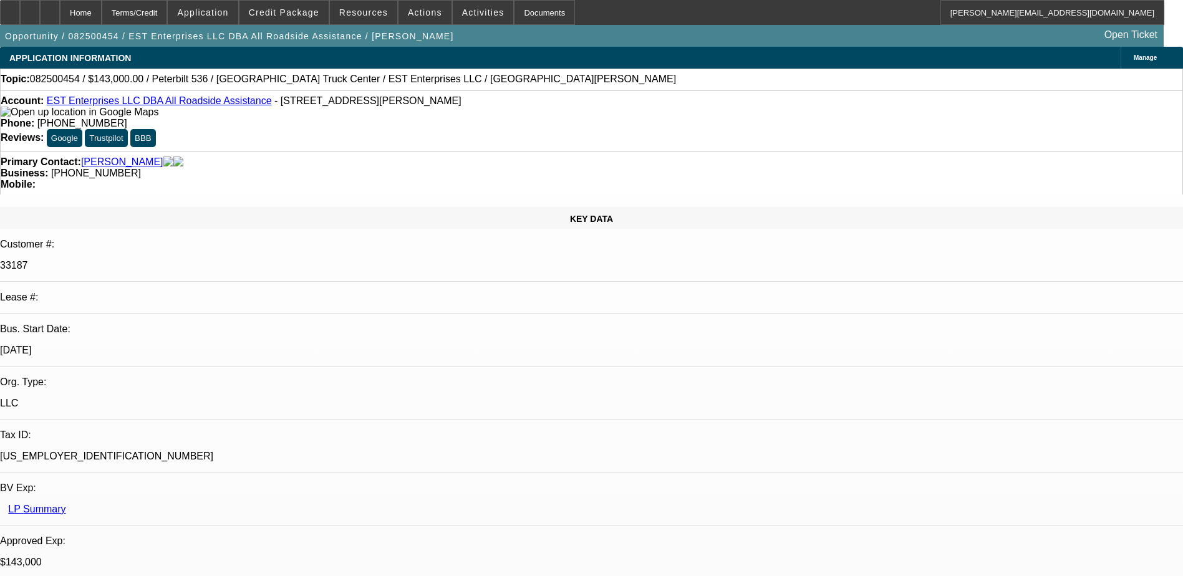
select select "1"
select select "2"
select select "6"
select select "1"
select select "2"
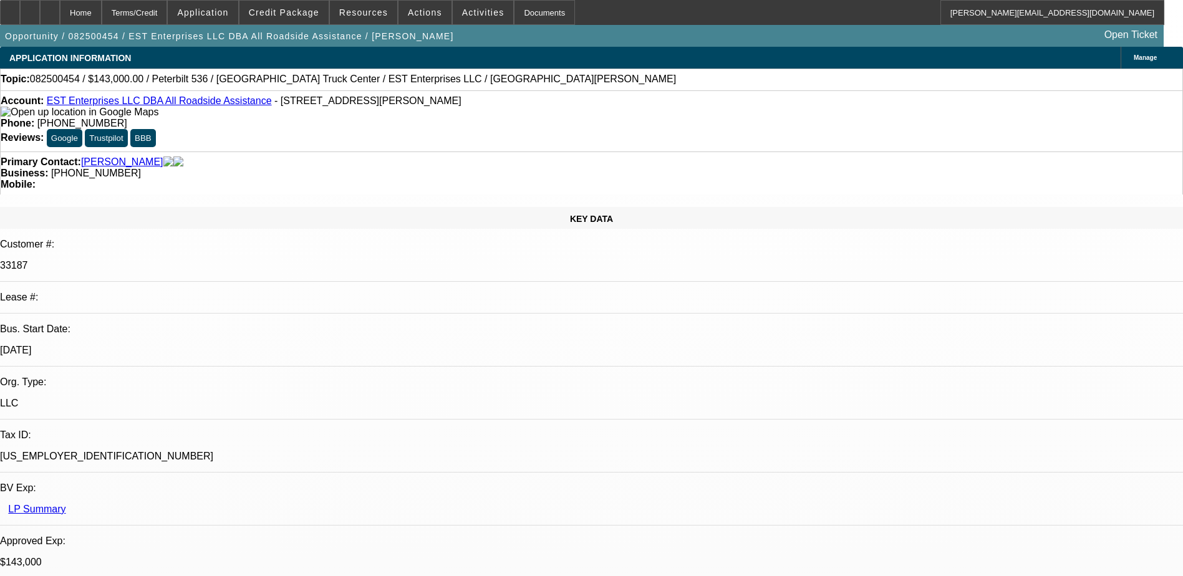
select select "6"
select select "1"
select select "2"
select select "6"
select select "1"
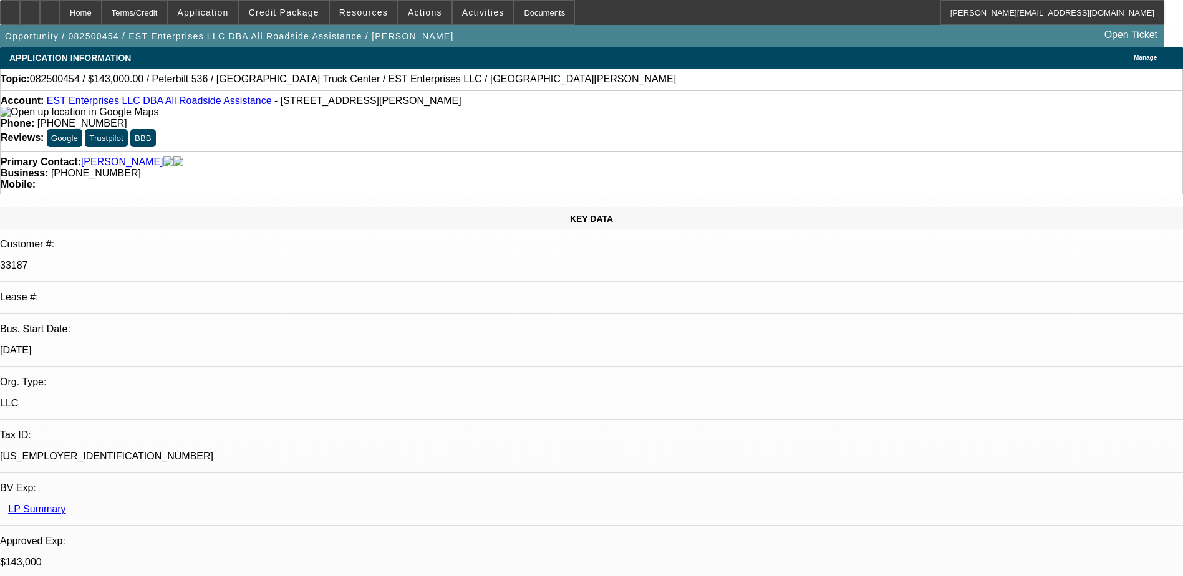
select select "2"
select select "4"
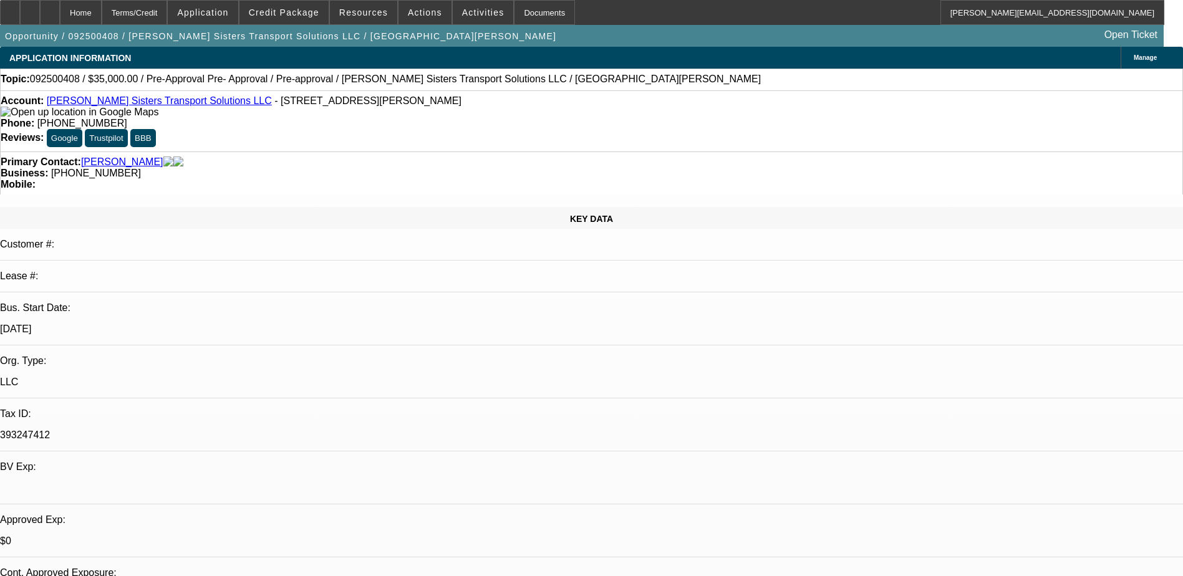
select select "0"
select select "0.1"
select select "0"
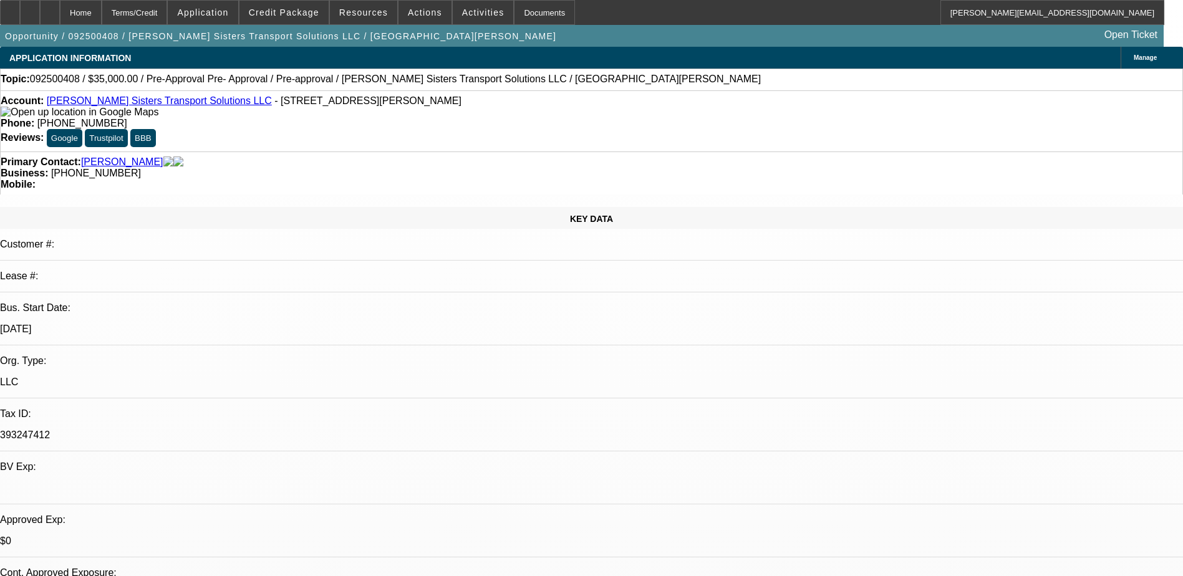
select select "0.1"
select select "0"
select select "2"
select select "0.1"
select select "1"
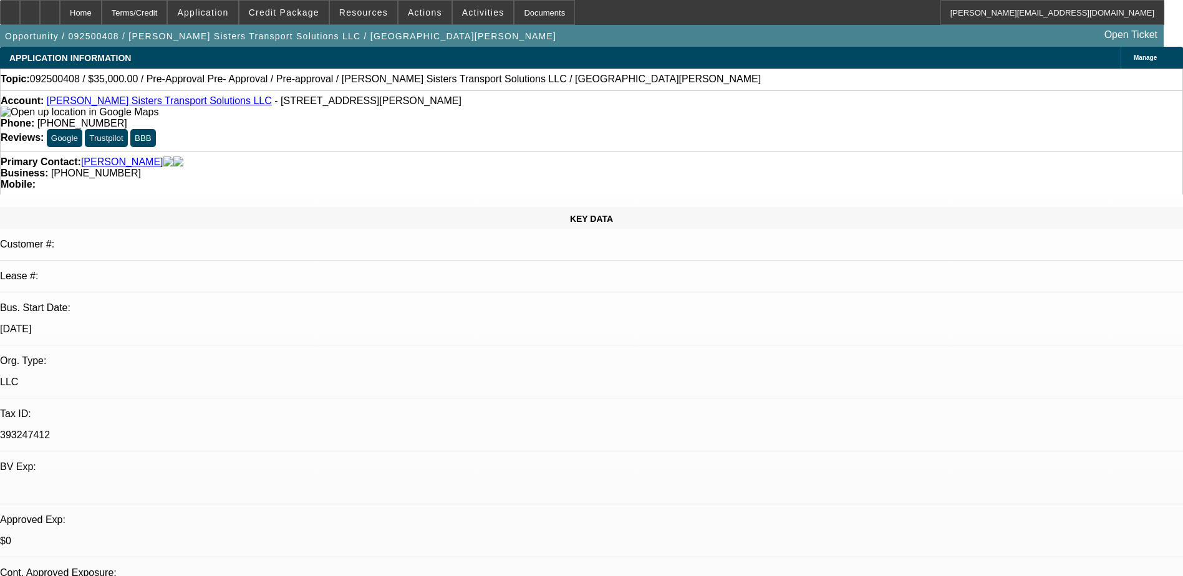
select select "1"
select select "4"
select select "1"
select select "4"
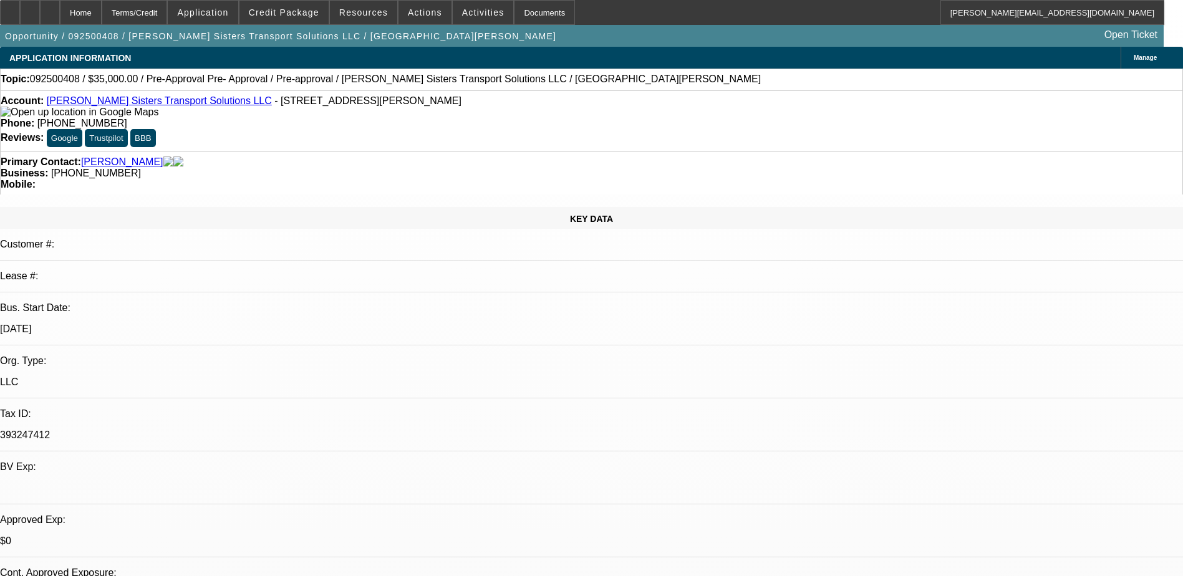
select select "1"
select select "2"
select select "4"
